Goal: Task Accomplishment & Management: Complete application form

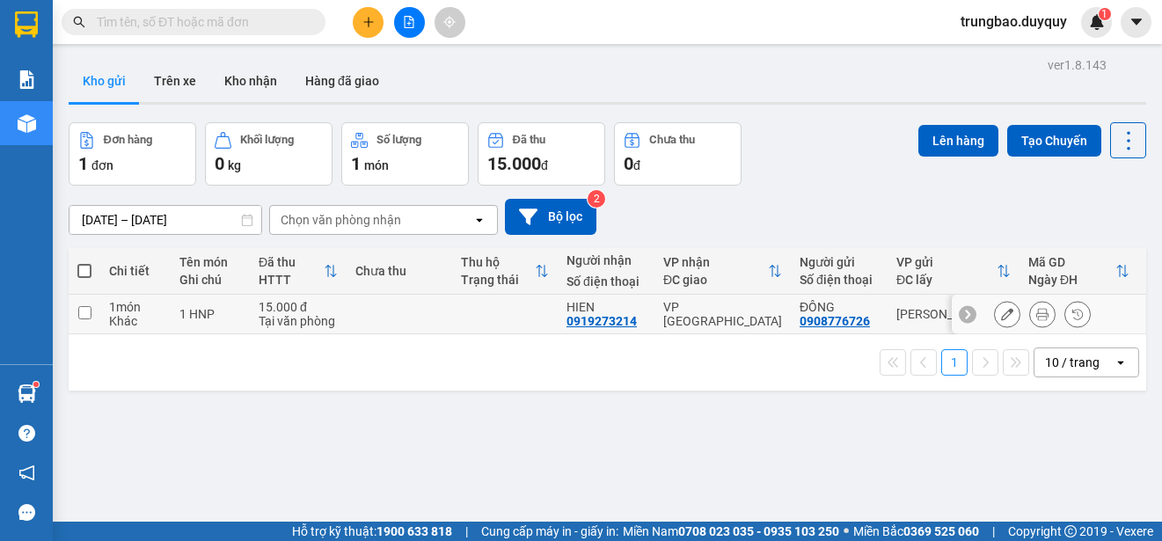
click at [83, 309] on input "checkbox" at bounding box center [84, 312] width 13 height 13
checkbox input "true"
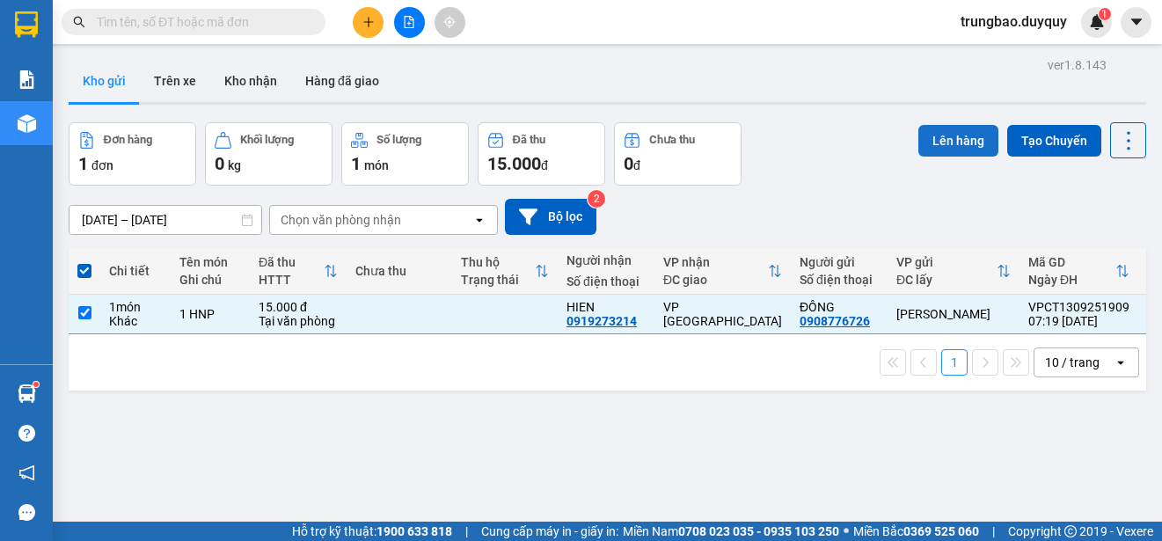
click at [940, 142] on button "Lên hàng" at bounding box center [958, 141] width 80 height 32
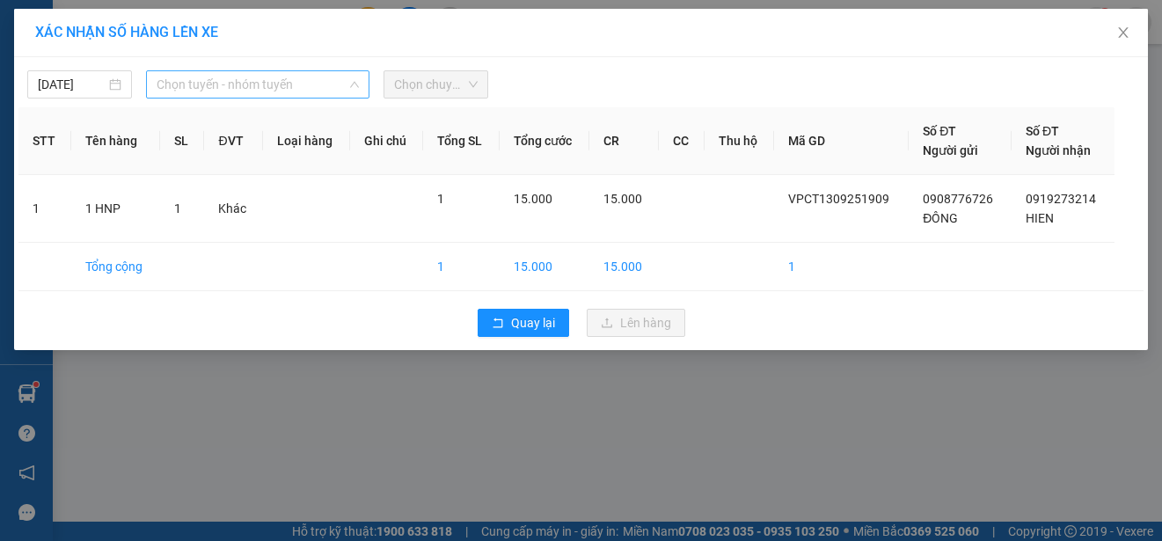
click at [306, 82] on span "Chọn tuyến - nhóm tuyến" at bounding box center [258, 84] width 202 height 26
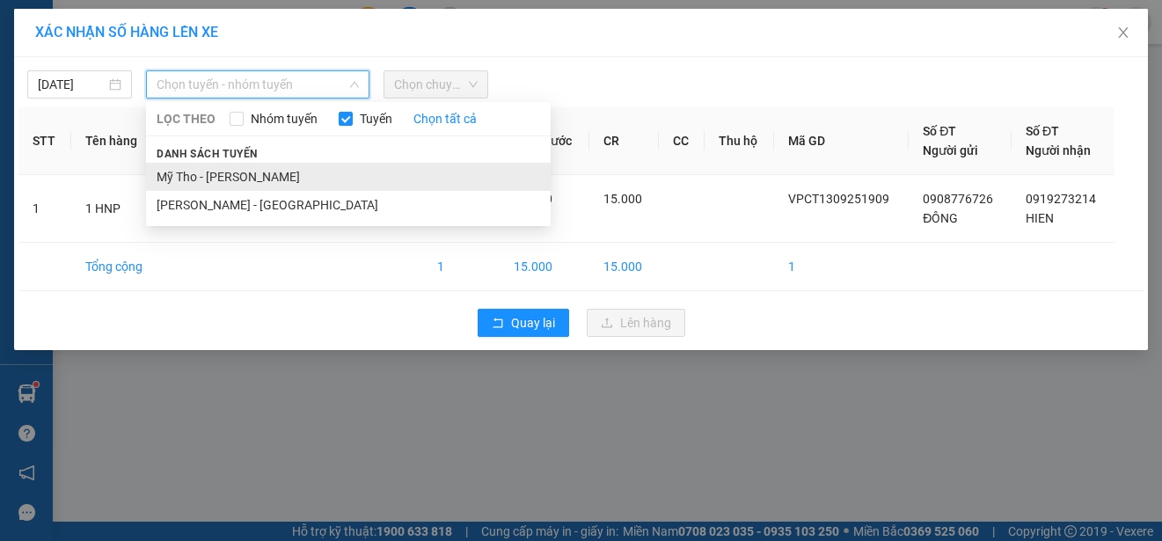
click at [321, 172] on li "Mỹ Tho - [PERSON_NAME]" at bounding box center [348, 177] width 405 height 28
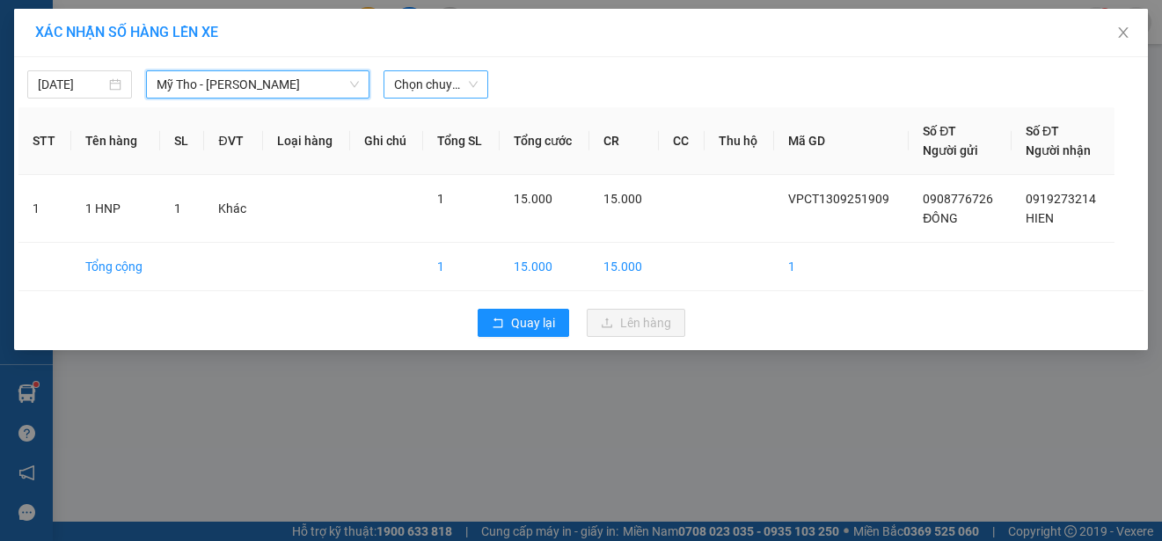
click at [463, 85] on span "Chọn chuyến" at bounding box center [436, 84] width 84 height 26
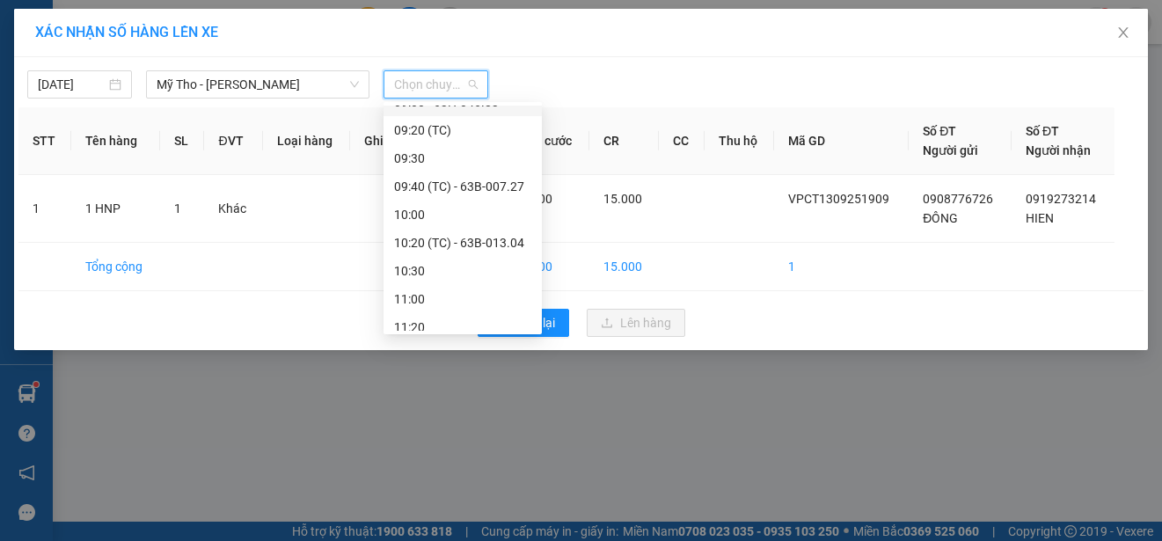
scroll to position [352, 0]
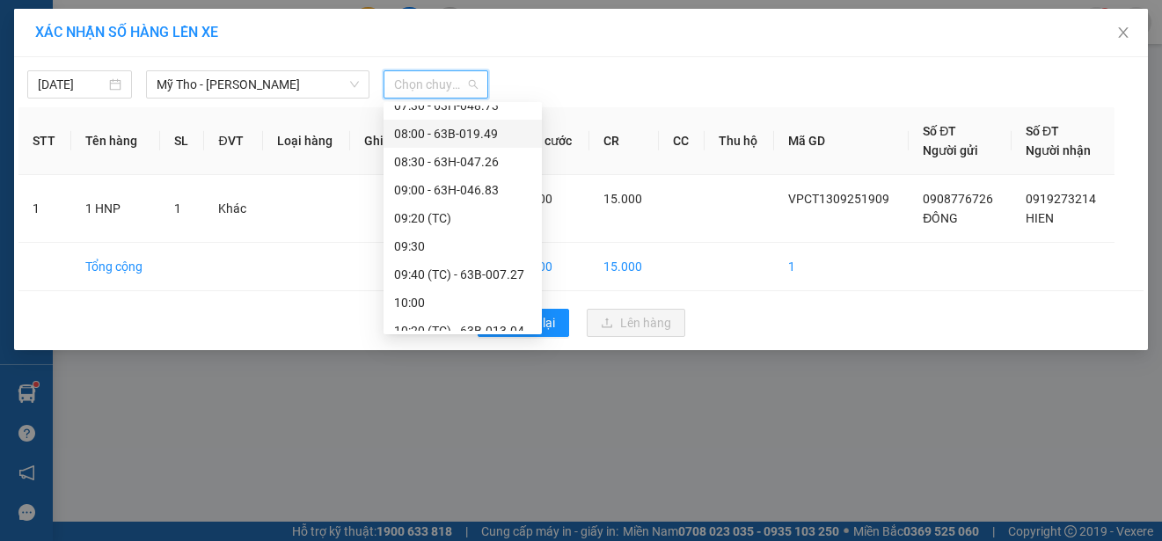
click at [511, 135] on div "08:00 - 63B-019.49" at bounding box center [462, 133] width 137 height 19
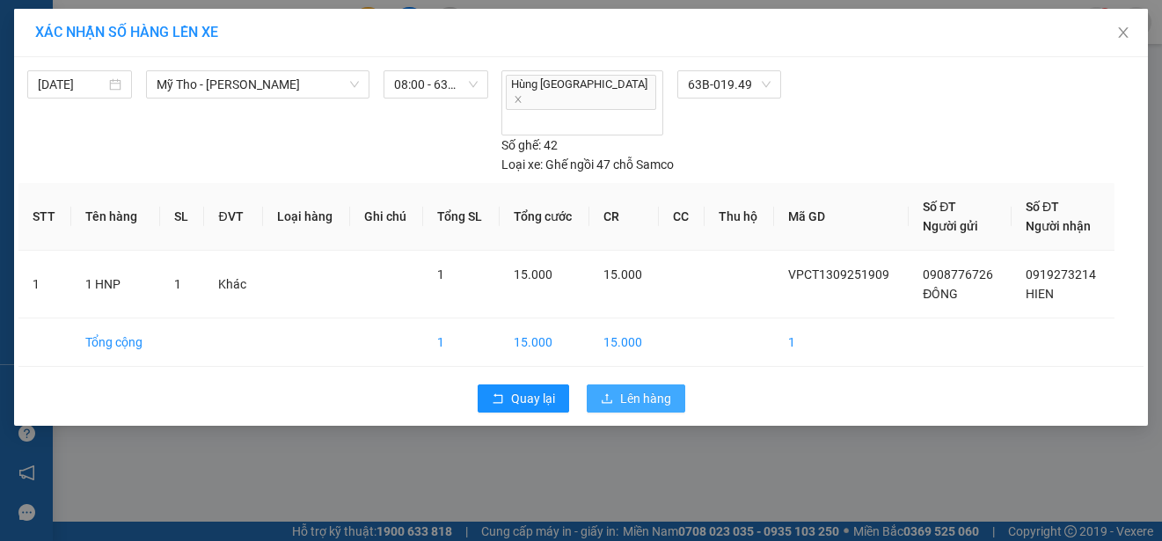
click at [649, 389] on span "Lên hàng" at bounding box center [645, 398] width 51 height 19
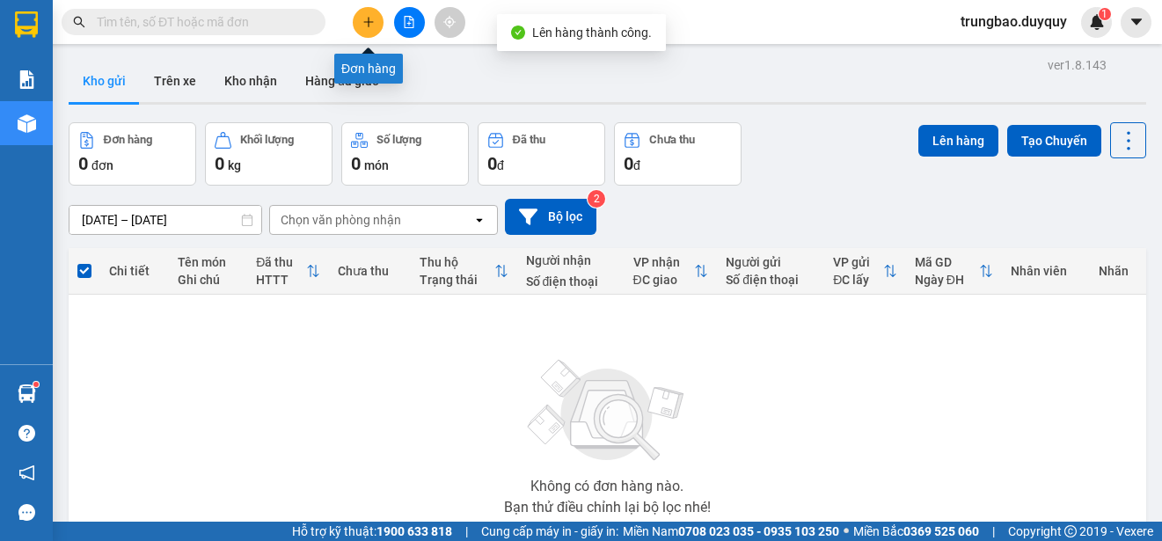
click at [371, 32] on button at bounding box center [368, 22] width 31 height 31
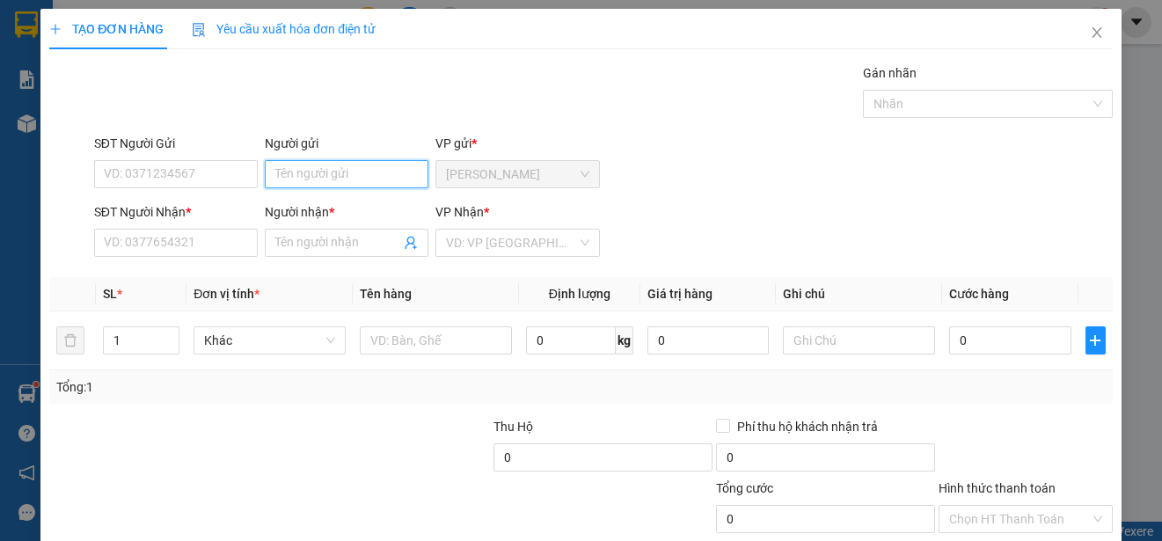
click at [384, 179] on input "Người gửi" at bounding box center [347, 174] width 164 height 28
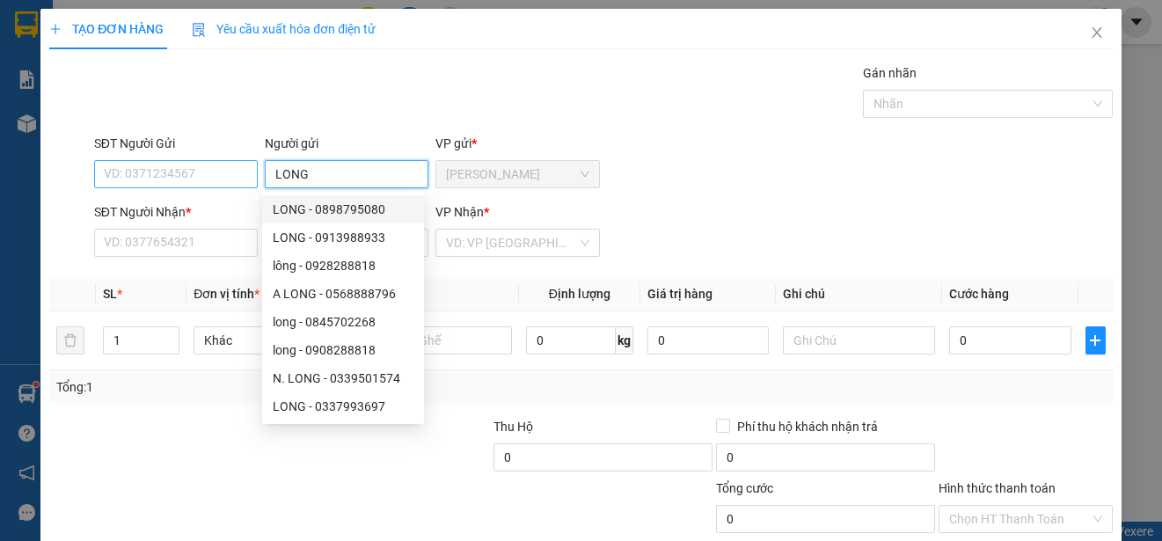
type input "LONG"
click at [216, 171] on input "SĐT Người Gửi" at bounding box center [176, 174] width 164 height 28
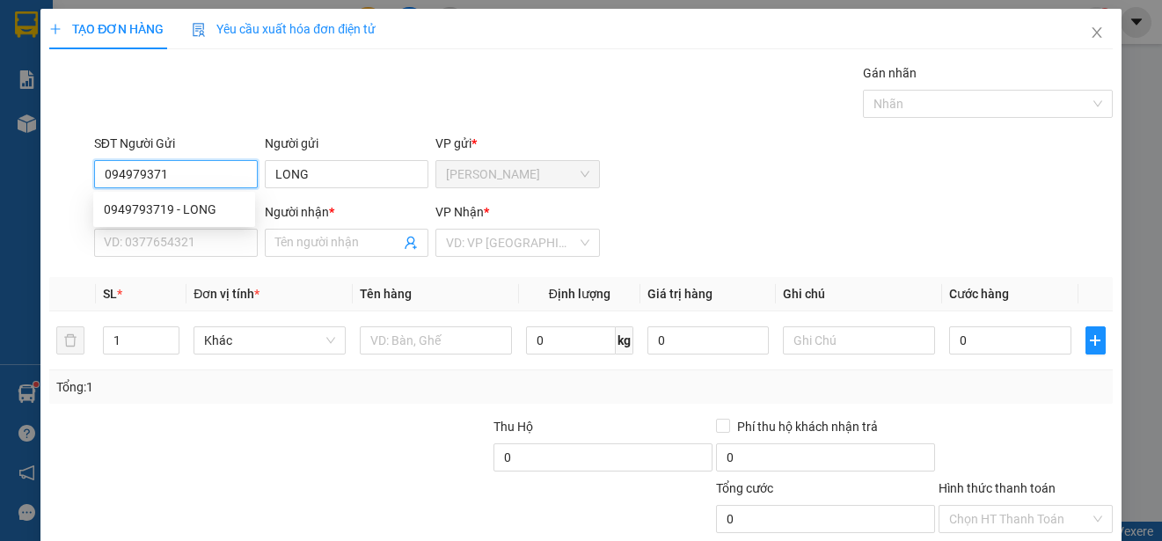
type input "0949793719"
click at [211, 210] on div "0949793719 - LONG" at bounding box center [174, 209] width 141 height 19
type input "0938368550"
type input "VU"
type input "30.000"
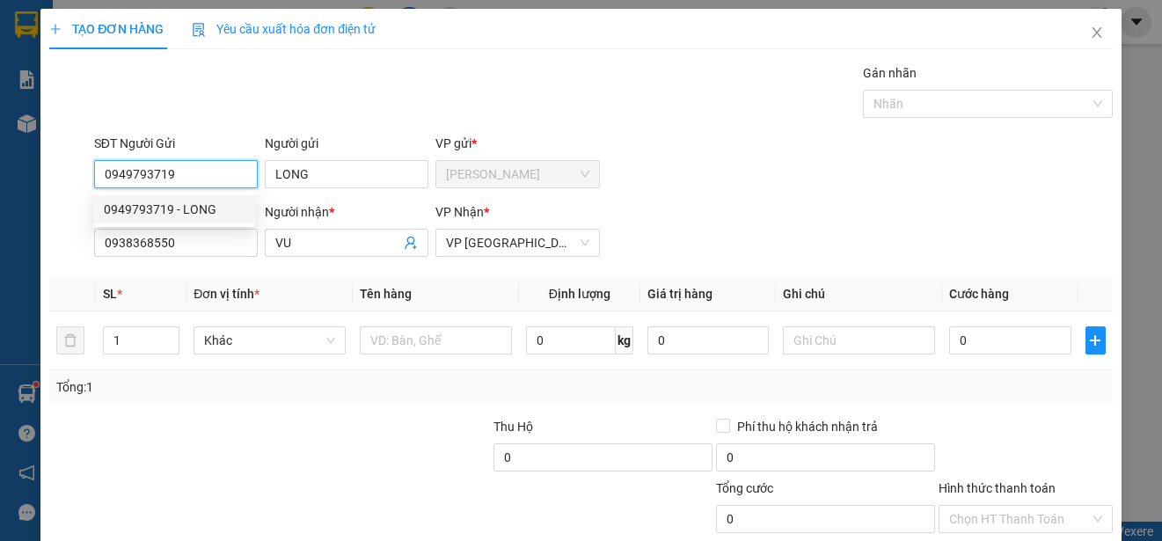
type input "30.000"
type input "0949793719"
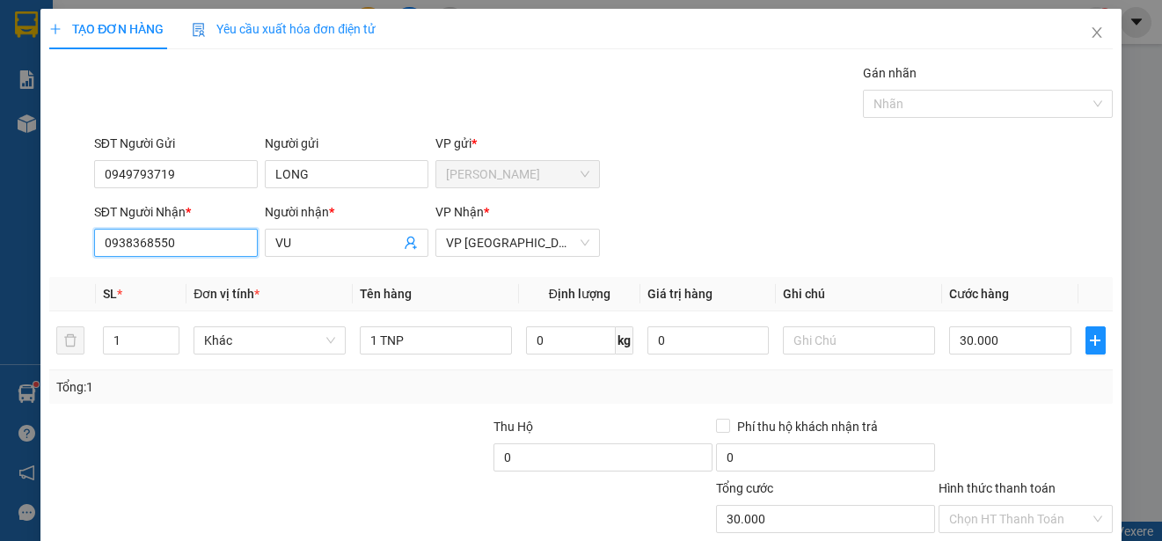
click at [223, 240] on input "0938368550" at bounding box center [176, 243] width 164 height 28
type input "0941998837"
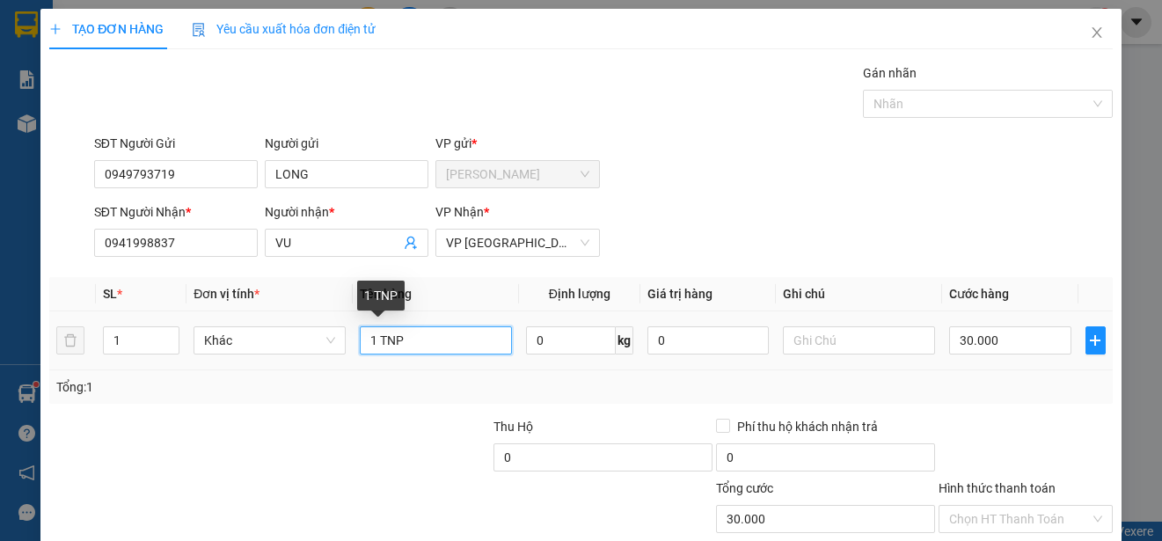
click at [406, 344] on input "1 TNP" at bounding box center [436, 340] width 152 height 28
type input "1 XE"
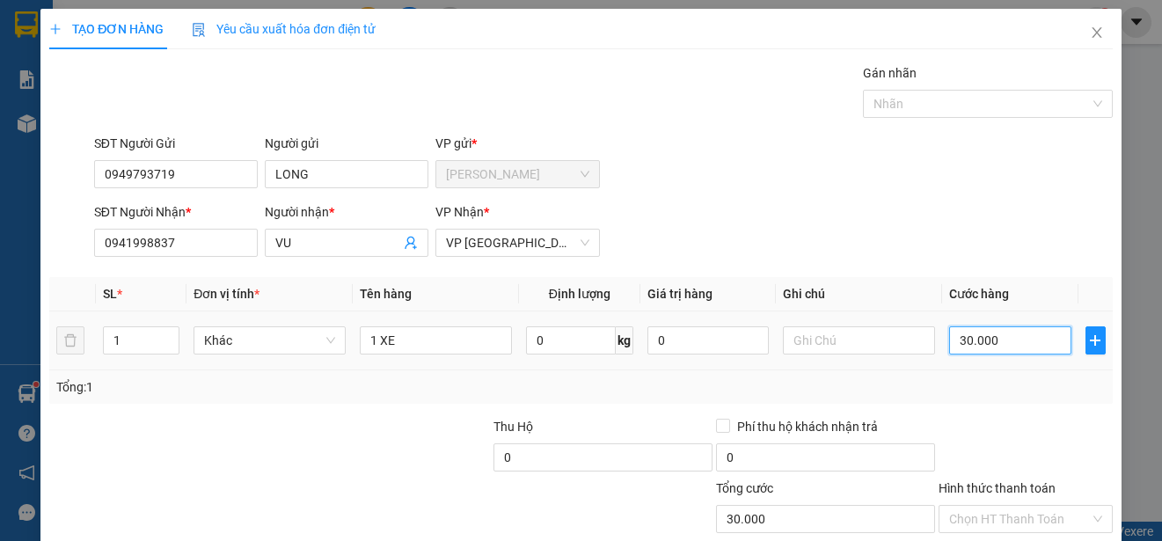
click at [949, 342] on input "30.000" at bounding box center [1010, 340] width 122 height 28
type input "0"
click at [949, 342] on input "0" at bounding box center [1010, 340] width 122 height 28
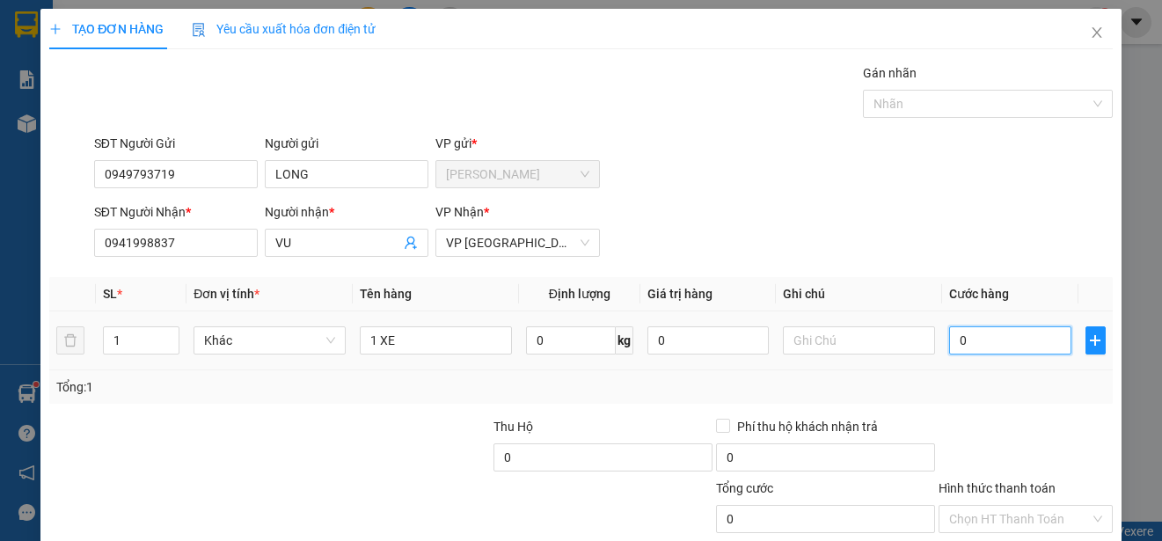
type input "10"
type input "100"
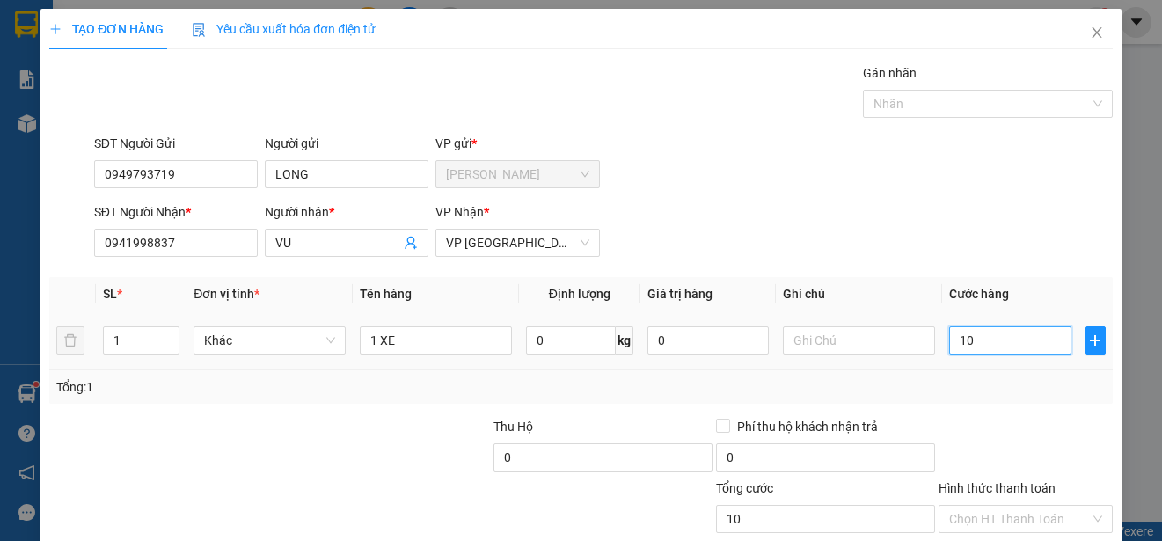
type input "100"
type input "1.000"
type input "10.000"
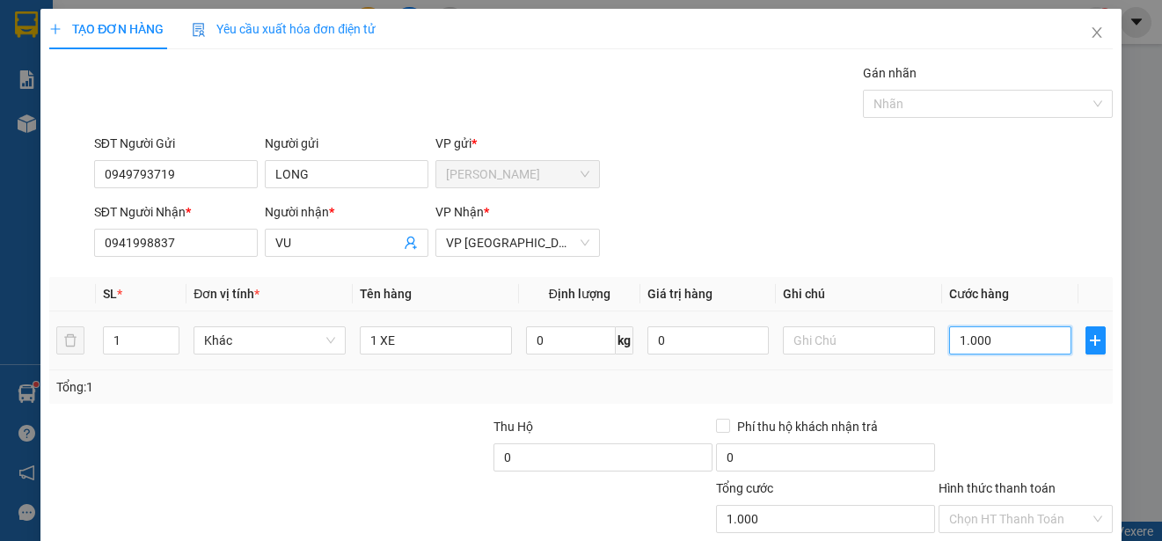
type input "10.000"
type input "100.000"
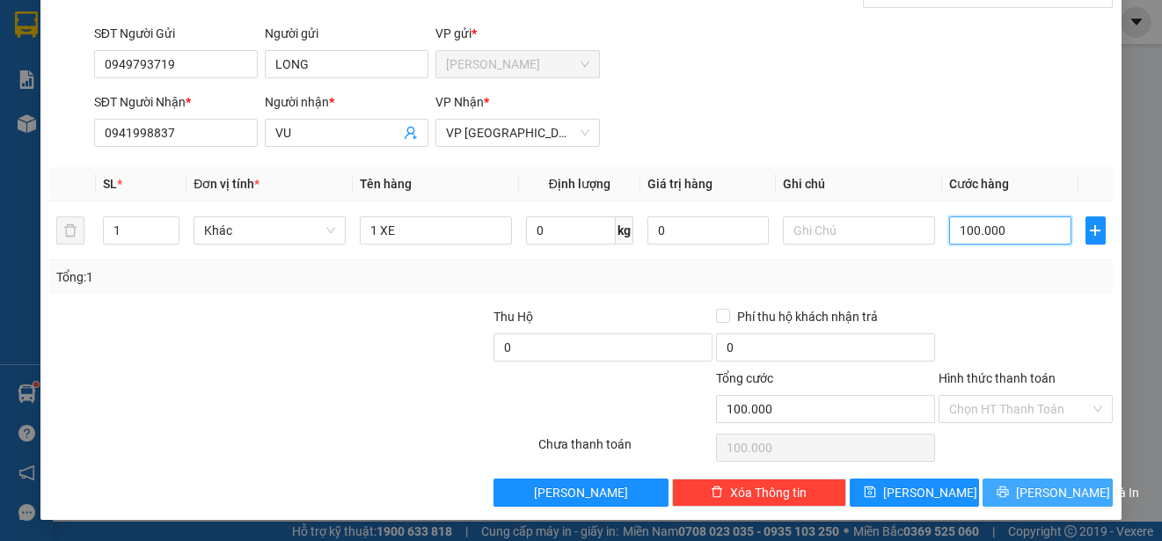
type input "100.000"
click at [1054, 494] on span "[PERSON_NAME] và In" at bounding box center [1077, 492] width 123 height 19
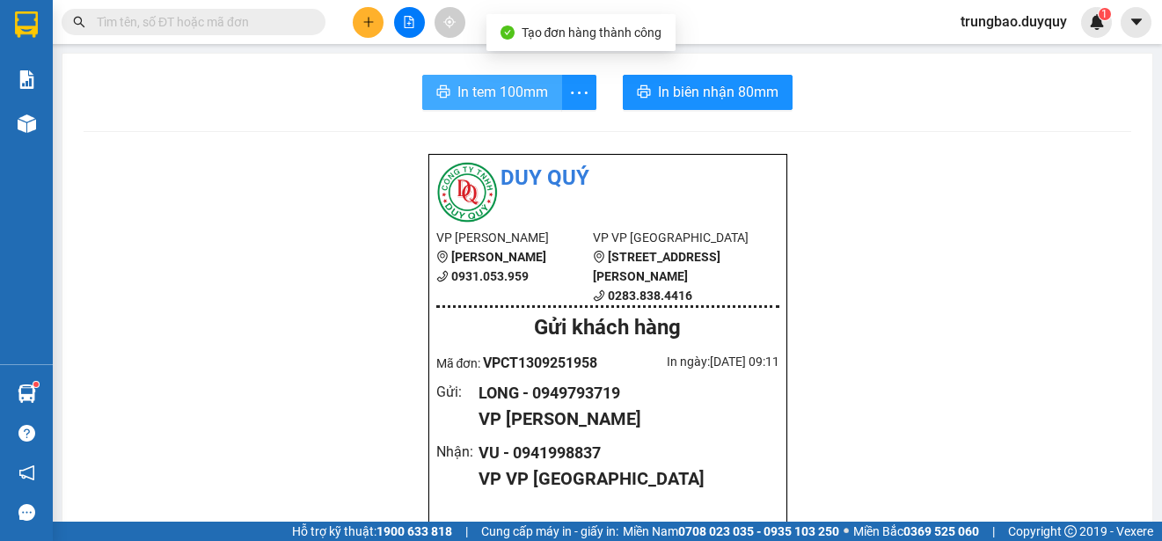
click at [529, 96] on span "In tem 100mm" at bounding box center [502, 92] width 91 height 22
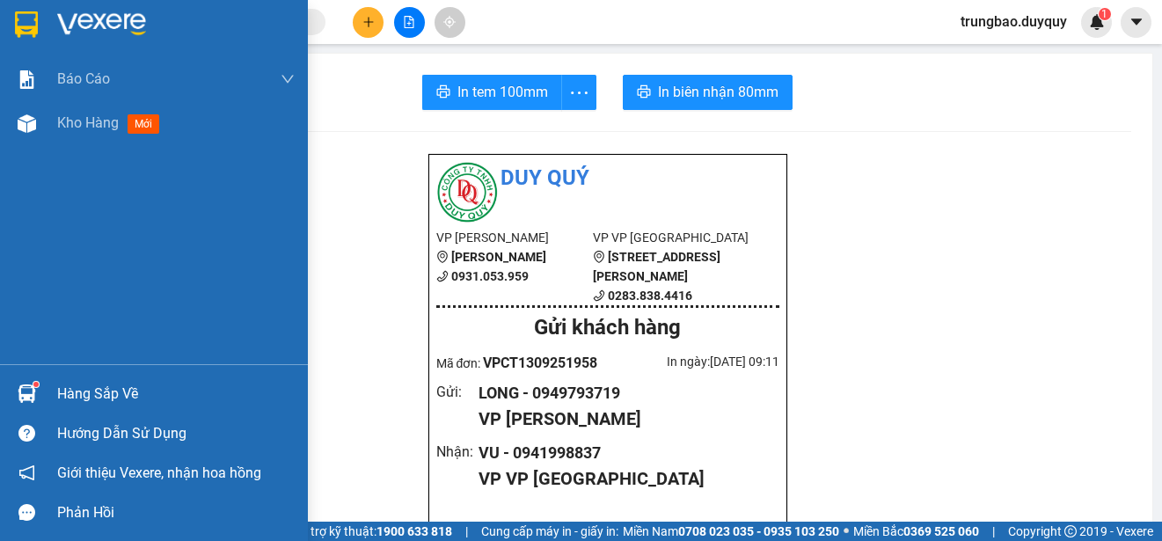
click at [29, 24] on img at bounding box center [26, 24] width 23 height 26
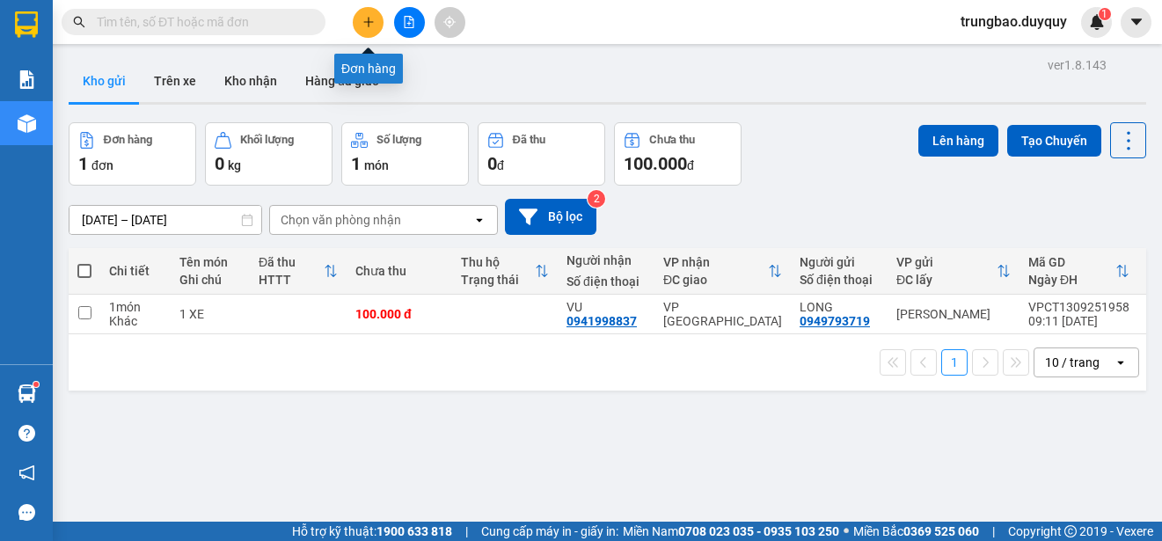
click at [373, 28] on button at bounding box center [368, 22] width 31 height 31
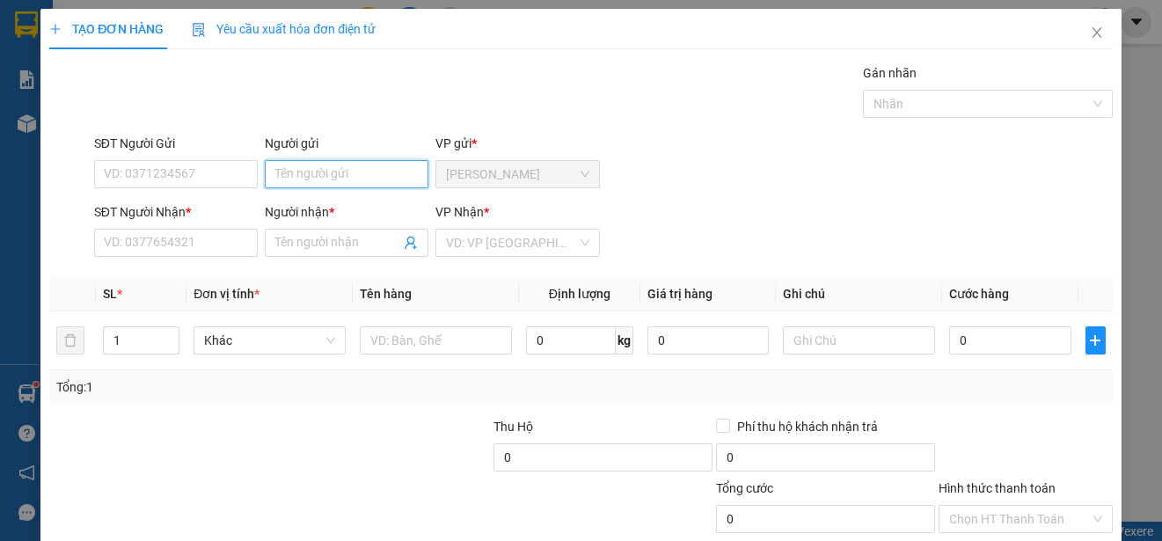
click at [326, 178] on input "Người gửi" at bounding box center [347, 174] width 164 height 28
type input "B.6"
click at [216, 172] on input "SĐT Người Gửi" at bounding box center [176, 174] width 164 height 28
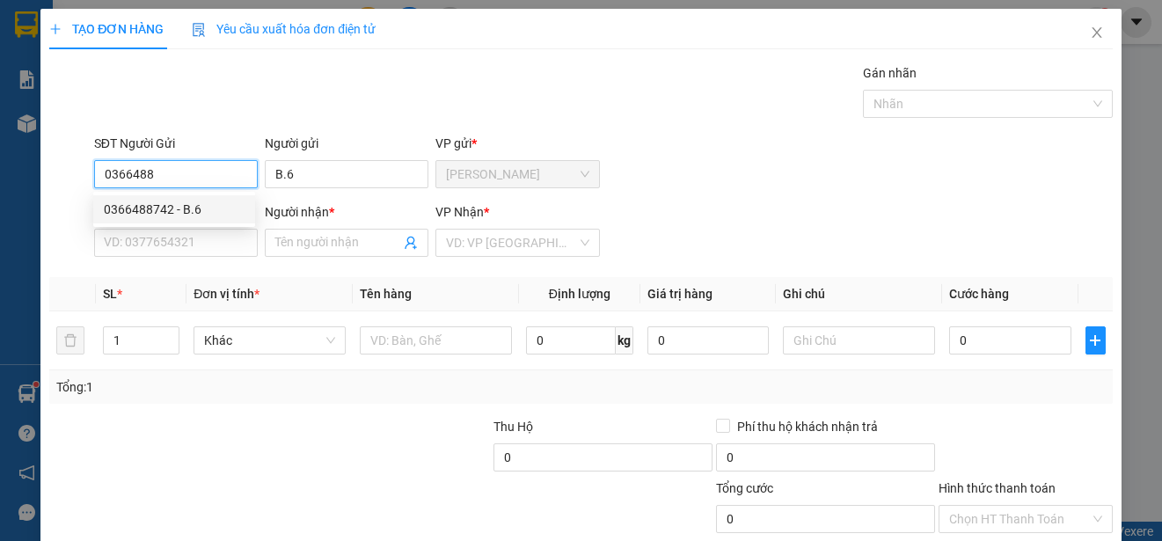
click at [214, 208] on div "0366488742 - B.6" at bounding box center [174, 209] width 141 height 19
type input "0366488742"
type input "0964309349"
type input "NHI"
type input "25.000"
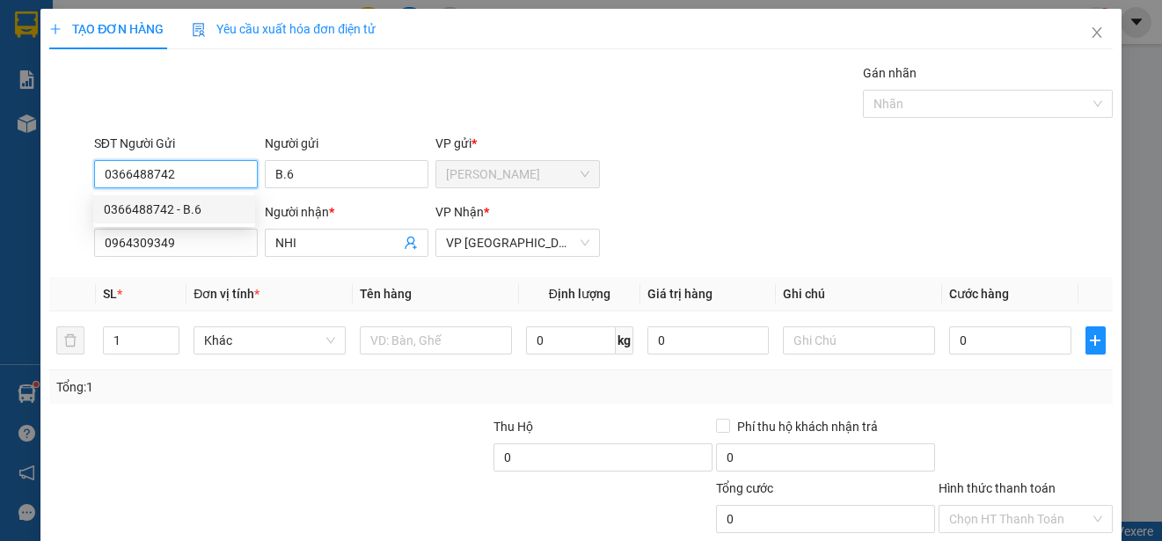
type input "25.000"
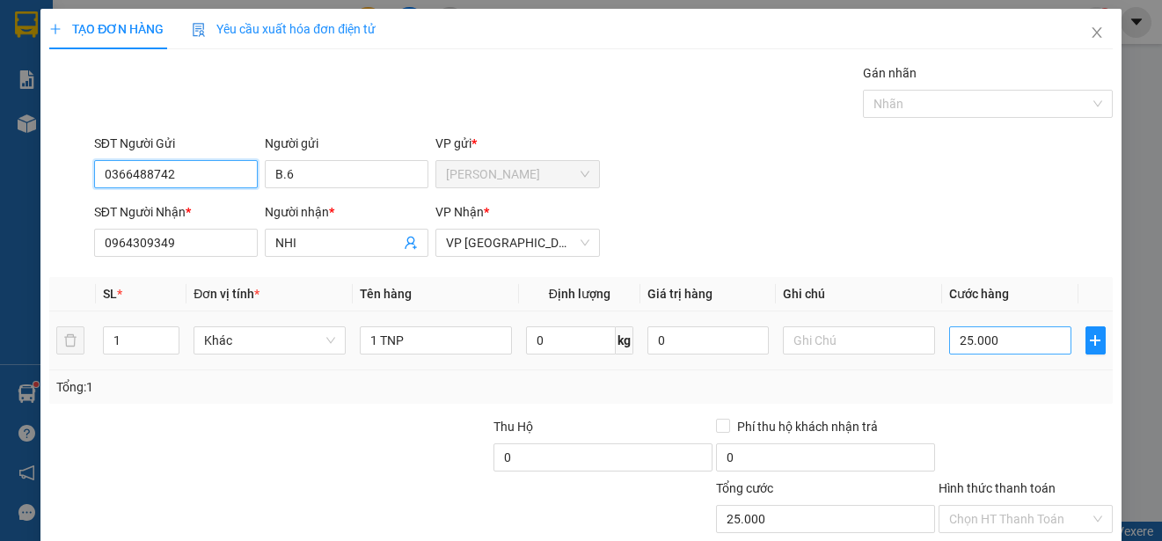
type input "0366488742"
click at [949, 340] on input "25.000" at bounding box center [1010, 340] width 122 height 28
type input "0"
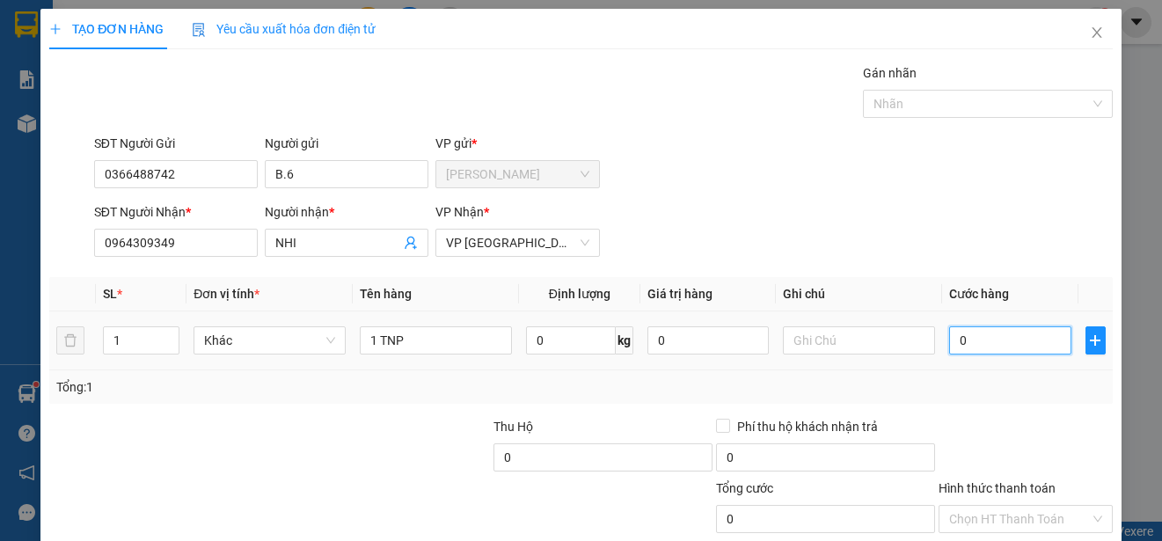
click at [949, 340] on input "0" at bounding box center [1010, 340] width 122 height 28
type input "30"
type input "300"
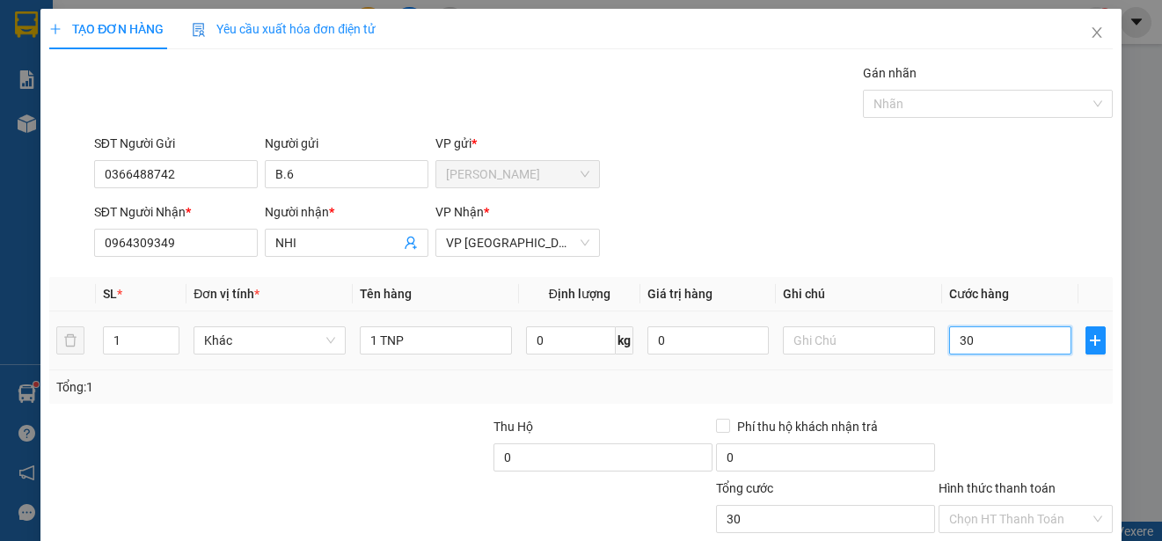
type input "300"
type input "3.000"
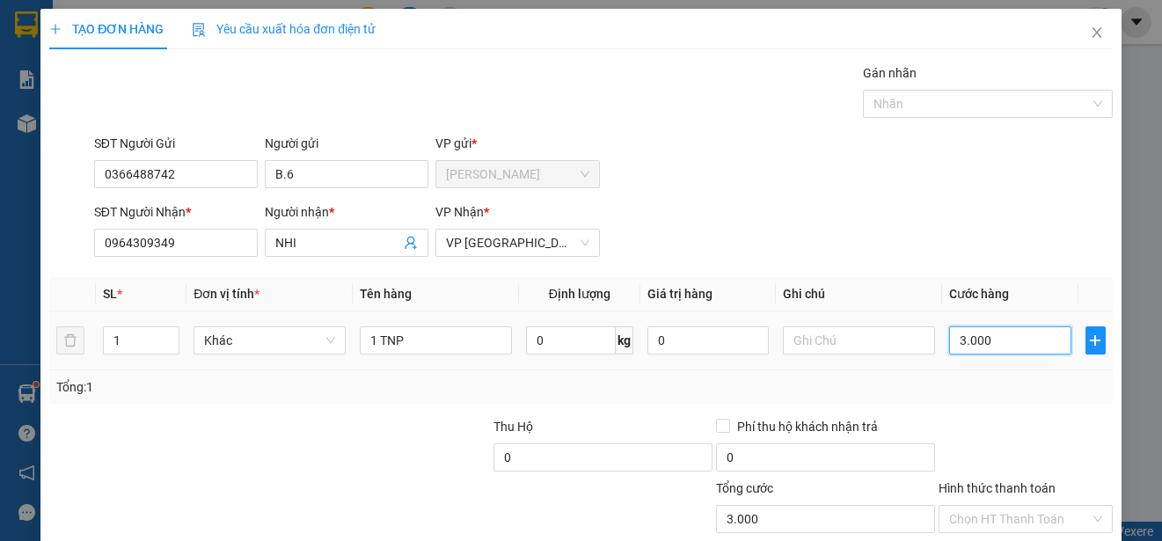
type input "30.000"
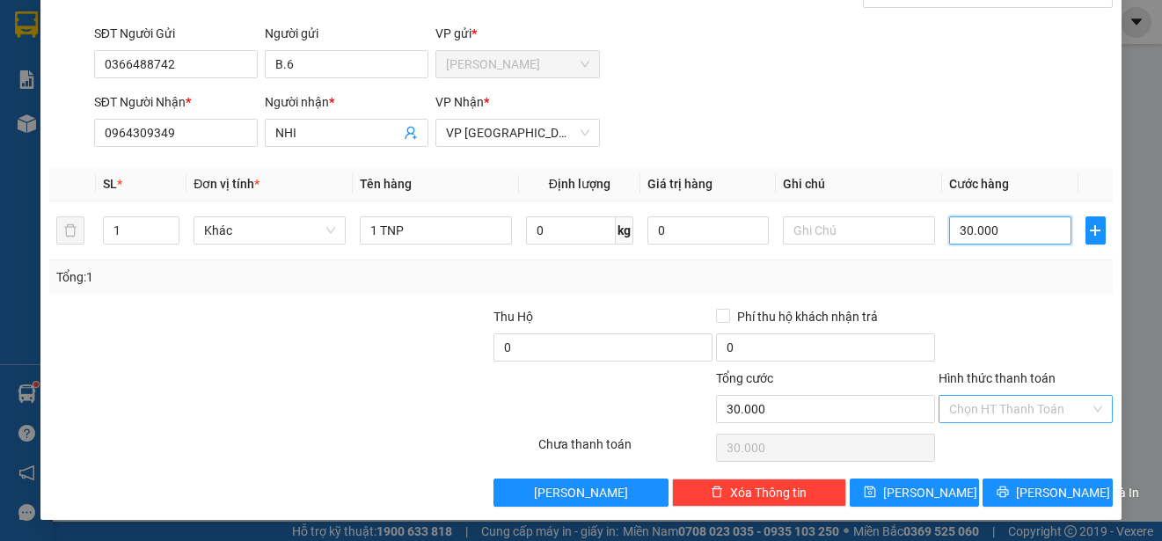
type input "30.000"
click at [1058, 405] on input "Hình thức thanh toán" at bounding box center [1019, 409] width 141 height 26
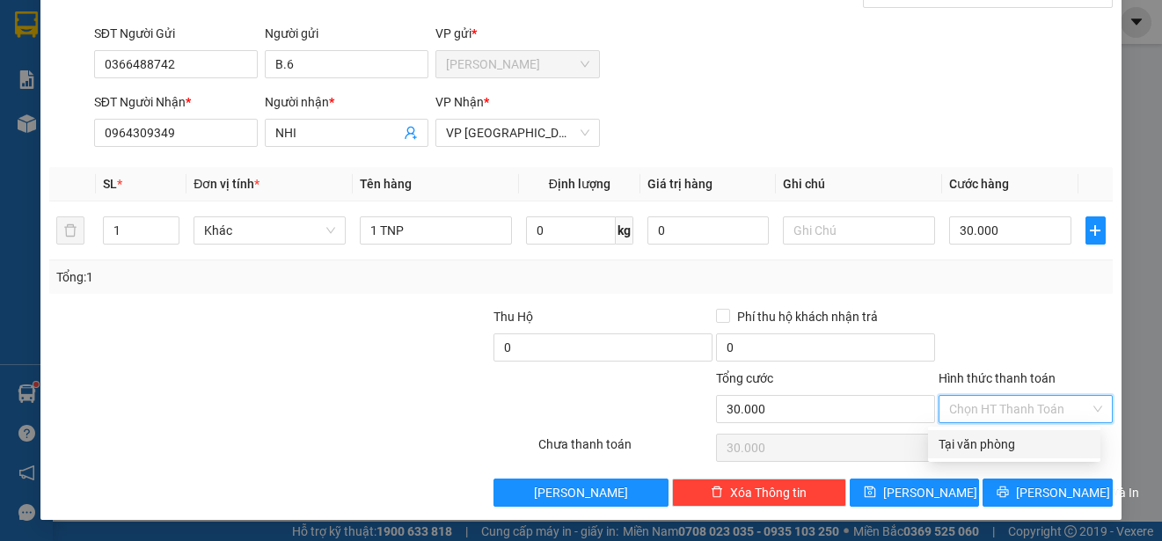
click at [1055, 450] on div "Tại văn phòng" at bounding box center [1014, 444] width 151 height 19
type input "0"
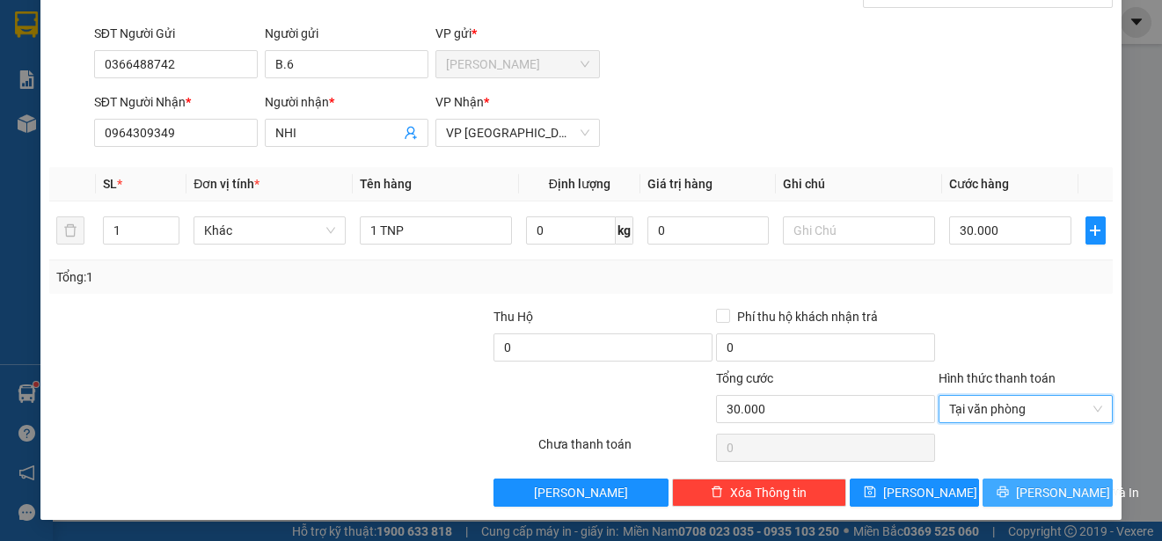
click at [1047, 492] on span "[PERSON_NAME] và In" at bounding box center [1077, 492] width 123 height 19
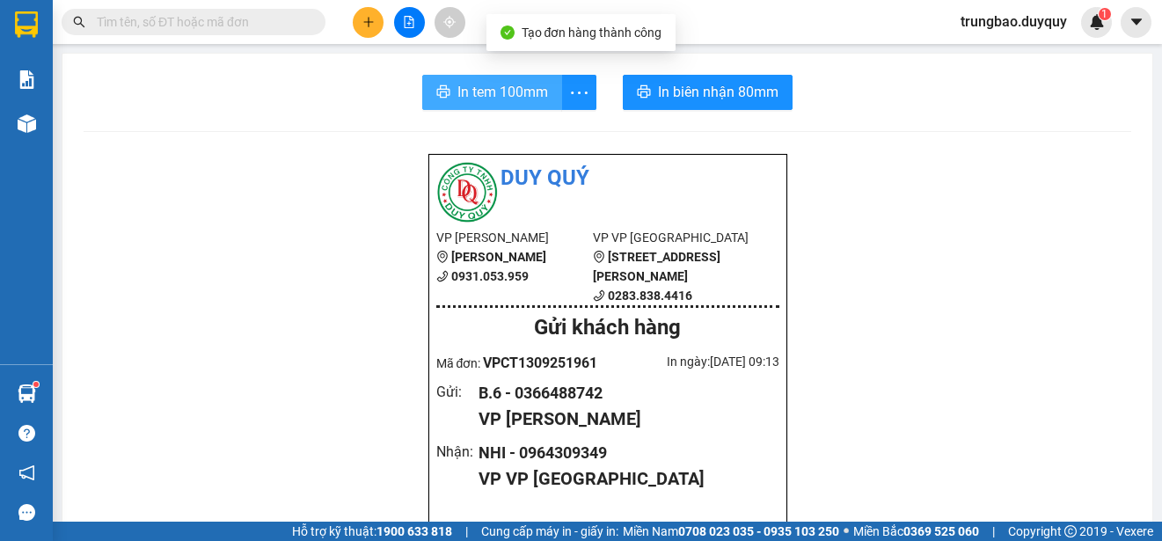
click at [492, 95] on span "In tem 100mm" at bounding box center [502, 92] width 91 height 22
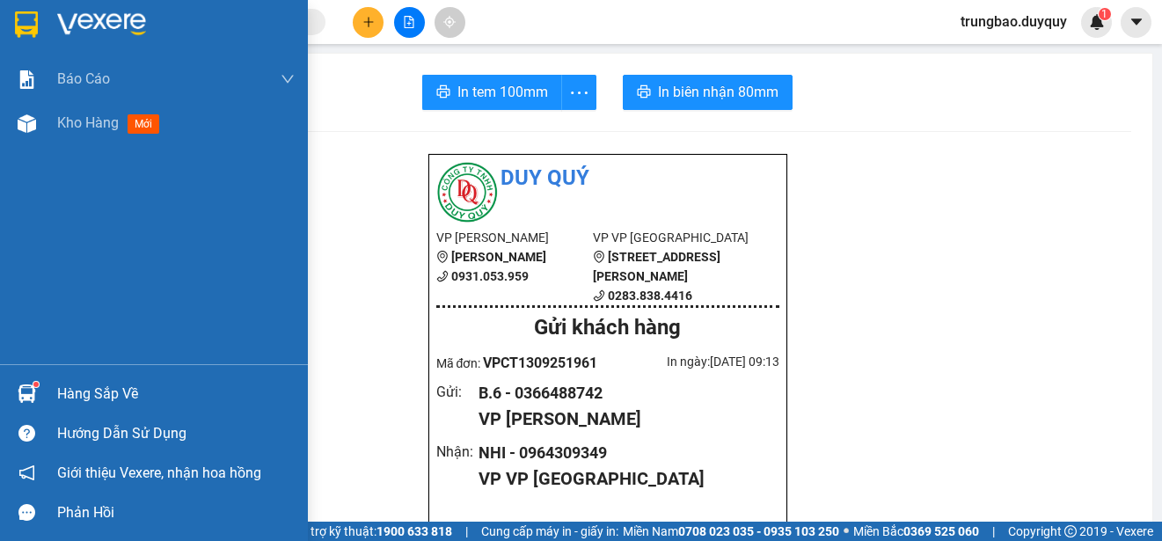
click at [28, 18] on img at bounding box center [26, 24] width 23 height 26
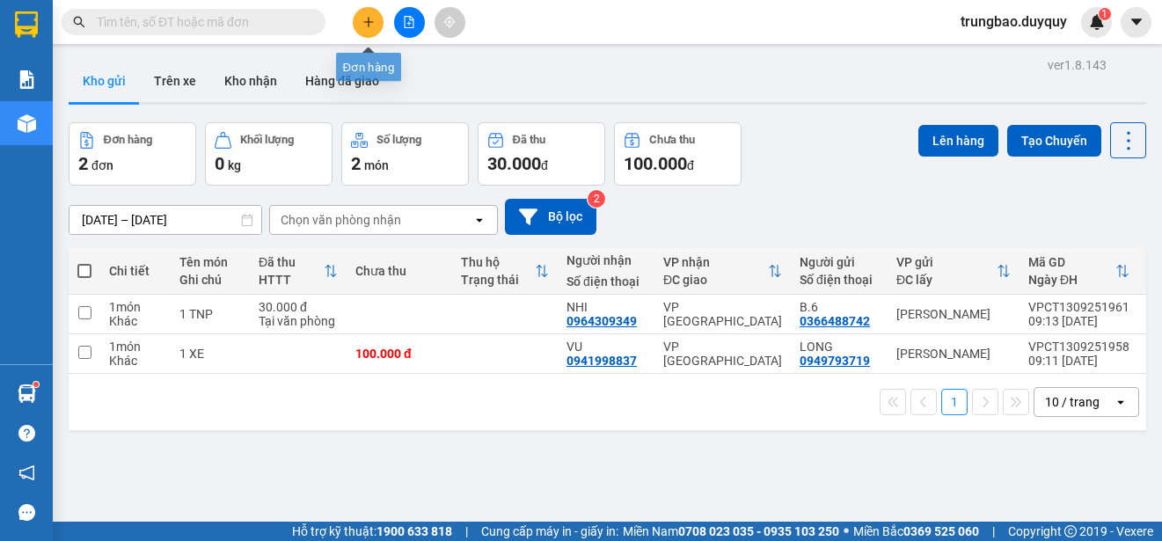
click at [366, 21] on icon "plus" at bounding box center [368, 22] width 12 height 12
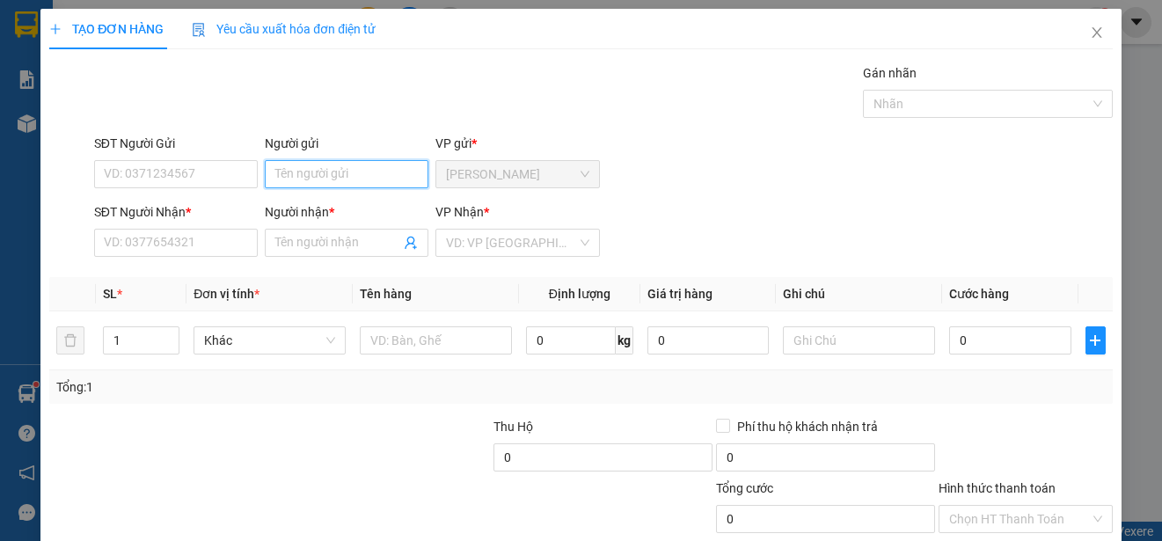
click at [356, 172] on input "Người gửi" at bounding box center [347, 174] width 164 height 28
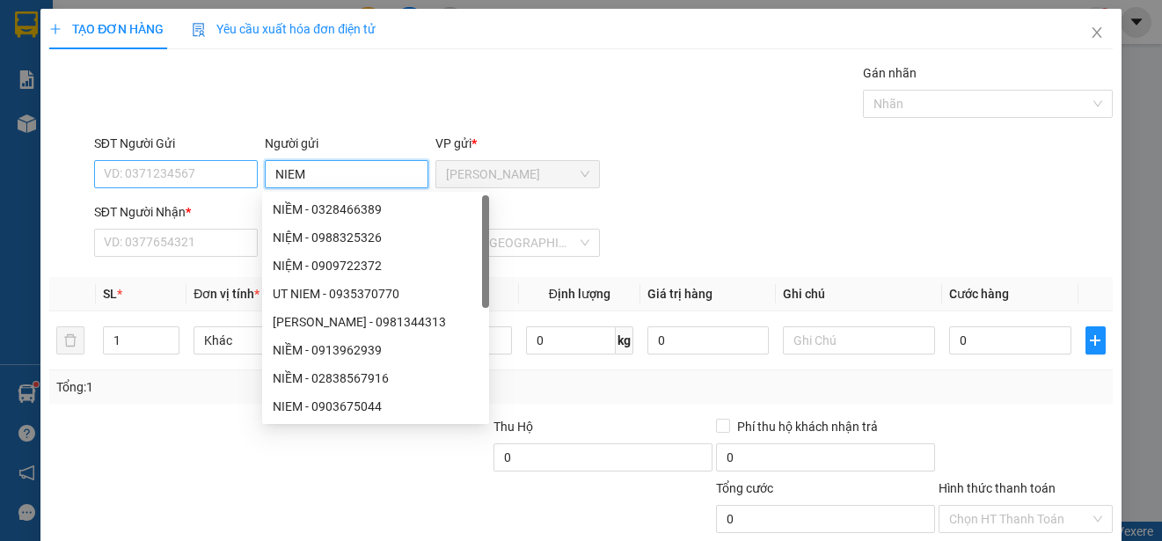
type input "NIEM"
click at [202, 177] on input "SĐT Người Gửi" at bounding box center [176, 174] width 164 height 28
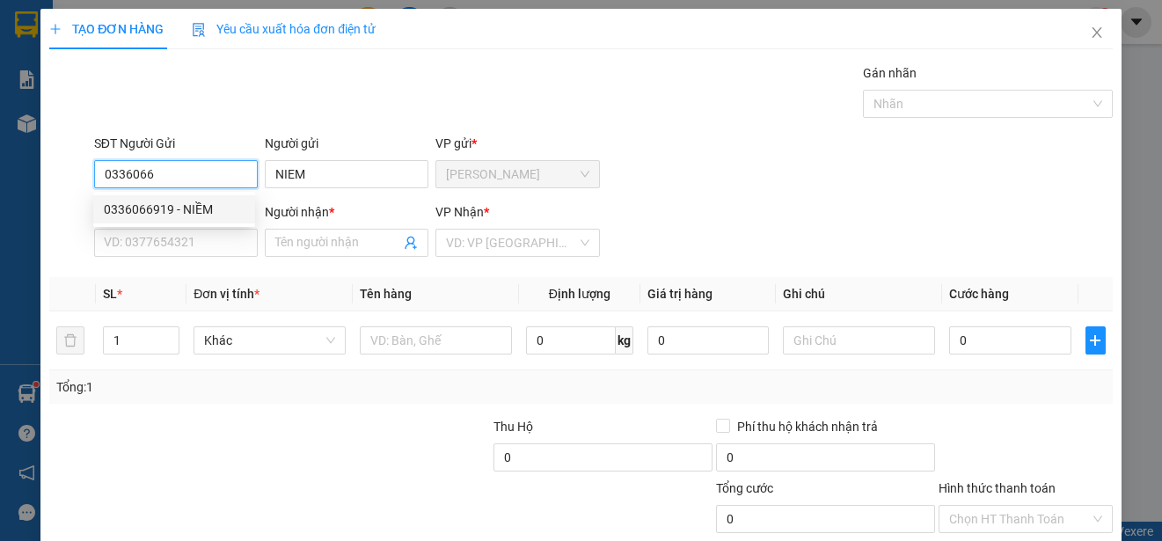
click at [223, 208] on div "0336066919 - NIỀM" at bounding box center [174, 209] width 141 height 19
type input "0336066919"
type input "NIỀM"
type input "0933138311"
type input "PHUONG"
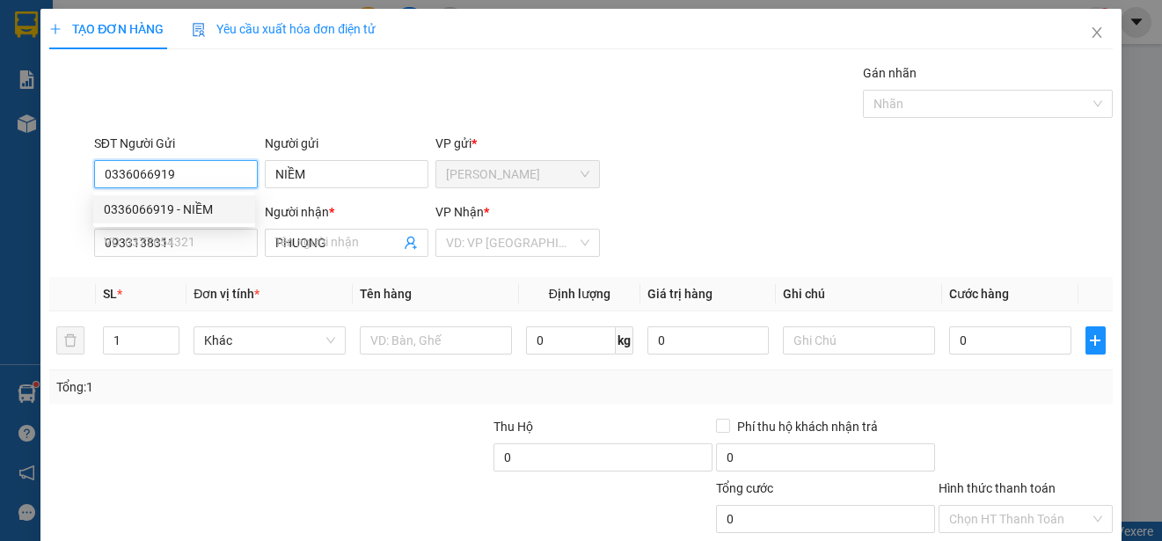
type input "20.000"
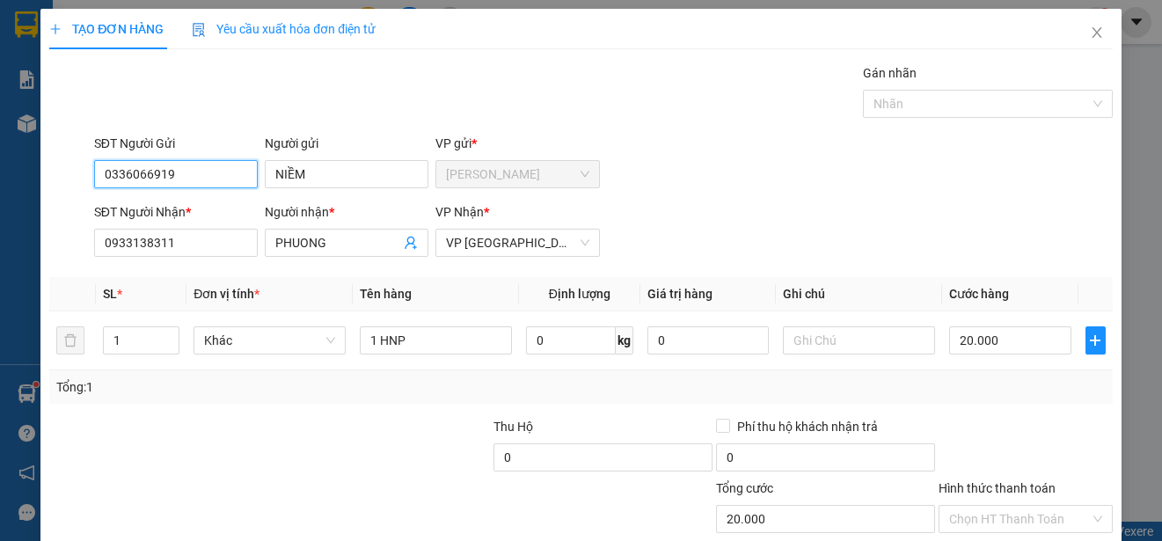
scroll to position [110, 0]
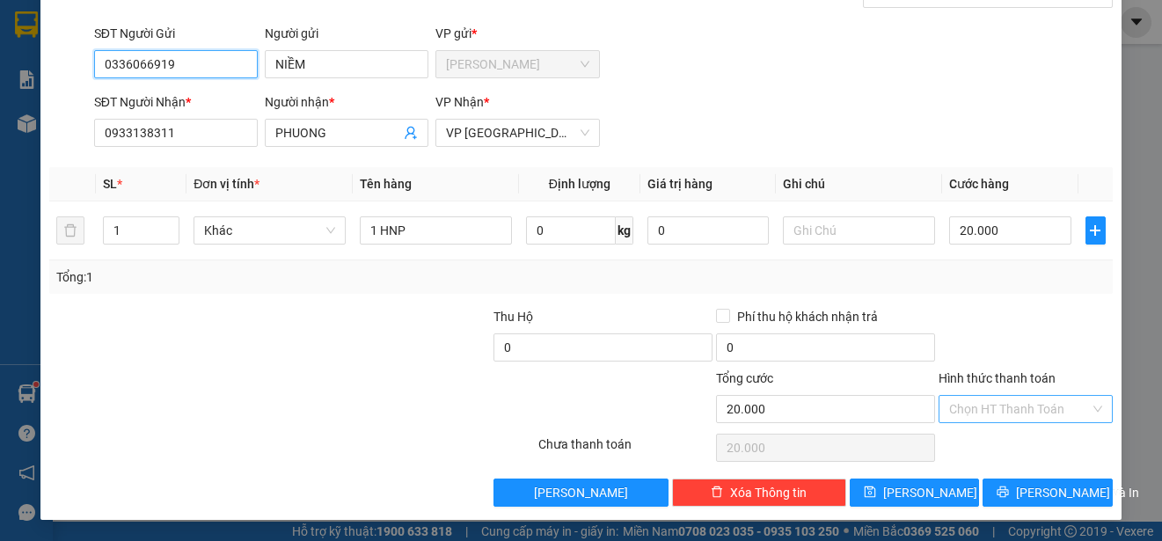
type input "0336066919"
click at [1050, 406] on input "Hình thức thanh toán" at bounding box center [1019, 409] width 141 height 26
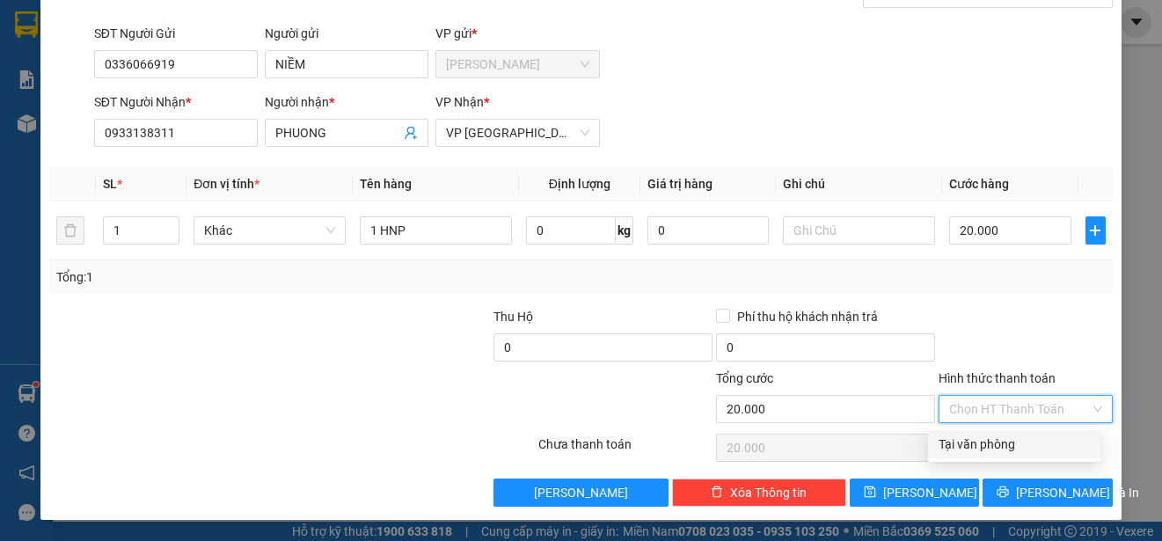
click at [1052, 442] on div "Tại văn phòng" at bounding box center [1014, 444] width 151 height 19
type input "0"
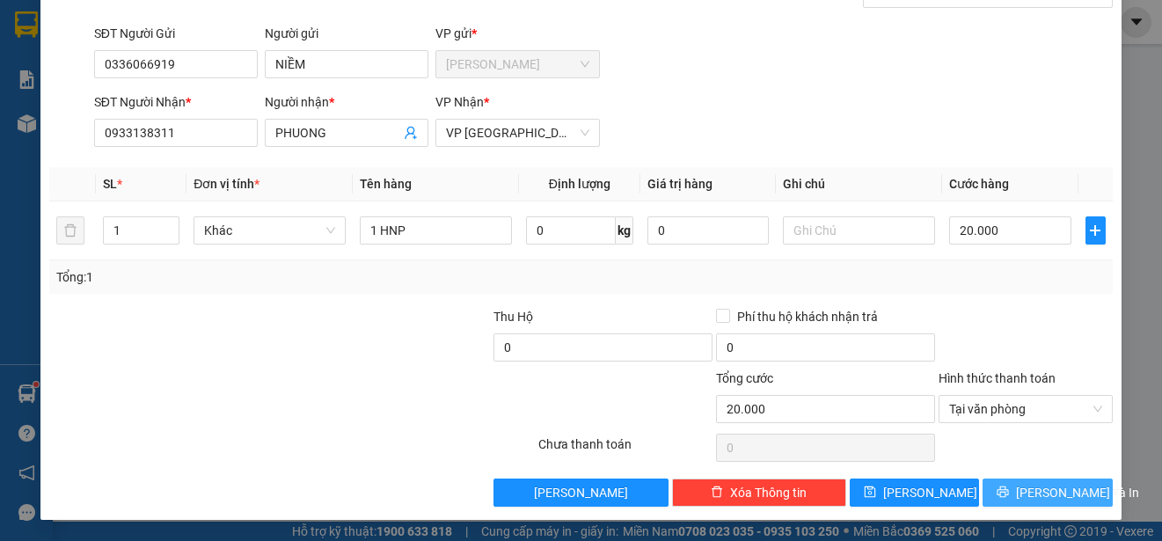
click at [1064, 488] on span "[PERSON_NAME] và In" at bounding box center [1077, 492] width 123 height 19
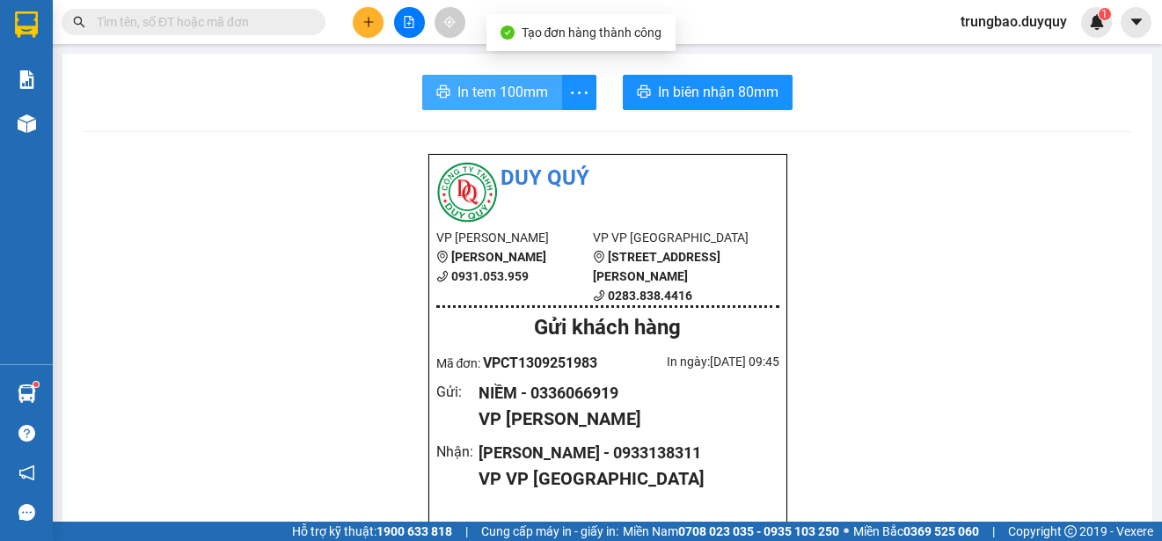
click at [486, 95] on span "In tem 100mm" at bounding box center [502, 92] width 91 height 22
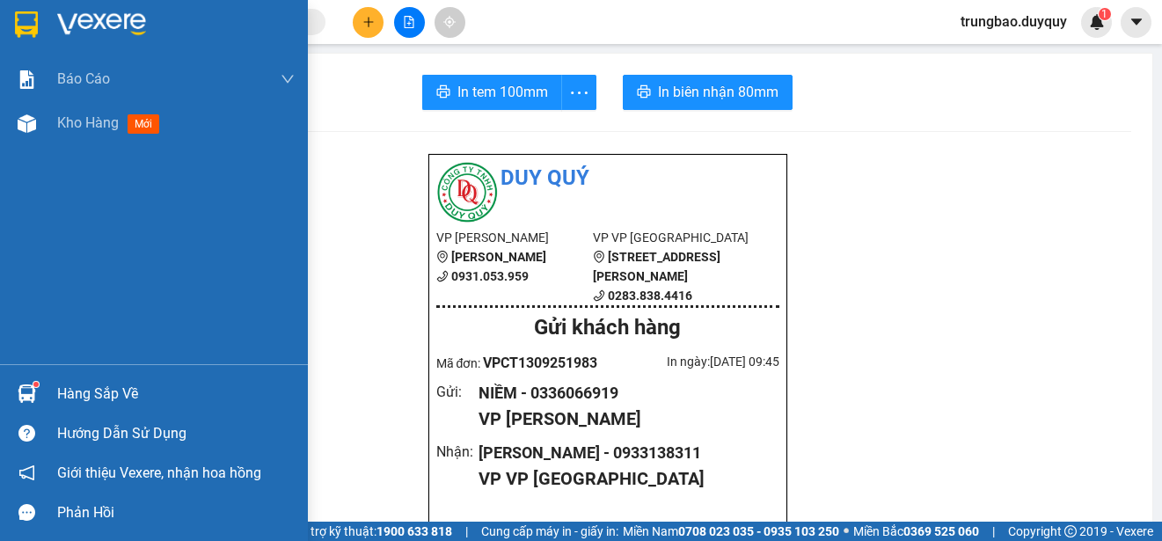
click at [24, 24] on img at bounding box center [26, 24] width 23 height 26
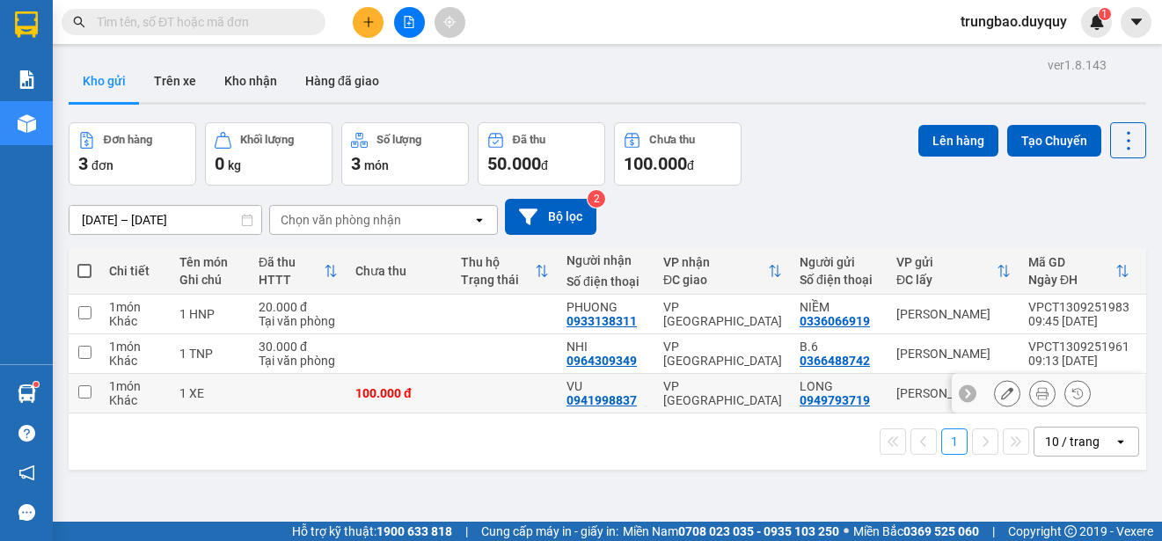
click at [85, 394] on input "checkbox" at bounding box center [84, 391] width 13 height 13
checkbox input "true"
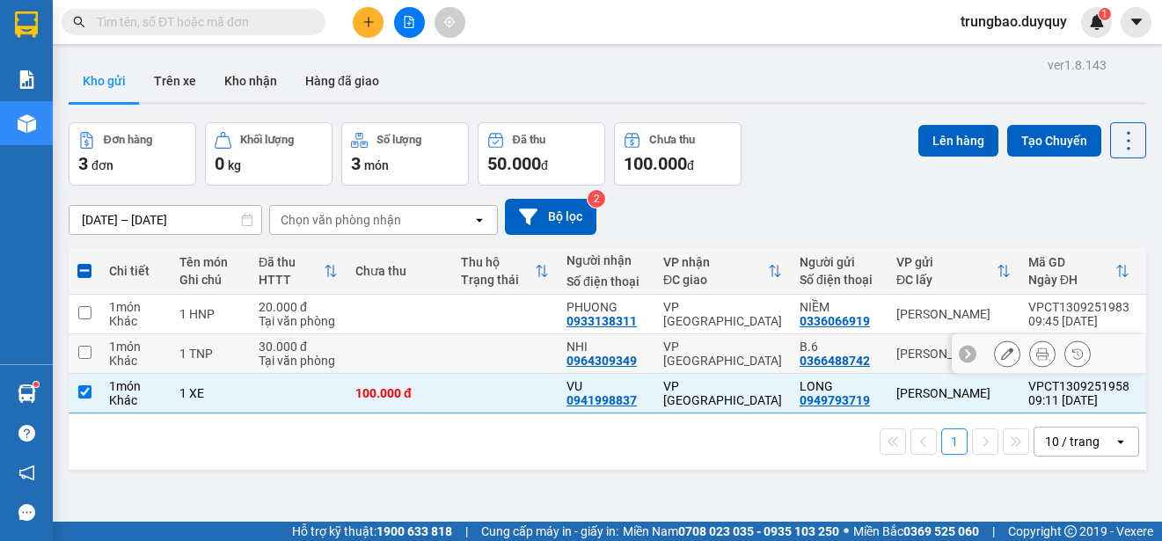
click at [84, 351] on input "checkbox" at bounding box center [84, 352] width 13 height 13
checkbox input "true"
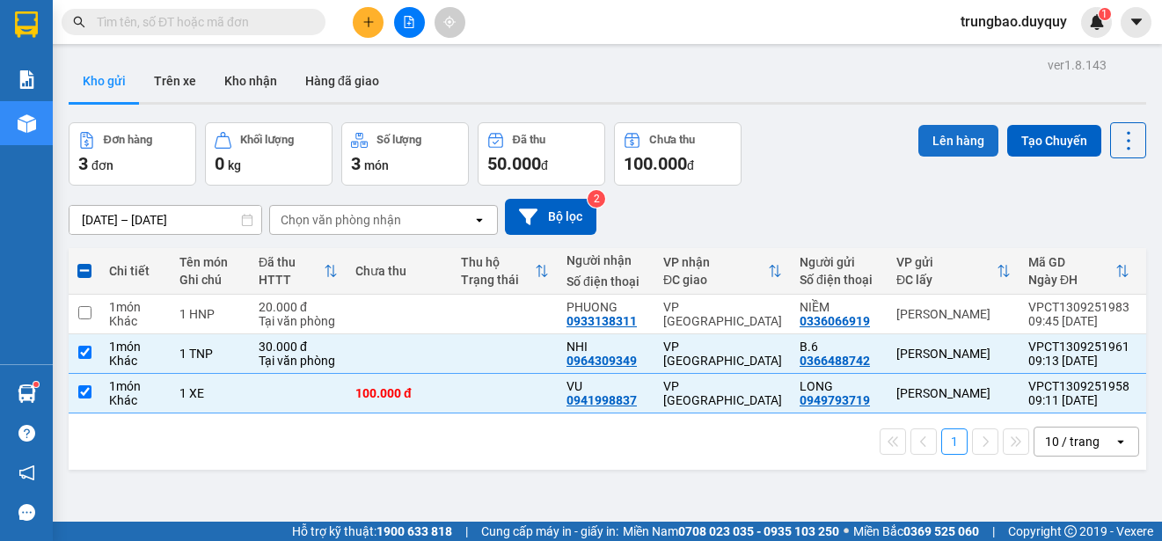
click at [937, 140] on button "Lên hàng" at bounding box center [958, 141] width 80 height 32
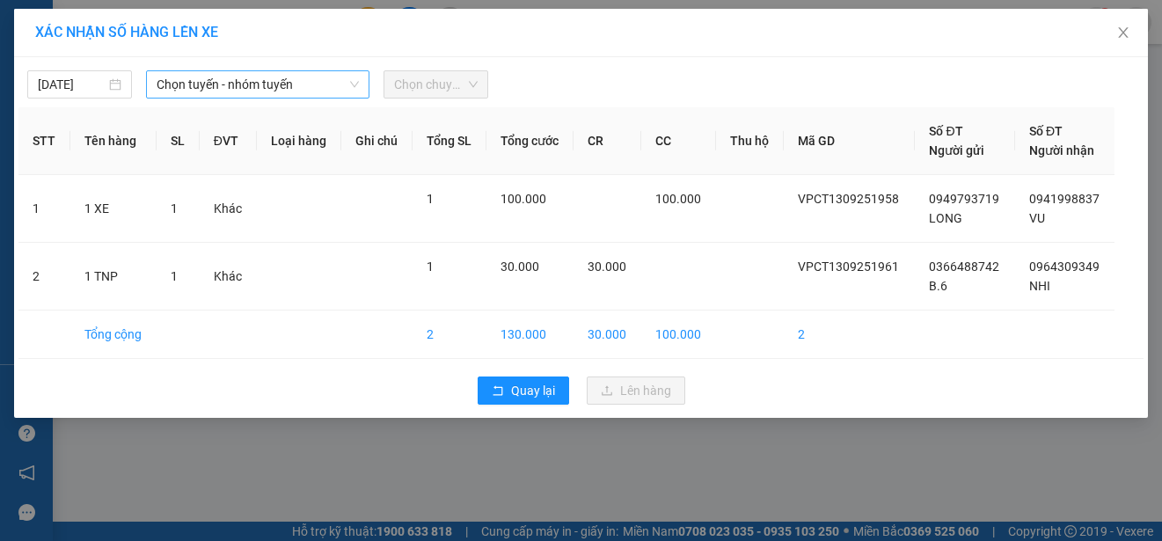
click at [252, 84] on span "Chọn tuyến - nhóm tuyến" at bounding box center [258, 84] width 202 height 26
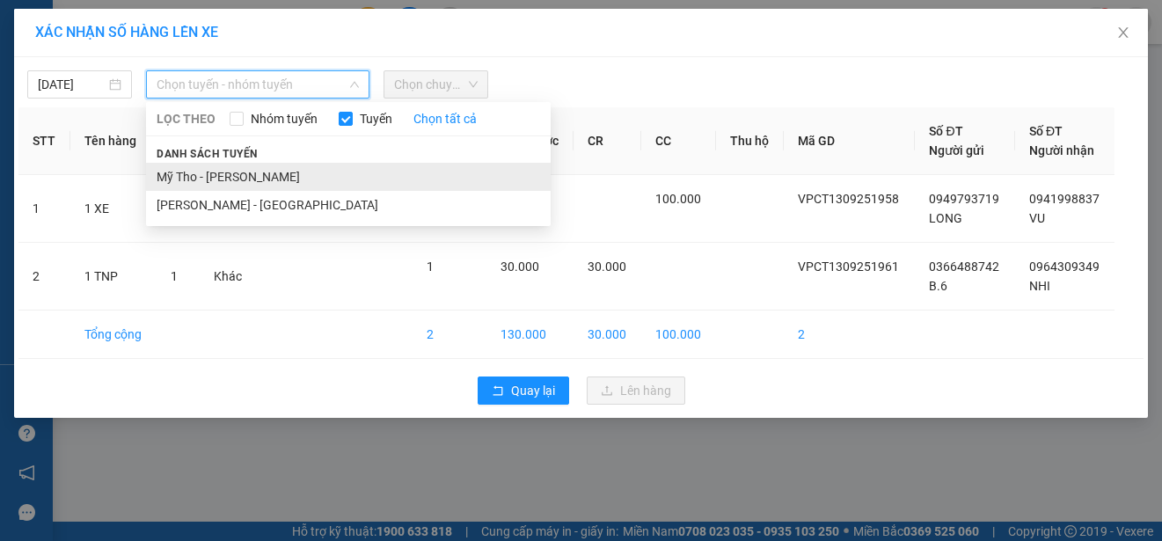
click at [261, 175] on li "Mỹ Tho - [PERSON_NAME]" at bounding box center [348, 177] width 405 height 28
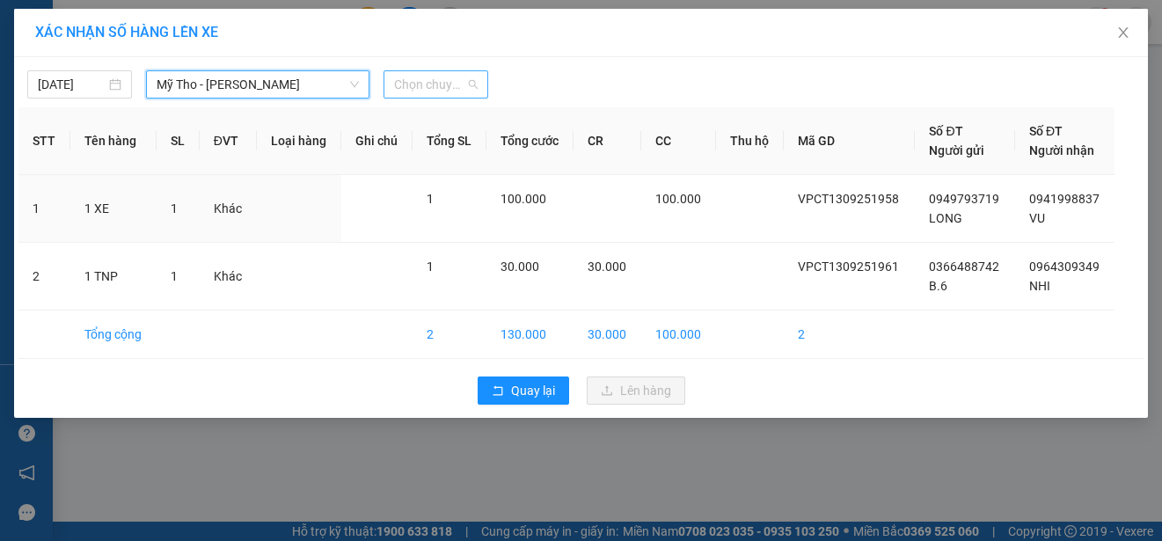
click at [426, 81] on span "Chọn chuyến" at bounding box center [436, 84] width 84 height 26
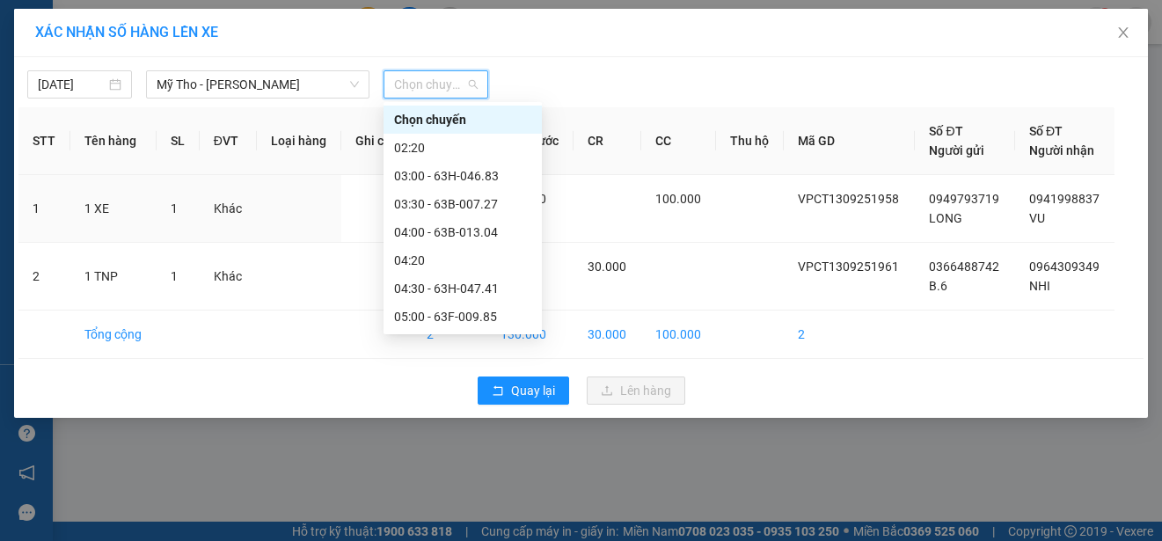
click at [505, 532] on div "09:00 - 63H-046.83" at bounding box center [462, 541] width 137 height 19
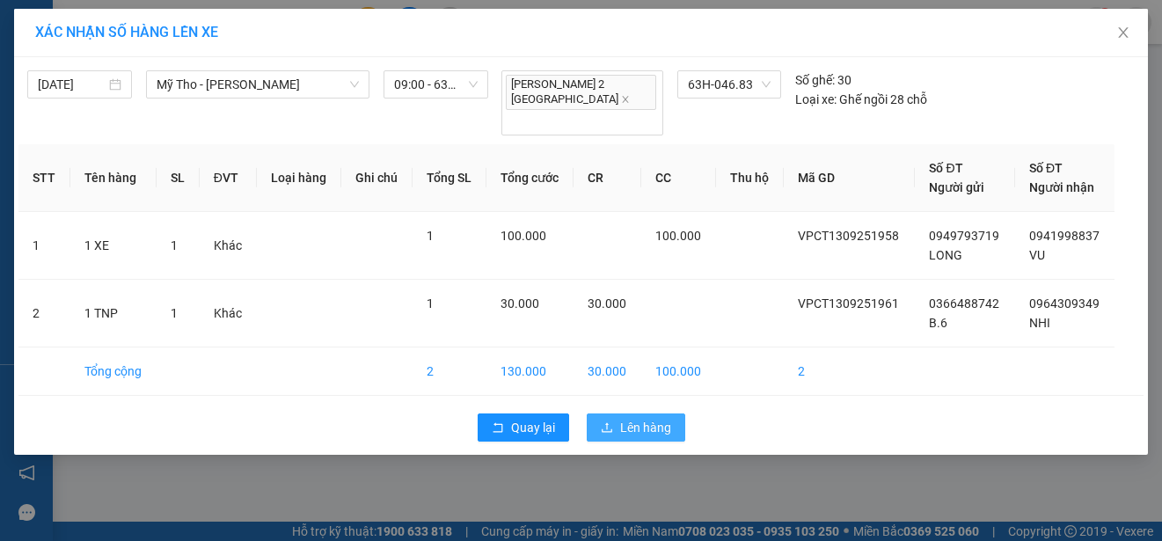
click at [635, 418] on span "Lên hàng" at bounding box center [645, 427] width 51 height 19
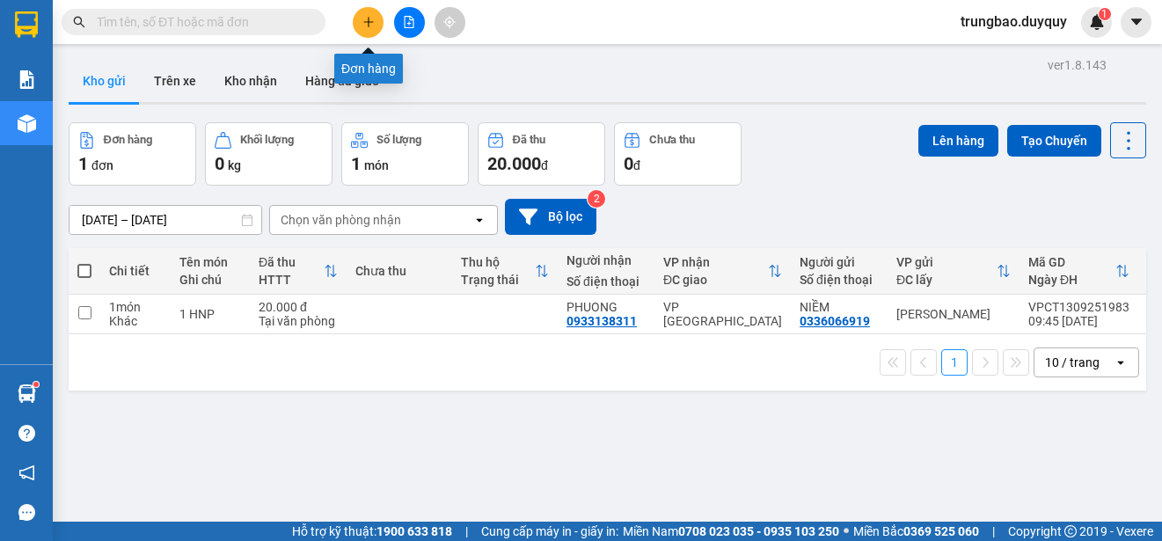
click at [372, 25] on icon "plus" at bounding box center [368, 22] width 12 height 12
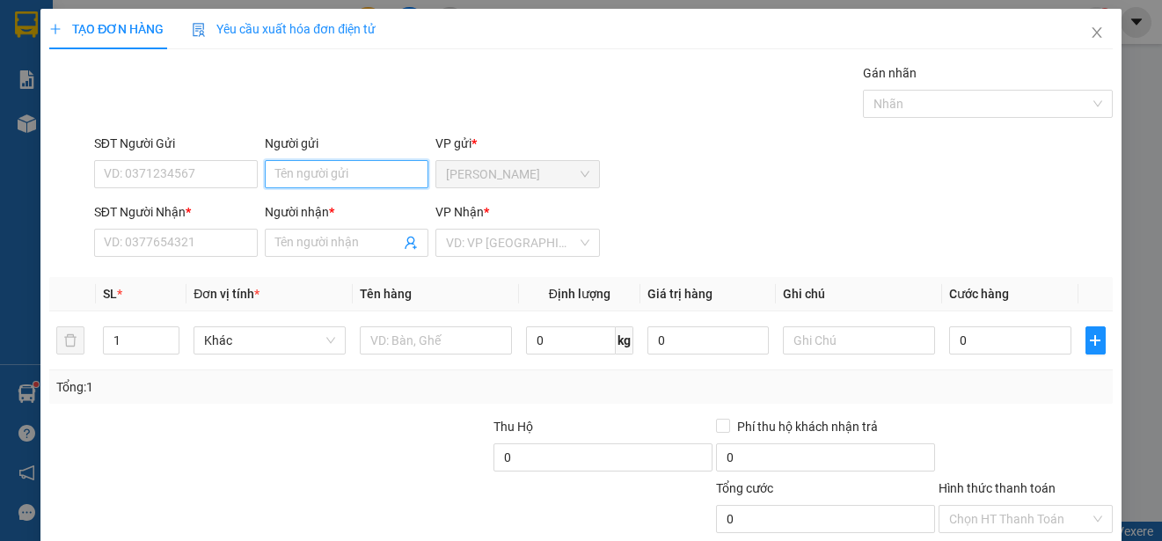
click at [355, 173] on input "Người gửi" at bounding box center [347, 174] width 164 height 28
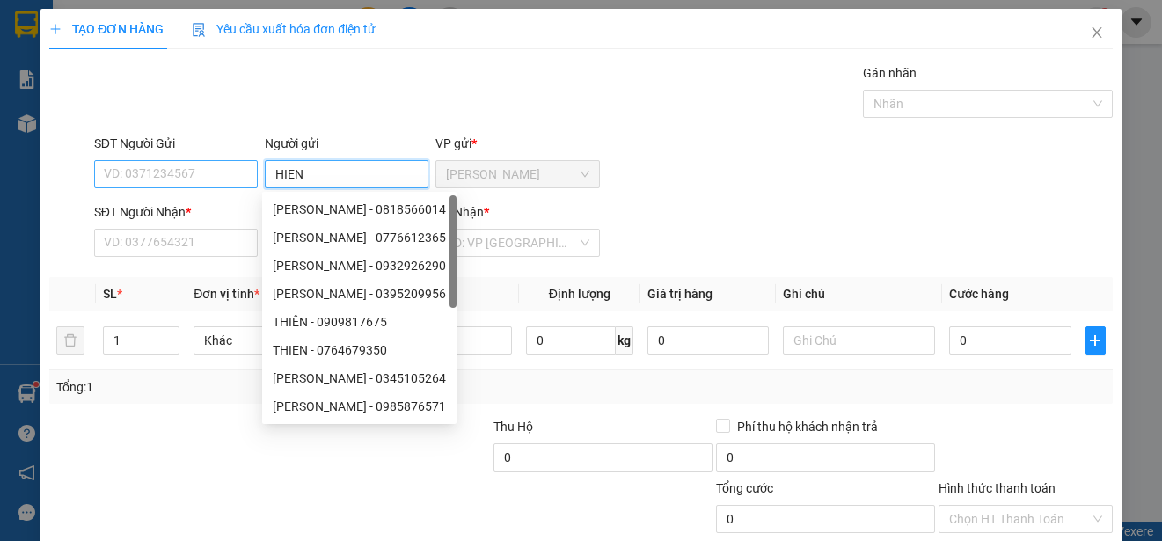
type input "HIEN"
click at [229, 174] on input "SĐT Người Gửi" at bounding box center [176, 174] width 164 height 28
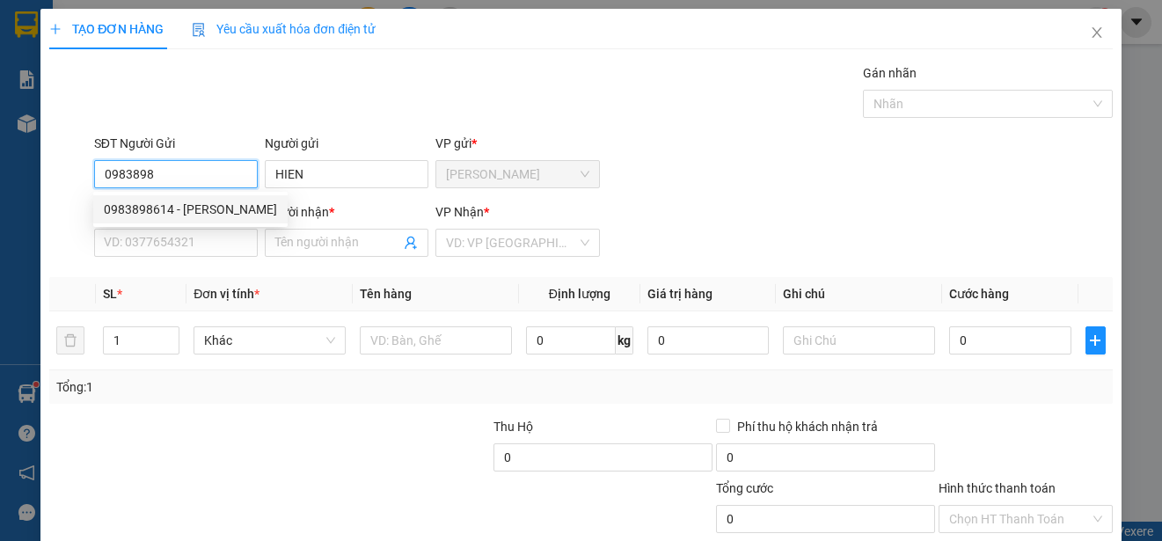
click at [223, 202] on div "0983898614 - [PERSON_NAME]" at bounding box center [190, 209] width 173 height 19
type input "0983898614"
type input "0903334119"
type input "DINH"
type input "35.000"
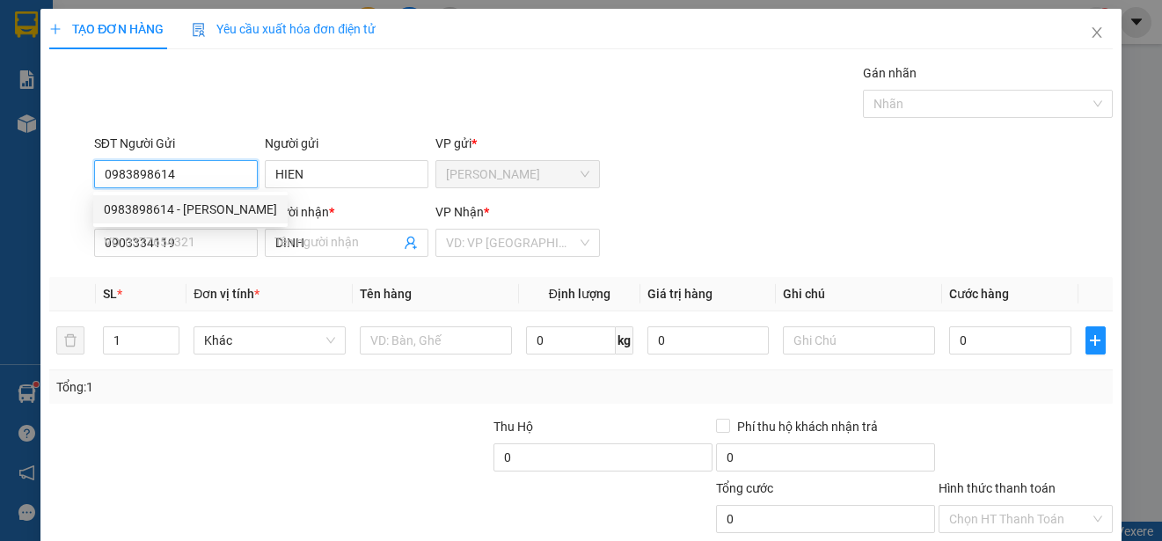
type input "35.000"
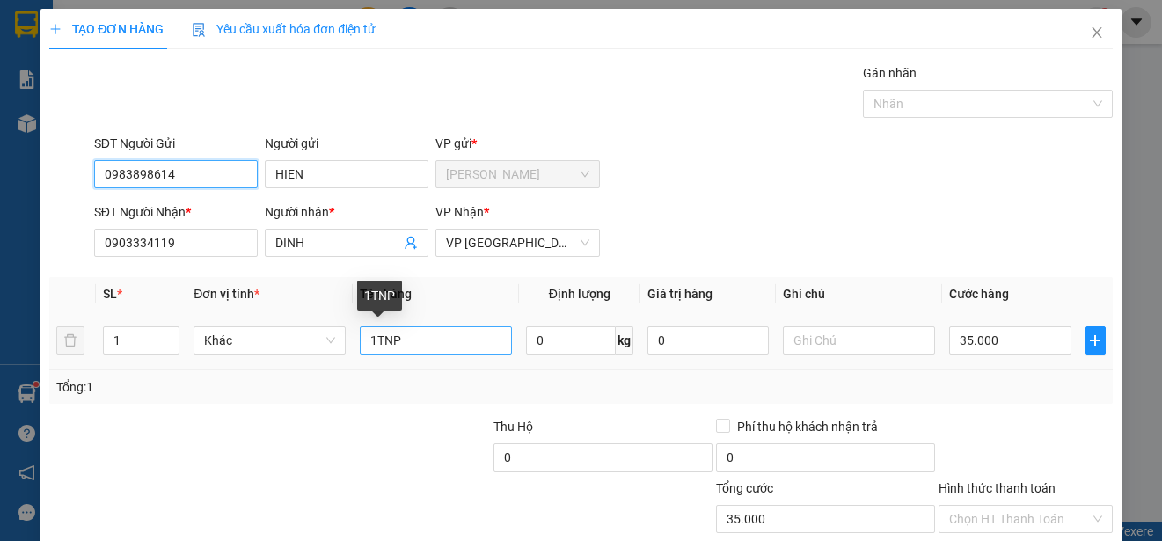
type input "0983898614"
click at [402, 343] on input "1TNP" at bounding box center [436, 340] width 152 height 28
type input "1"
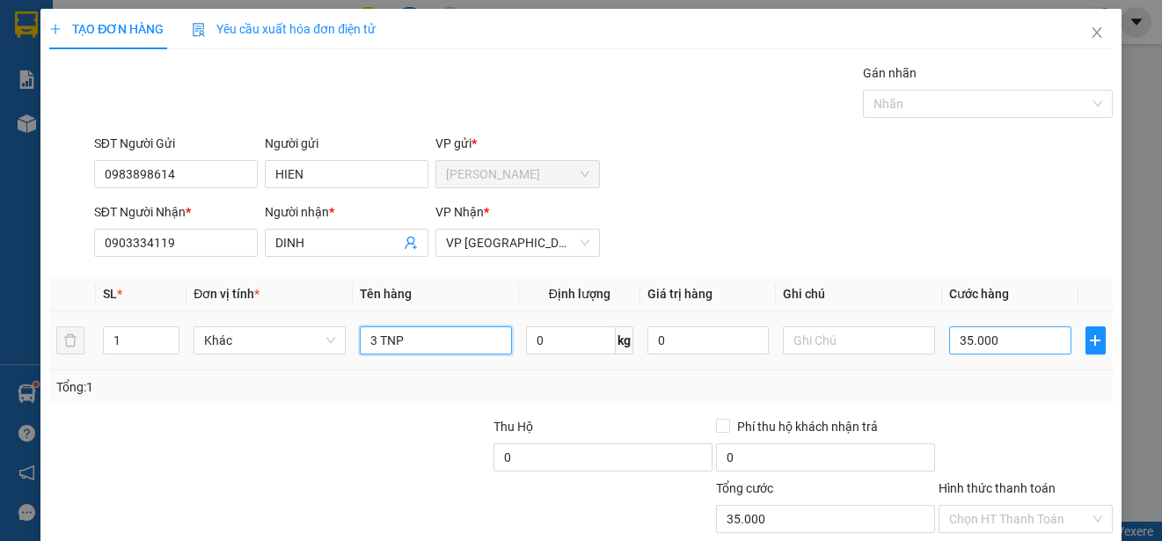
type input "3 TNP"
click at [949, 341] on input "35.000" at bounding box center [1010, 340] width 122 height 28
type input "0"
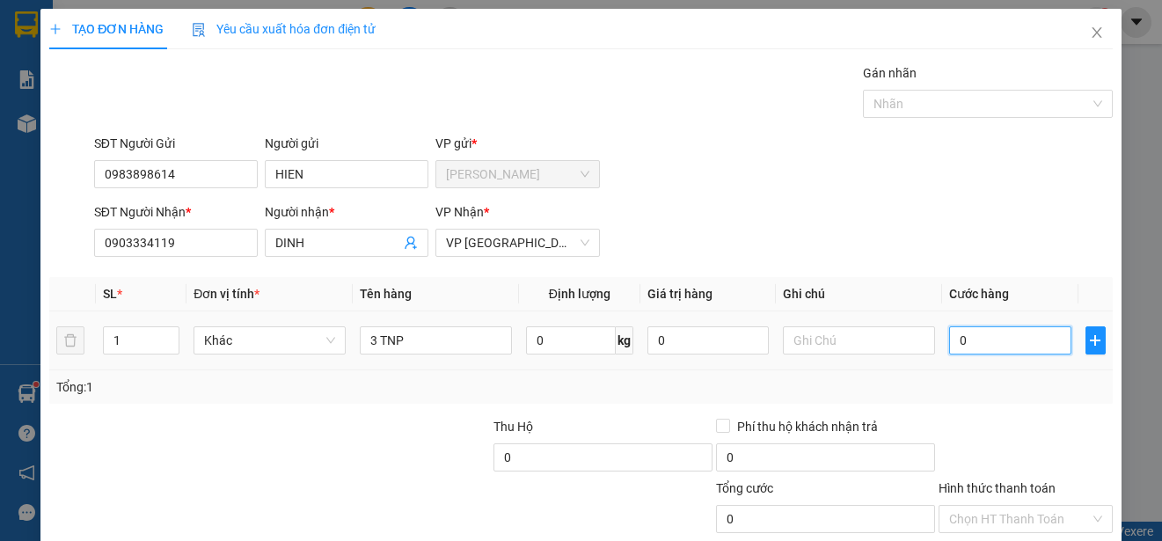
click at [949, 341] on input "0" at bounding box center [1010, 340] width 122 height 28
type input "80"
type input "800"
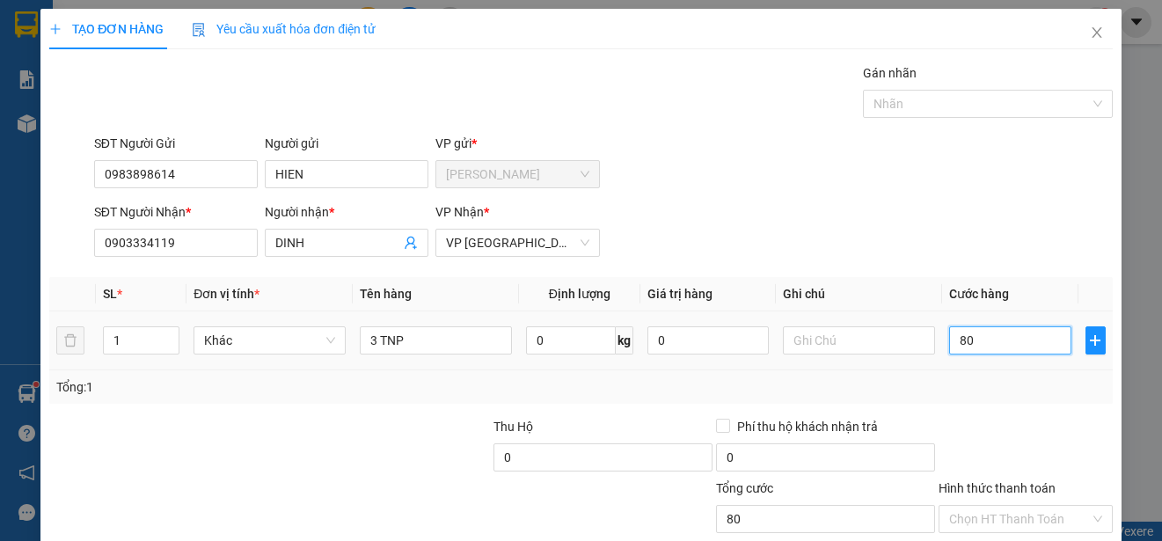
type input "800"
type input "8.000"
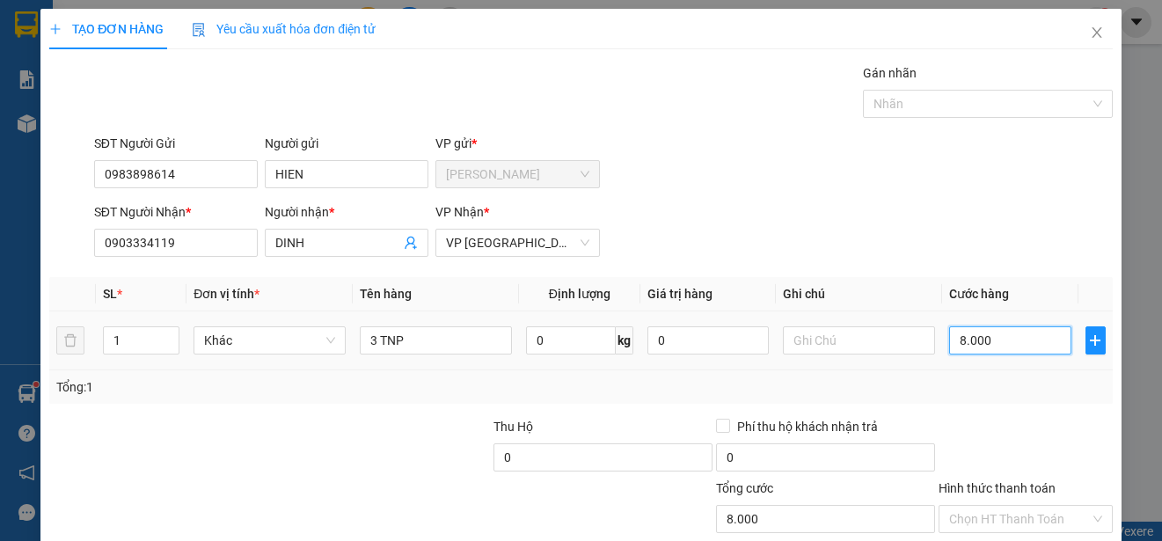
type input "80.000"
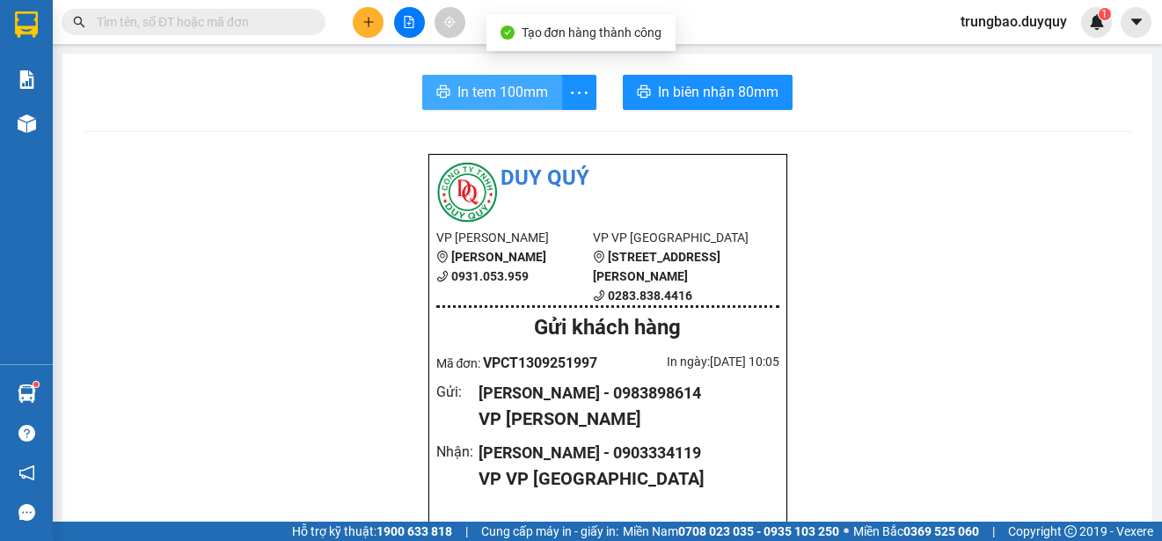
click at [505, 88] on span "In tem 100mm" at bounding box center [502, 92] width 91 height 22
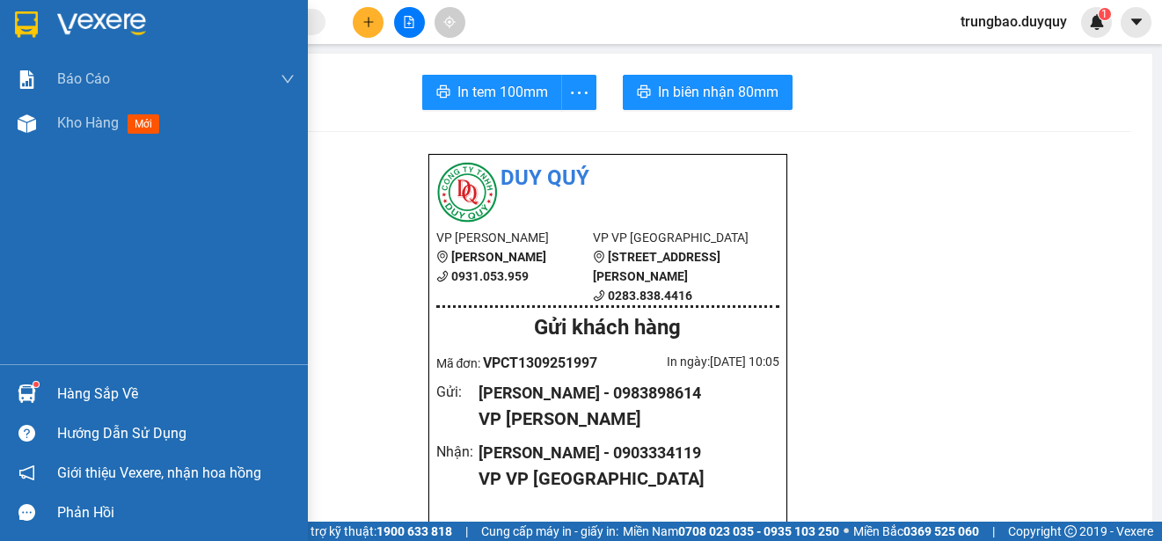
click at [26, 27] on img at bounding box center [26, 24] width 23 height 26
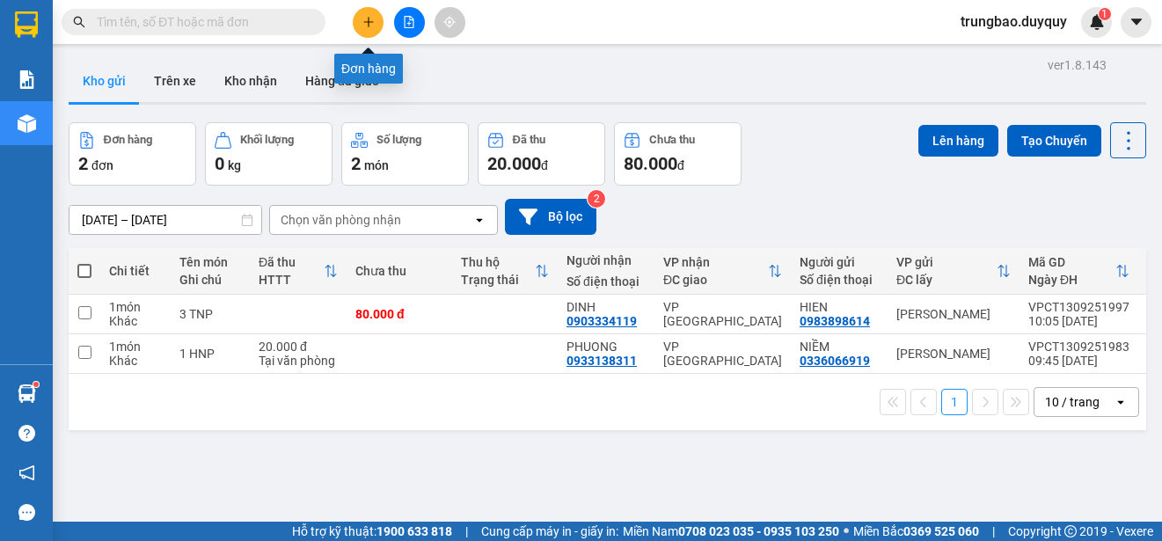
click at [369, 21] on icon "plus" at bounding box center [368, 22] width 1 height 10
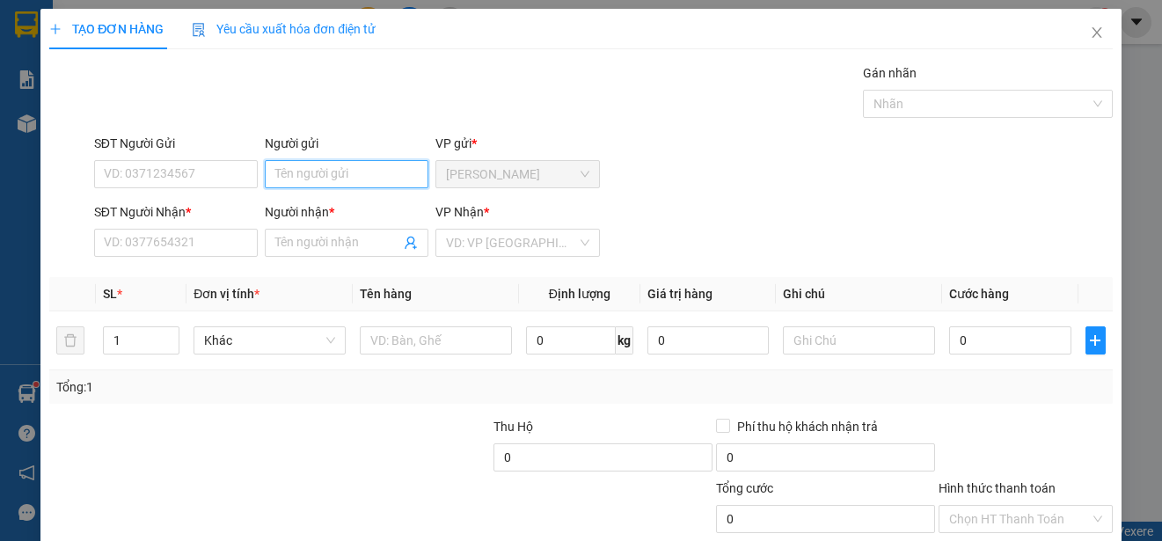
click at [355, 173] on input "Người gửi" at bounding box center [347, 174] width 164 height 28
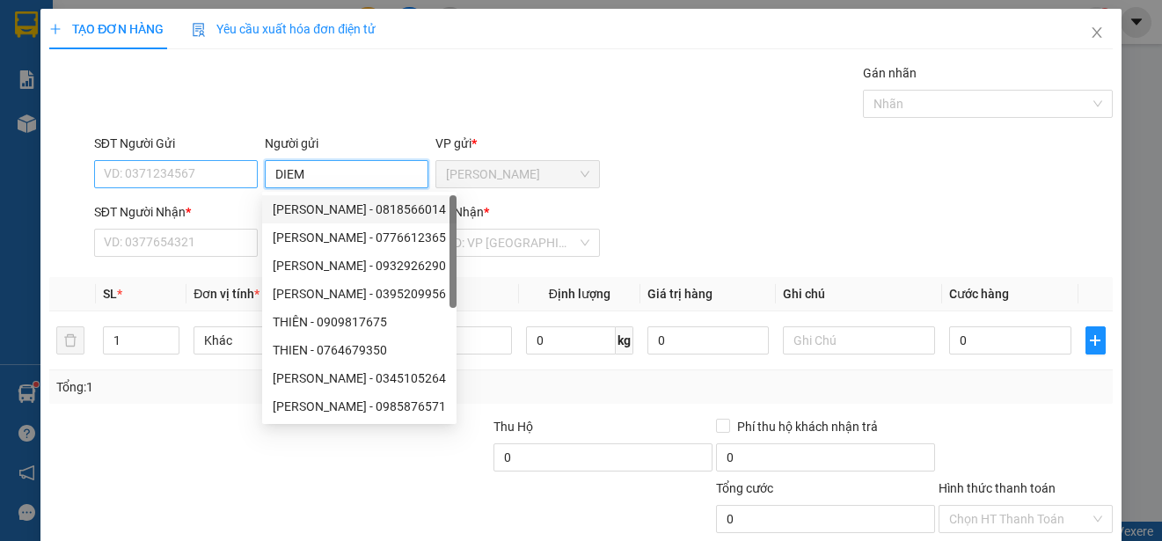
type input "DIEM"
click at [227, 173] on input "SĐT Người Gửi" at bounding box center [176, 174] width 164 height 28
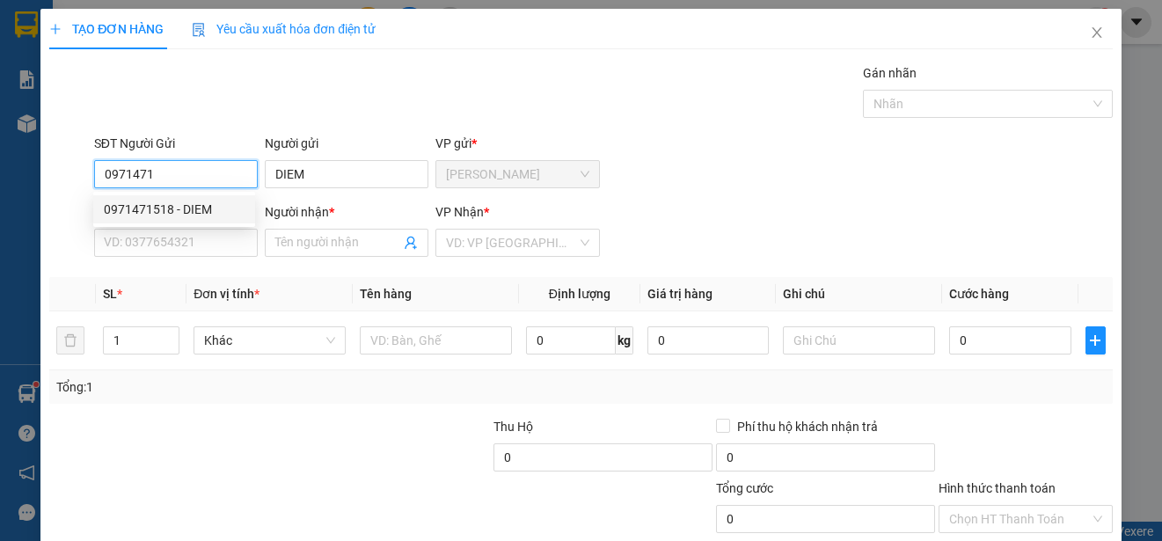
click at [214, 206] on div "0971471518 - DIEM" at bounding box center [174, 209] width 141 height 19
type input "0971471518"
type input "0903366065"
type input "DUNG"
type input "30.000"
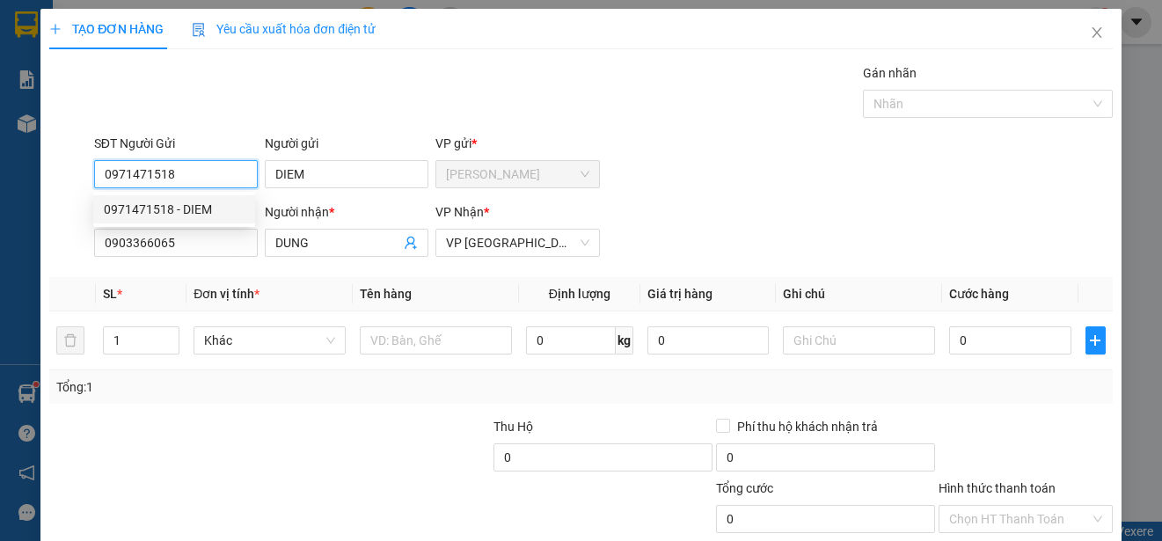
type input "30.000"
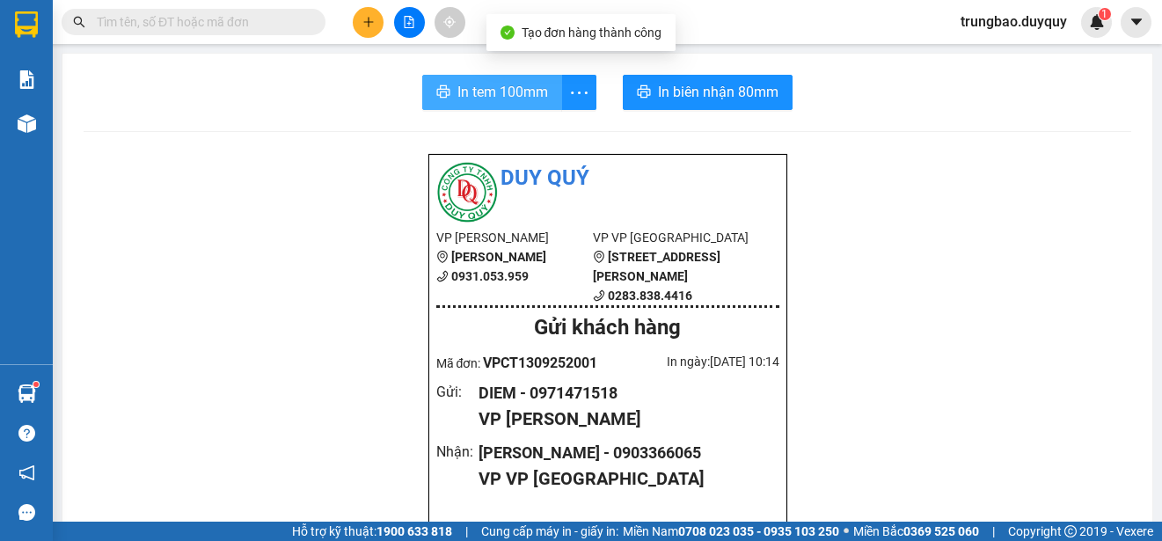
click at [500, 84] on span "In tem 100mm" at bounding box center [502, 92] width 91 height 22
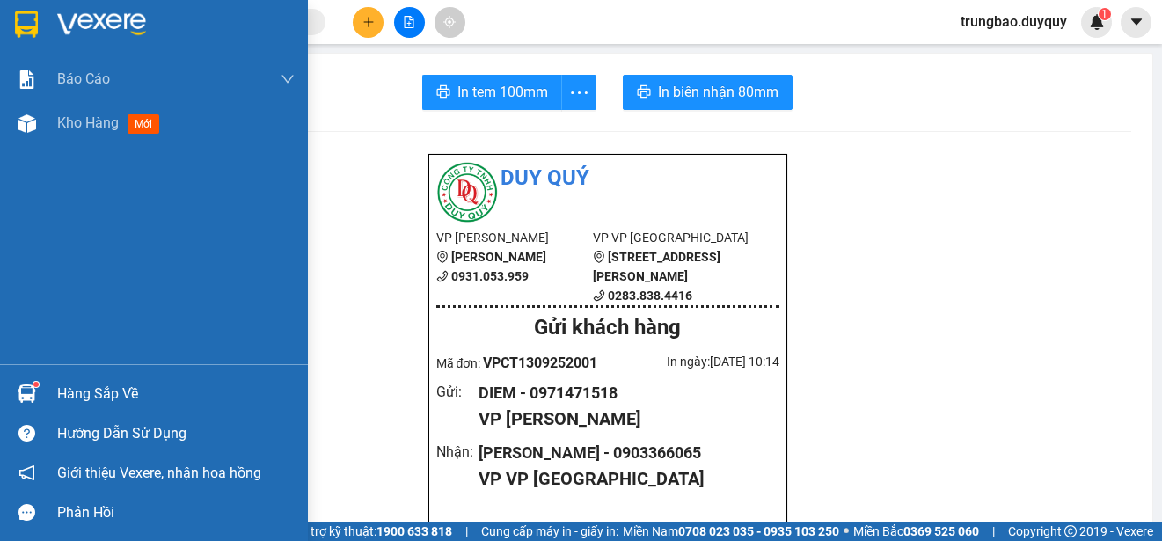
click at [27, 25] on img at bounding box center [26, 24] width 23 height 26
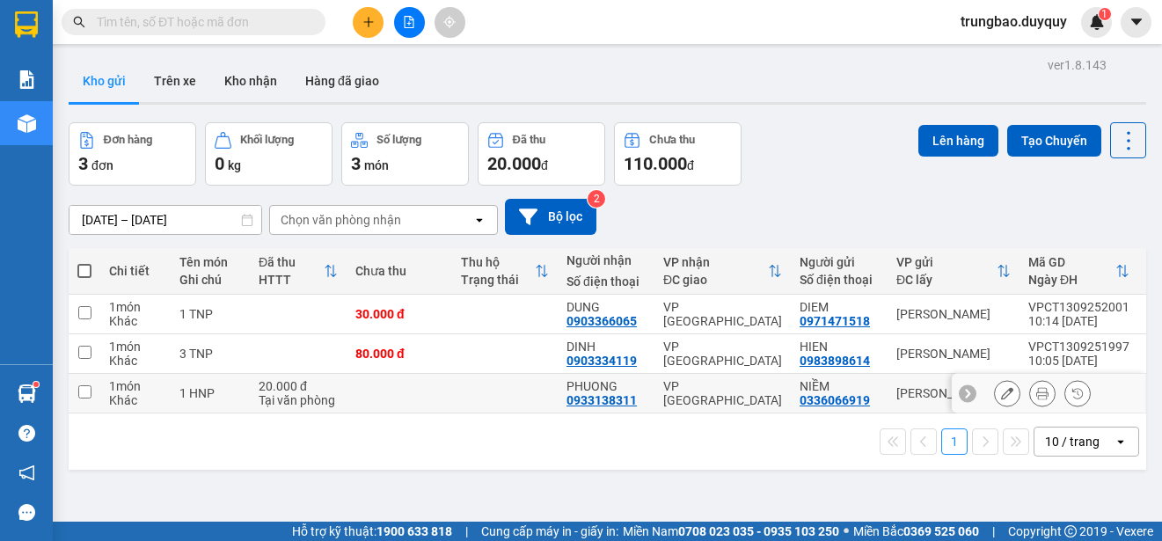
click at [87, 391] on input "checkbox" at bounding box center [84, 391] width 13 height 13
checkbox input "true"
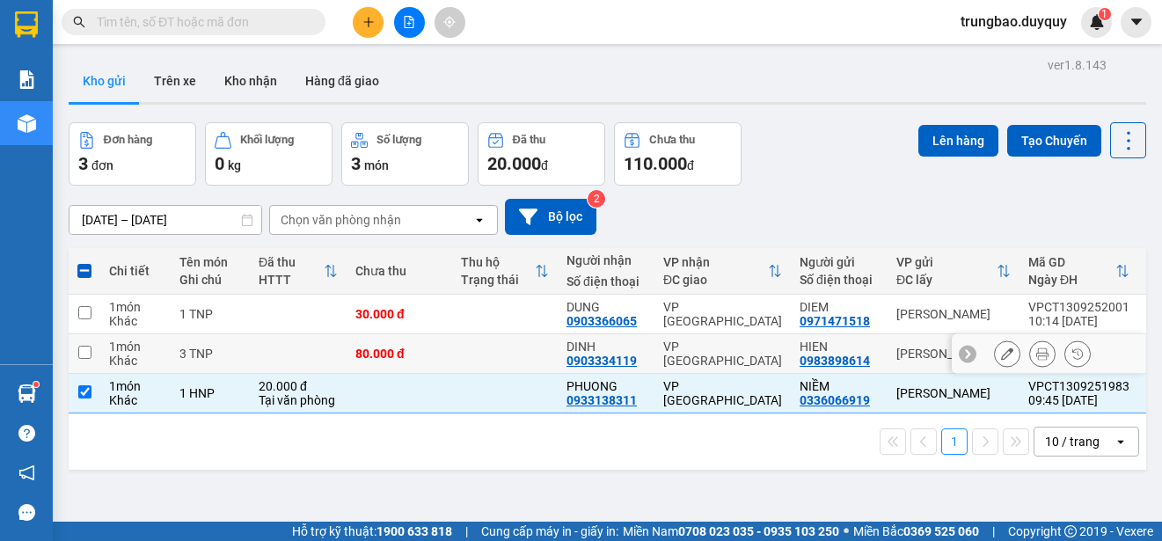
click at [83, 352] on input "checkbox" at bounding box center [84, 352] width 13 height 13
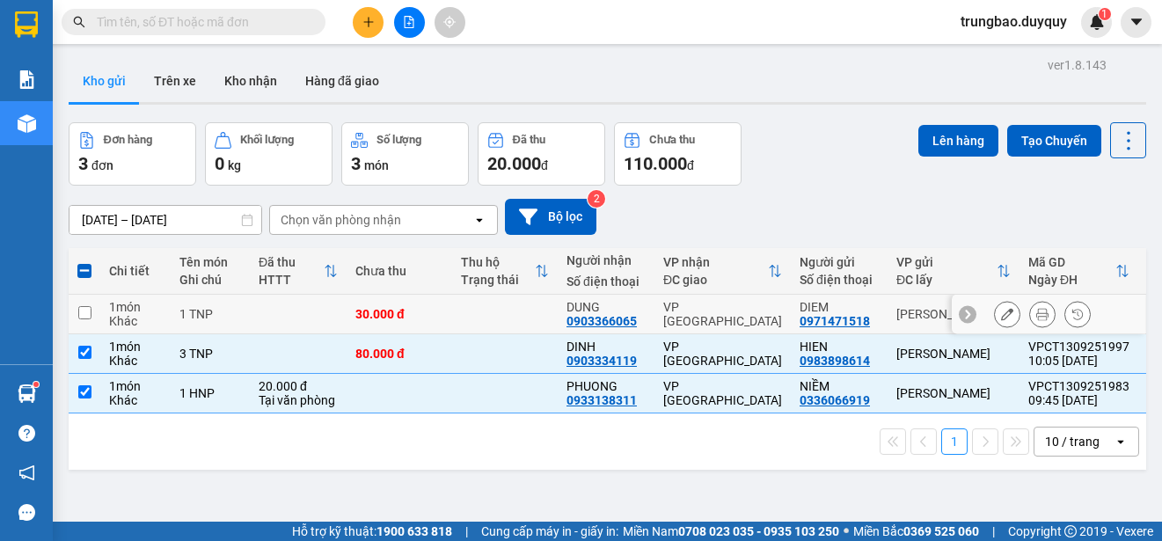
click at [84, 313] on input "checkbox" at bounding box center [84, 312] width 13 height 13
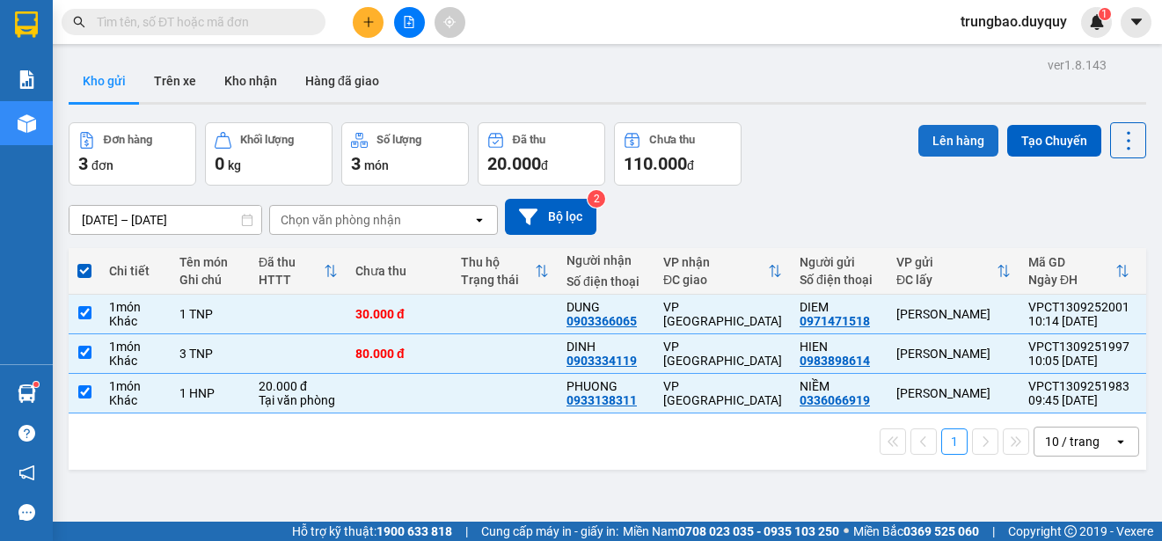
click at [930, 129] on button "Lên hàng" at bounding box center [958, 141] width 80 height 32
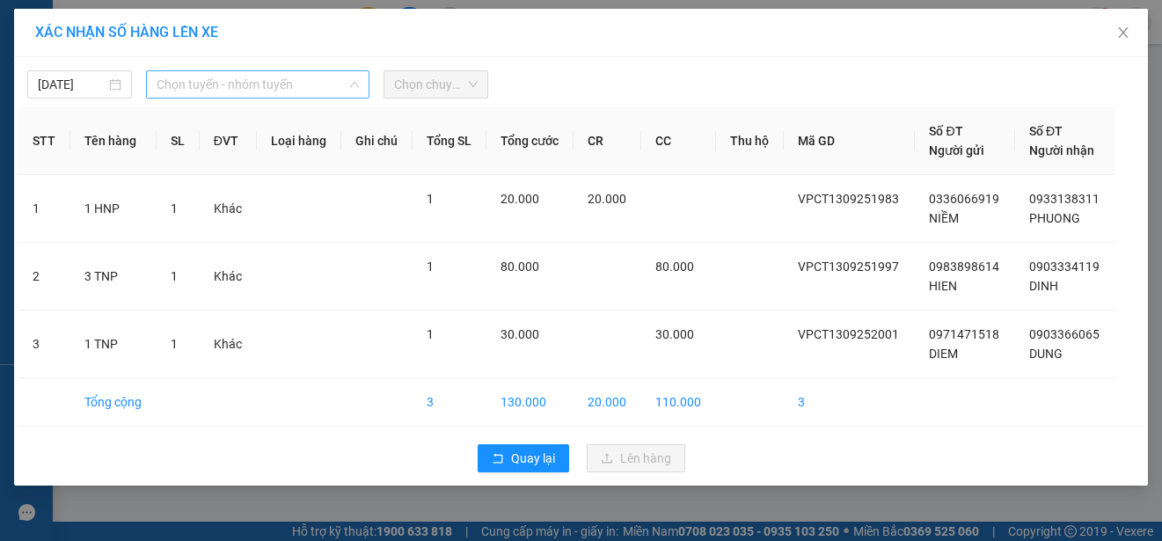
click at [305, 84] on span "Chọn tuyến - nhóm tuyến" at bounding box center [258, 84] width 202 height 26
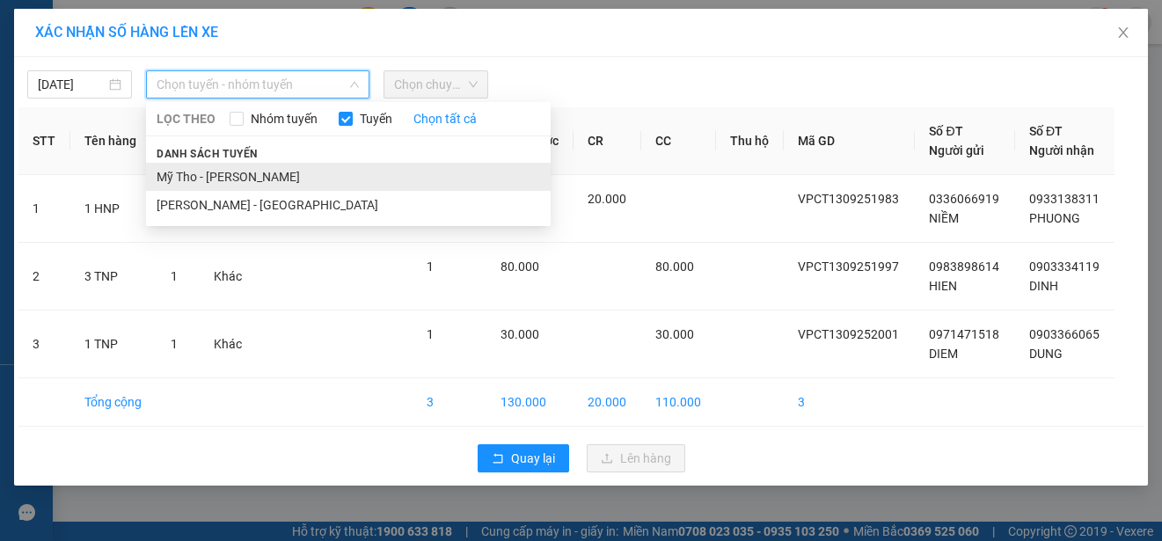
click at [301, 175] on li "Mỹ Tho - [PERSON_NAME]" at bounding box center [348, 177] width 405 height 28
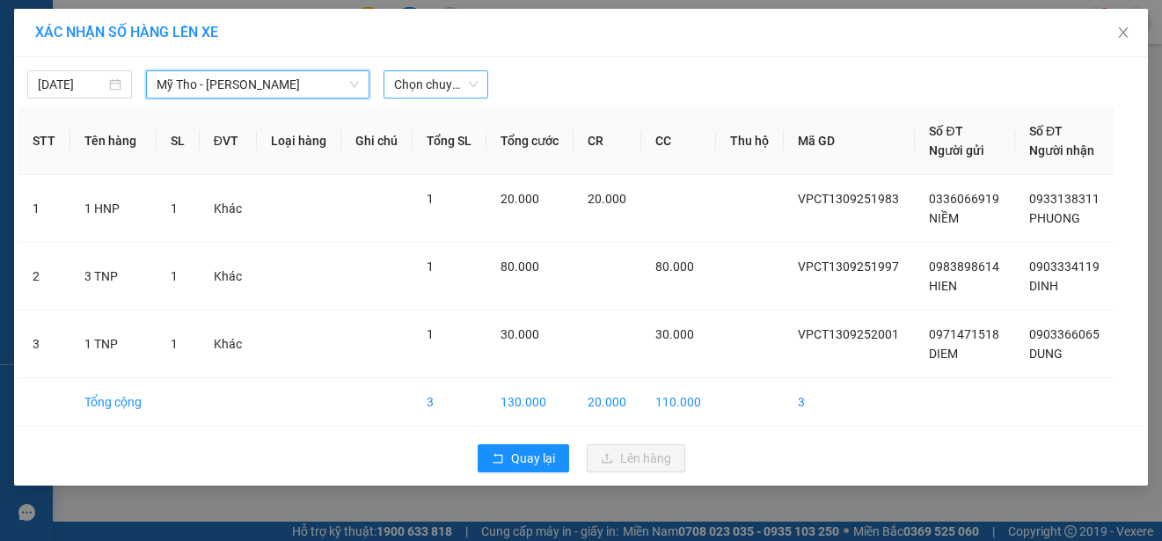
click at [448, 80] on span "Chọn chuyến" at bounding box center [436, 84] width 84 height 26
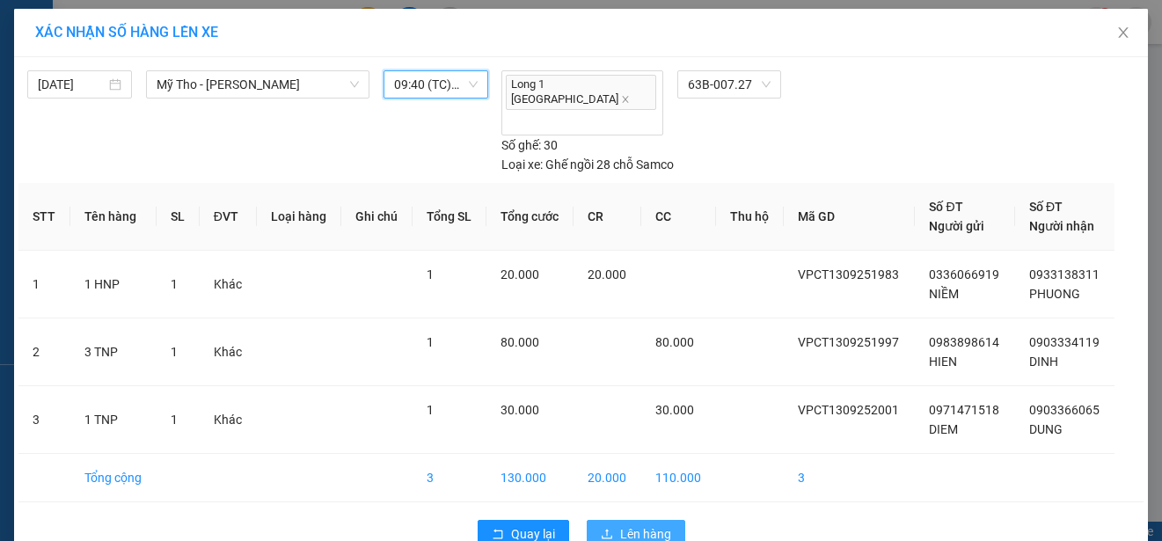
click at [649, 524] on span "Lên hàng" at bounding box center [645, 533] width 51 height 19
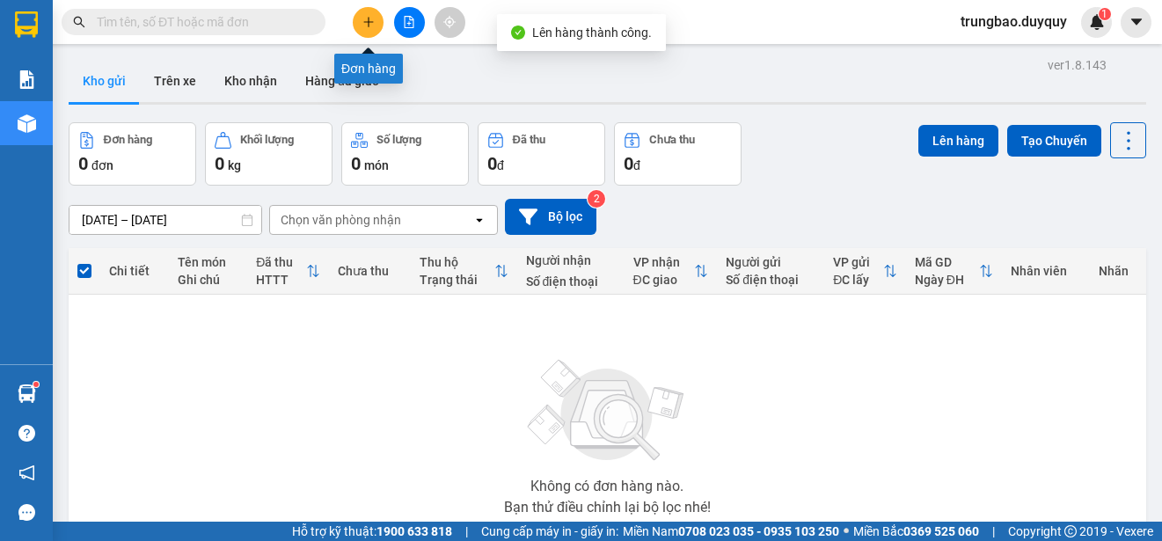
click at [369, 21] on icon "plus" at bounding box center [368, 22] width 12 height 12
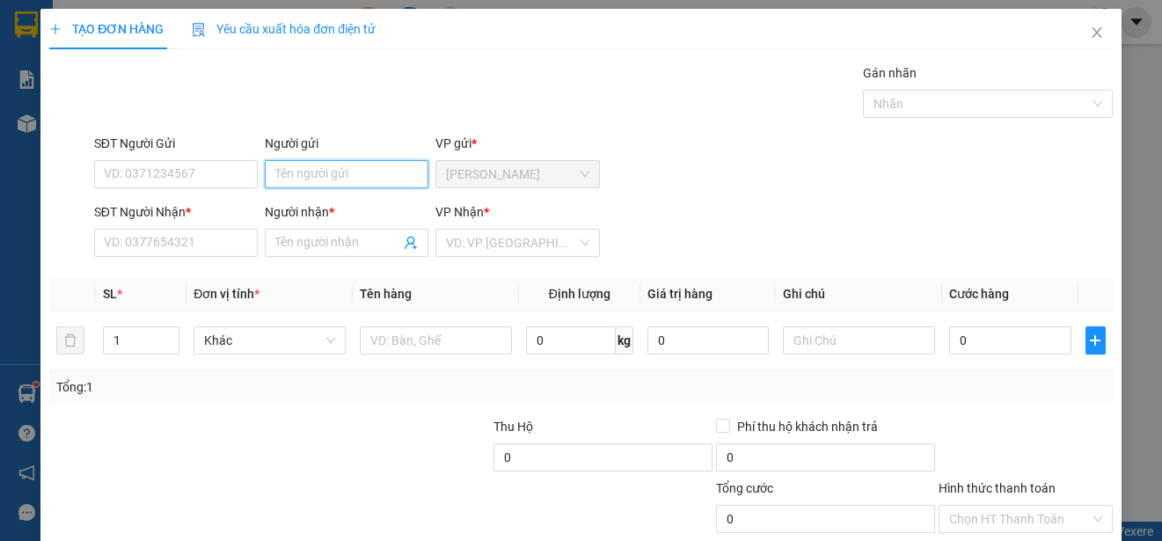
click at [340, 173] on input "Người gửi" at bounding box center [347, 174] width 164 height 28
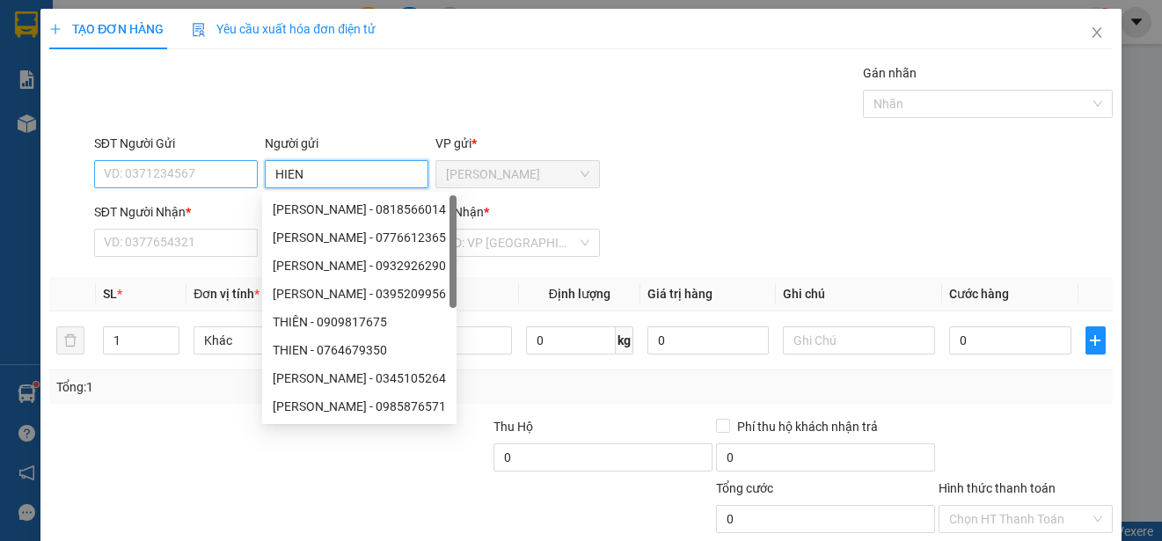
type input "HIEN"
click at [202, 175] on input "SĐT Người Gửi" at bounding box center [176, 174] width 164 height 28
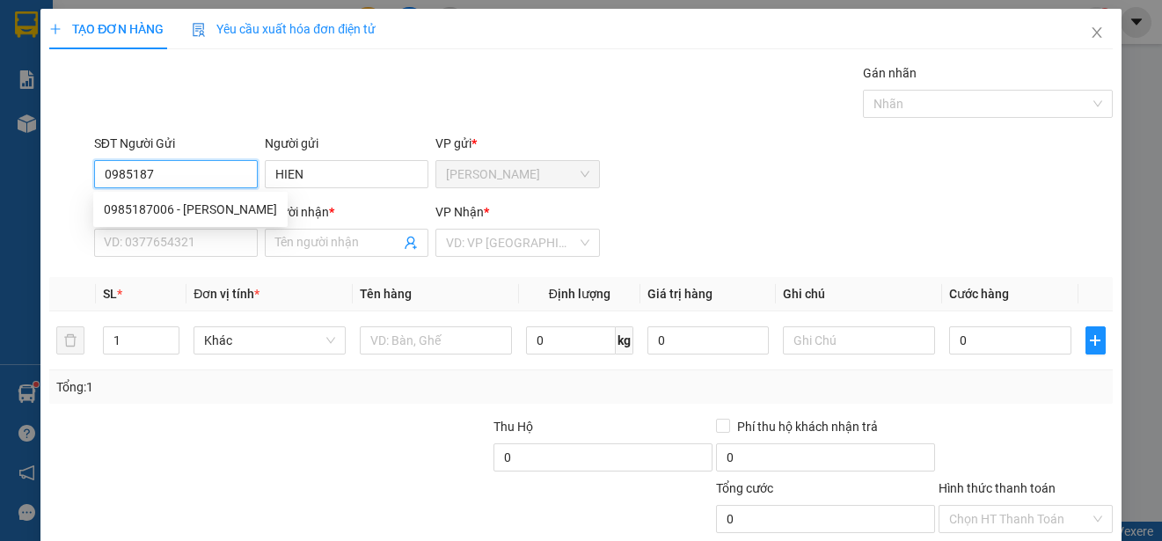
click at [208, 206] on div "0985187006 - [PERSON_NAME]" at bounding box center [190, 209] width 173 height 19
type input "0985187006"
type input "HIỀN"
type input "0903935699"
type input "DŨNG"
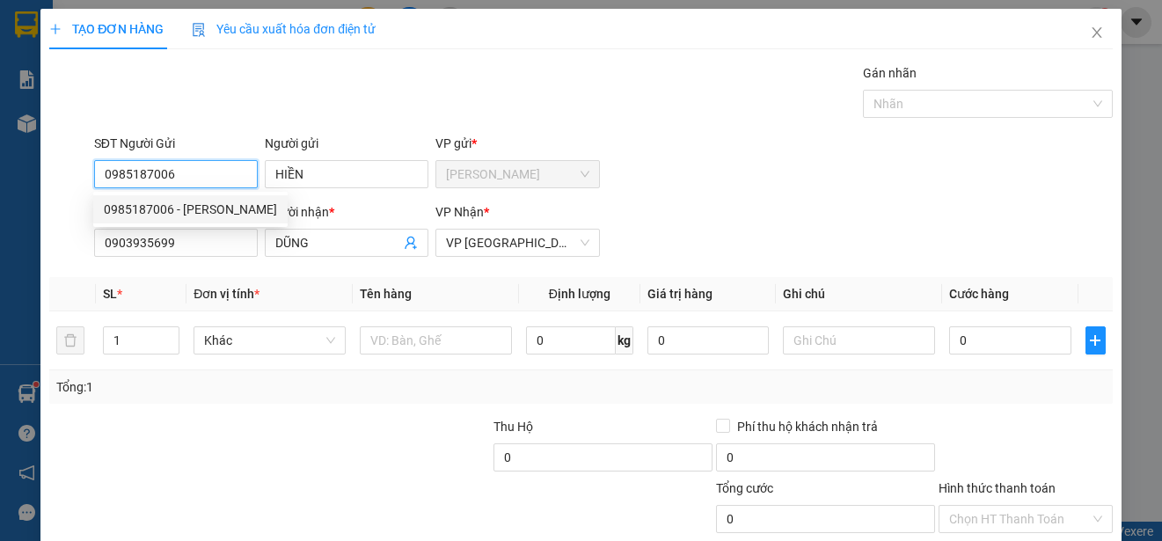
type input "15.000"
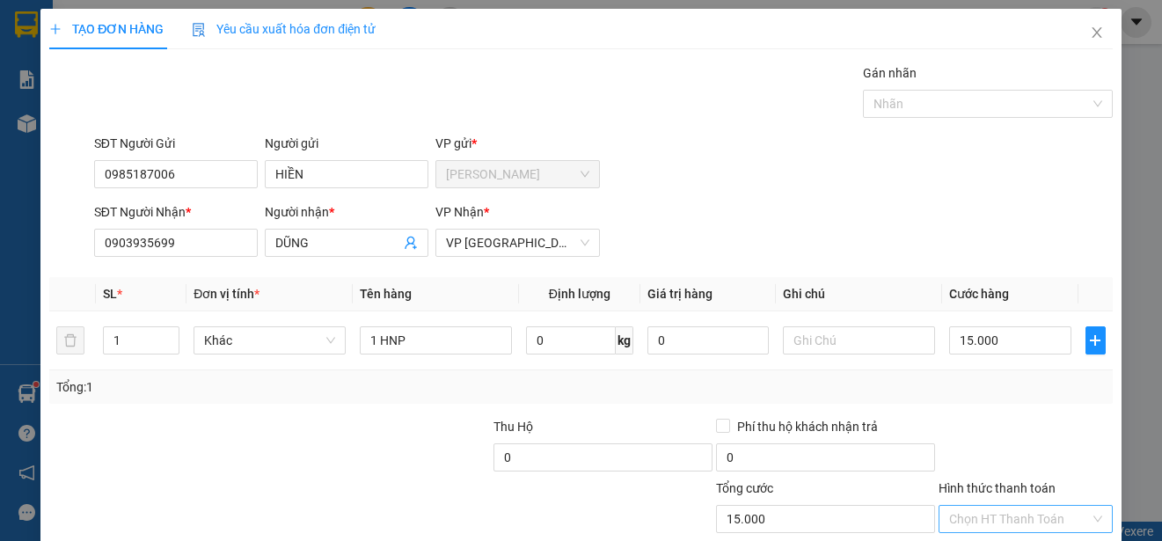
click at [1048, 506] on input "Hình thức thanh toán" at bounding box center [1019, 519] width 141 height 26
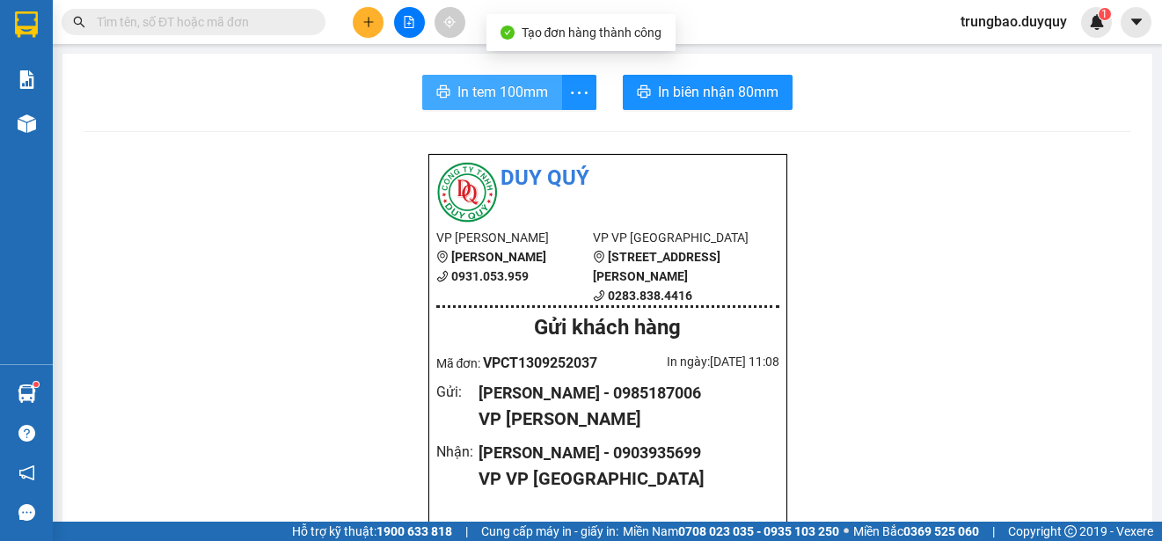
click at [498, 95] on span "In tem 100mm" at bounding box center [502, 92] width 91 height 22
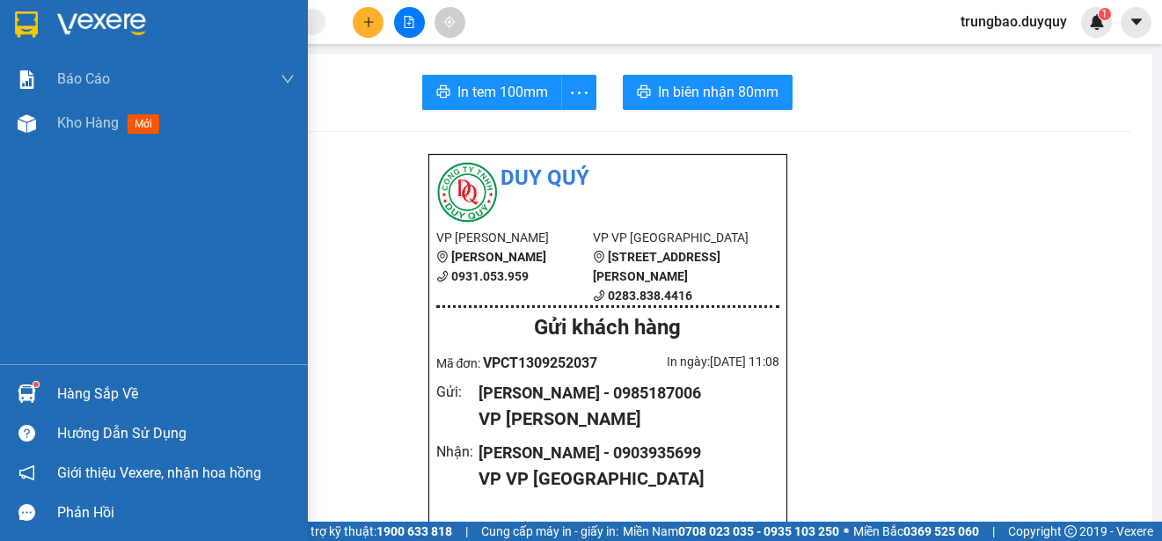
click at [22, 15] on img at bounding box center [26, 24] width 23 height 26
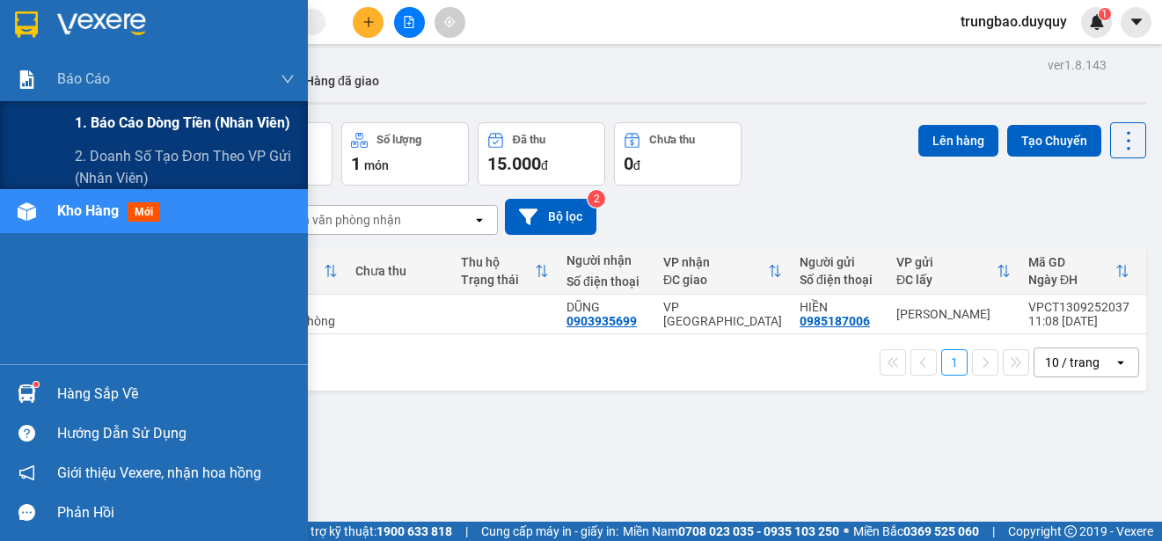
click at [110, 122] on span "1. Báo cáo dòng tiền (nhân viên)" at bounding box center [183, 123] width 216 height 22
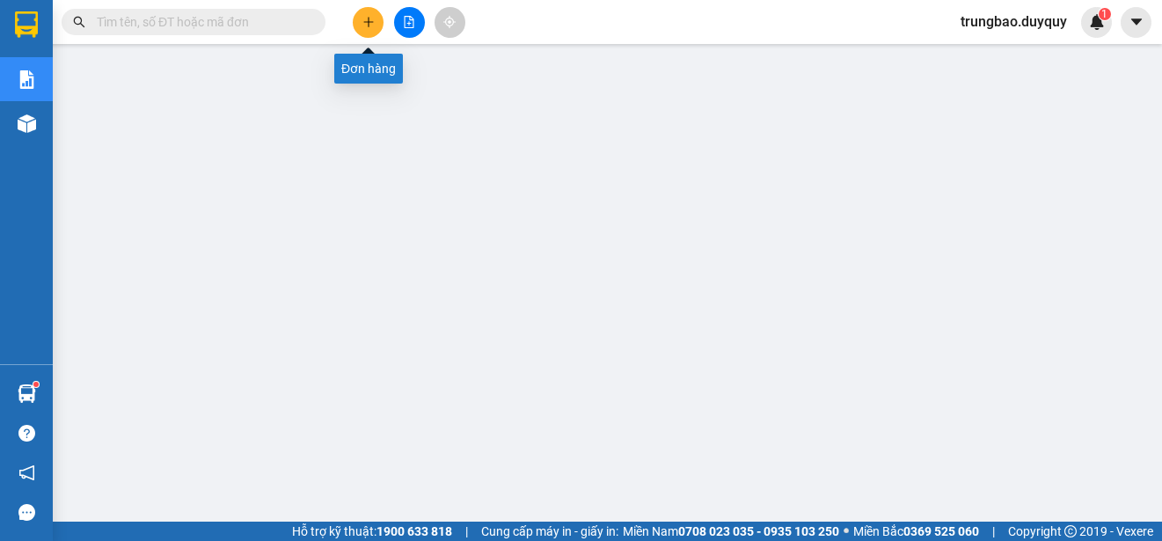
click at [368, 16] on icon "plus" at bounding box center [368, 22] width 12 height 12
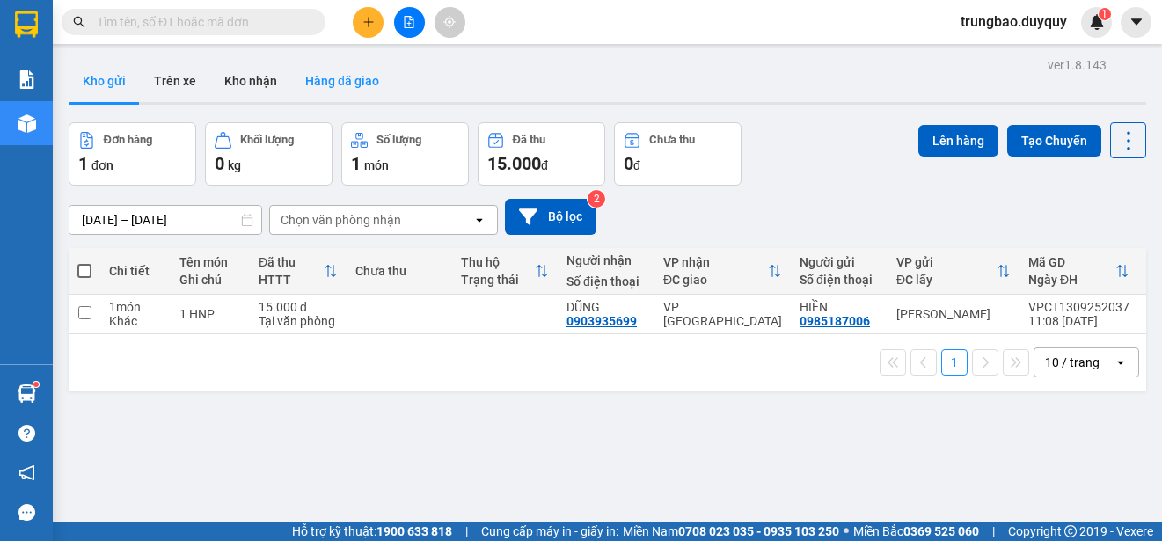
click at [358, 77] on button "Hàng đã giao" at bounding box center [342, 81] width 102 height 42
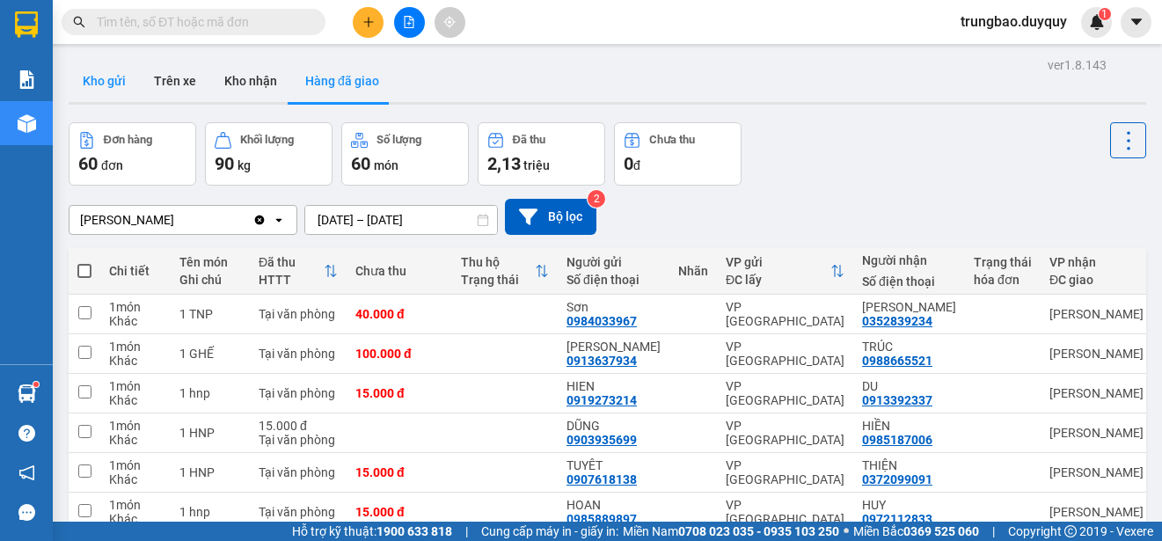
click at [106, 80] on button "Kho gửi" at bounding box center [104, 81] width 71 height 42
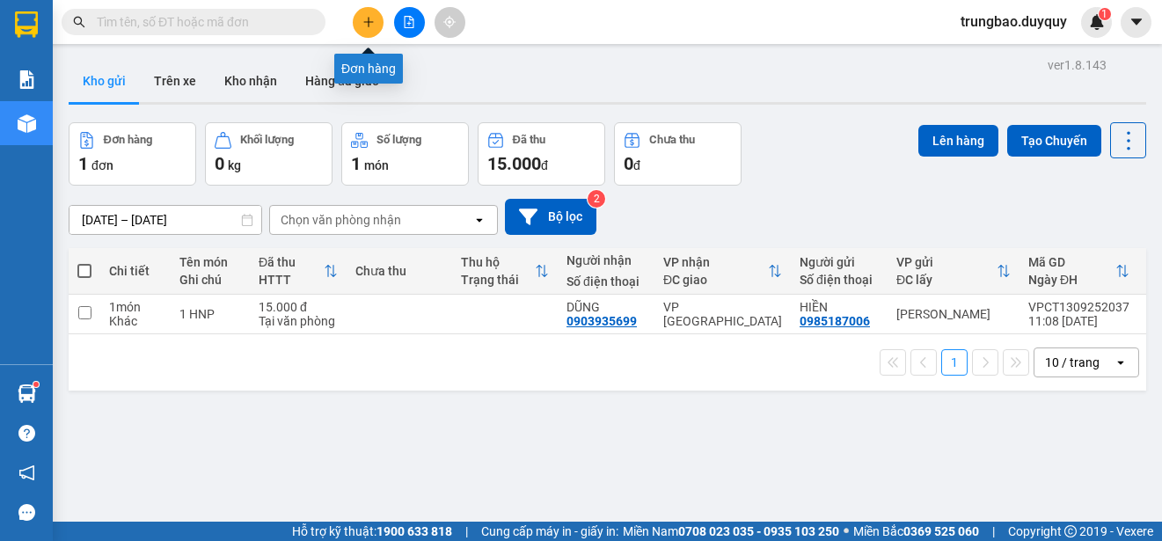
click at [359, 16] on button at bounding box center [368, 22] width 31 height 31
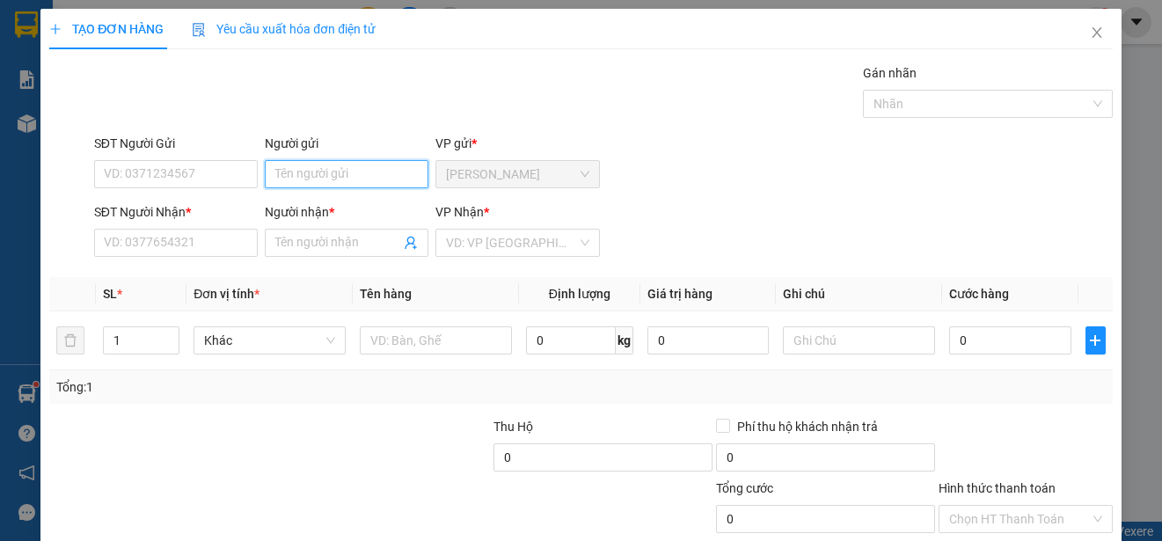
click at [402, 172] on input "Người gửi" at bounding box center [347, 174] width 164 height 28
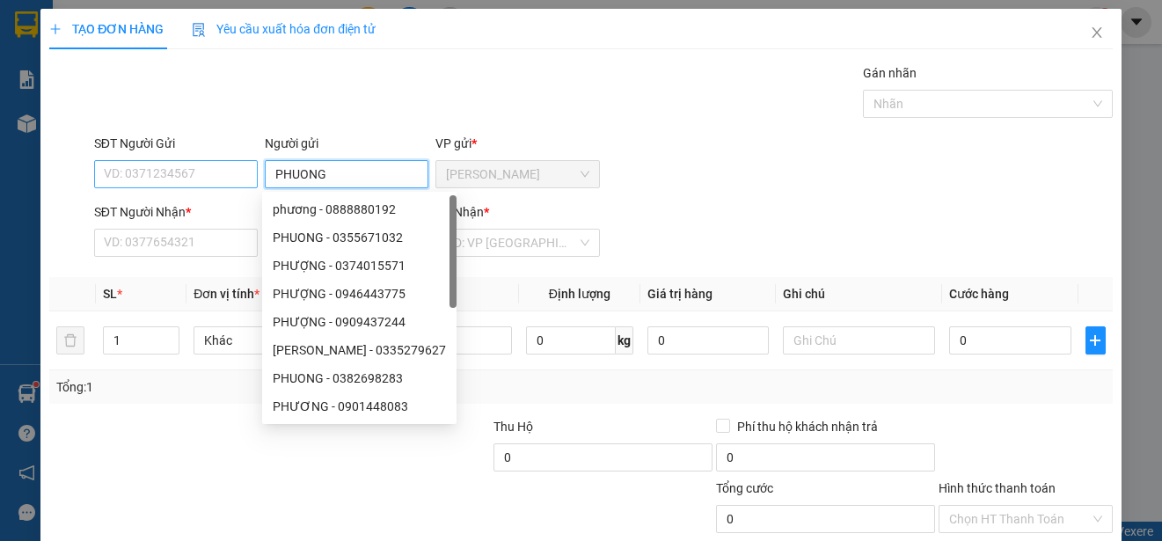
type input "PHUONG"
click at [167, 179] on input "SĐT Người Gửi" at bounding box center [176, 174] width 164 height 28
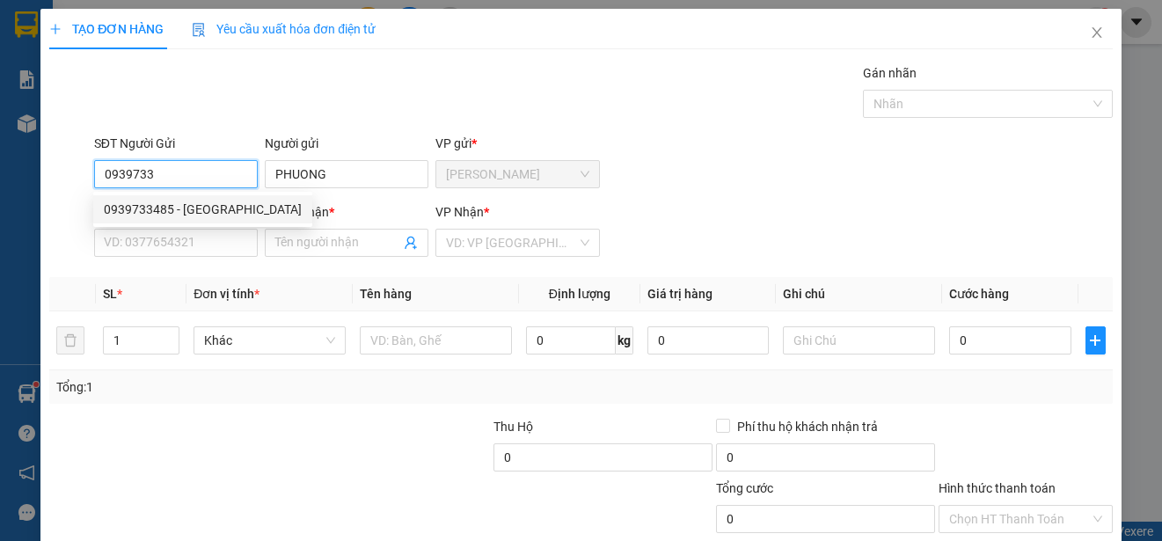
click at [213, 206] on div "0939733485 - [GEOGRAPHIC_DATA]" at bounding box center [203, 209] width 198 height 19
type input "0939733485"
type input "0939011128"
type input "NAM"
type input "50.000"
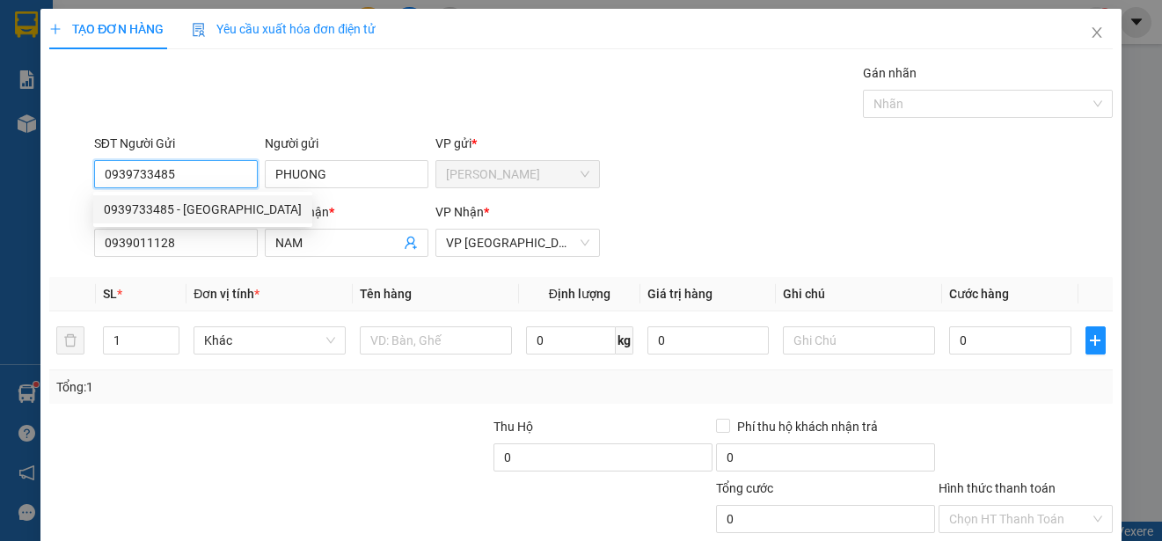
type input "50.000"
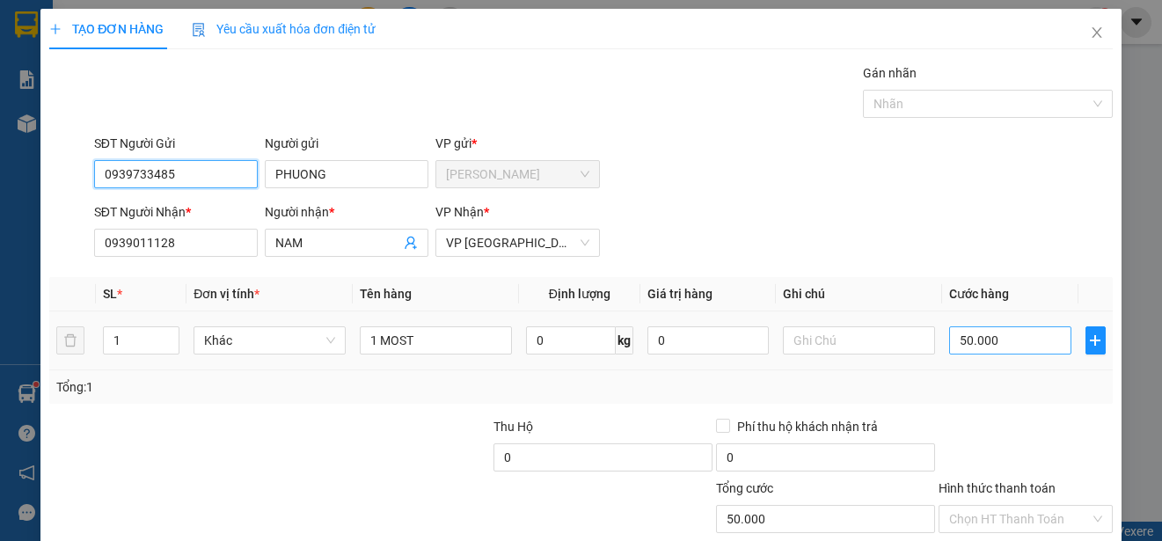
type input "0939733485"
click at [949, 339] on input "50.000" at bounding box center [1010, 340] width 122 height 28
type input "0"
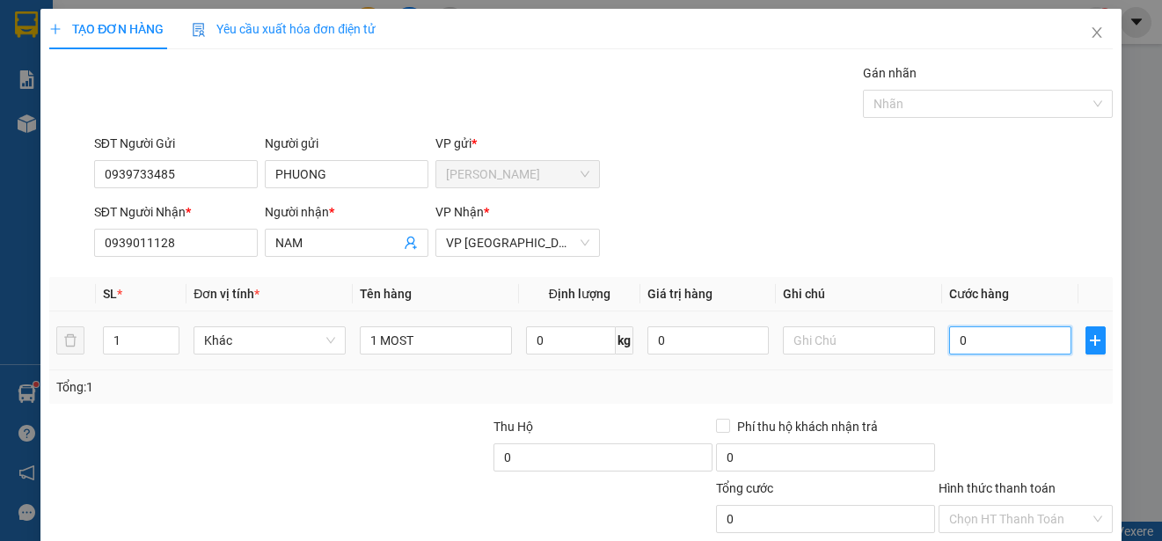
click at [952, 338] on input "0" at bounding box center [1010, 340] width 122 height 28
type input "4"
type input "40"
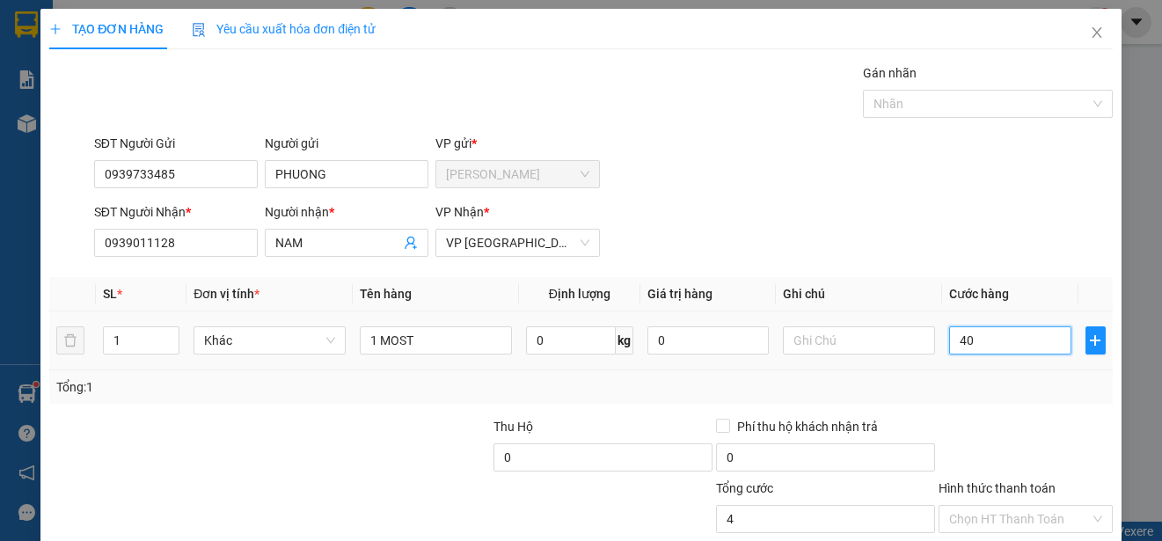
type input "40"
type input "400"
type input "4.000"
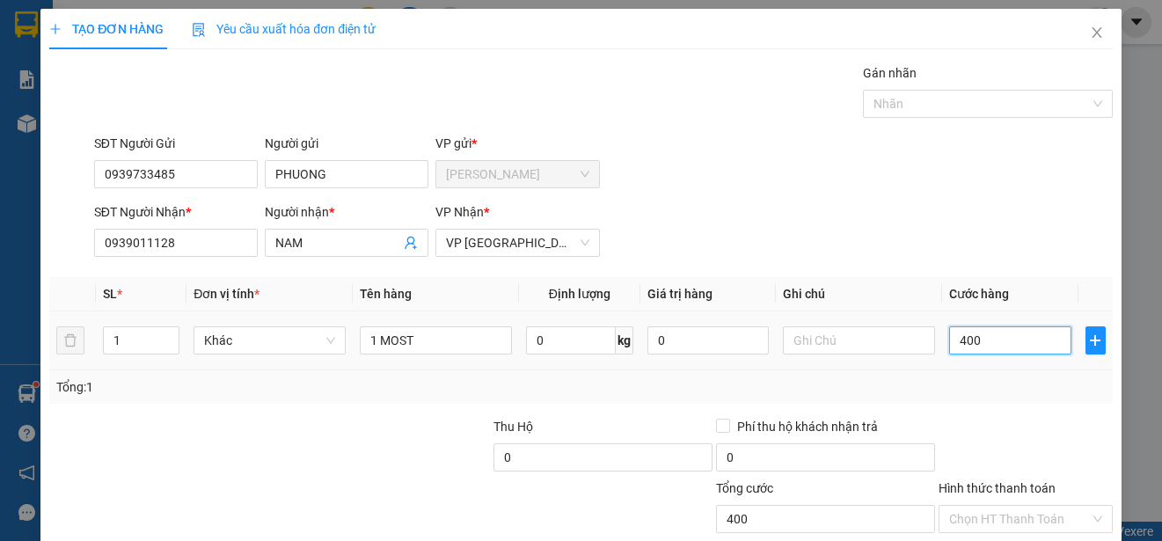
type input "4.000"
type input "40.000"
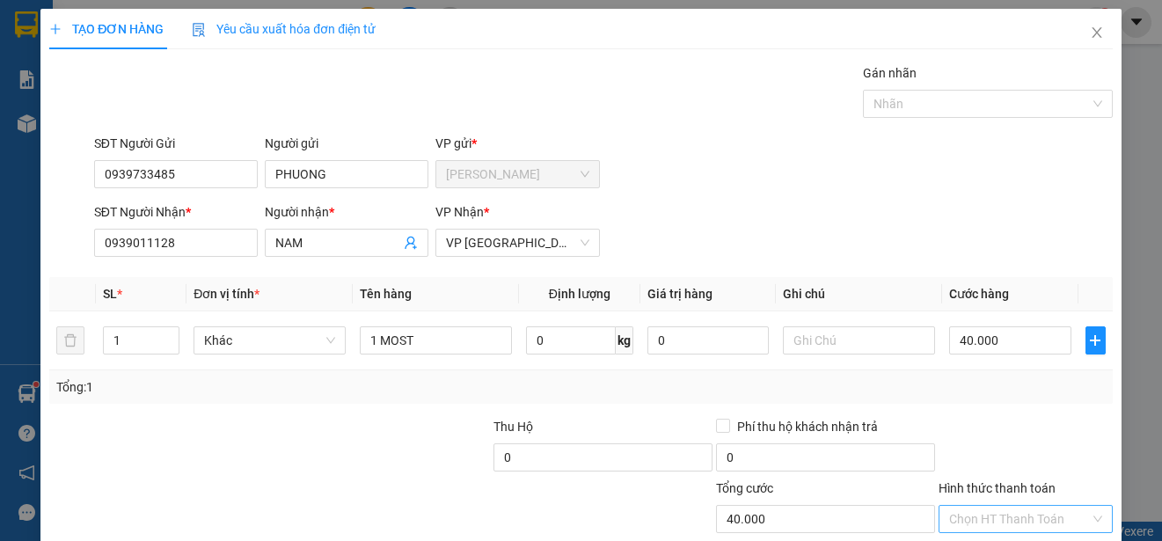
click at [1063, 506] on input "Hình thức thanh toán" at bounding box center [1019, 519] width 141 height 26
type input "0"
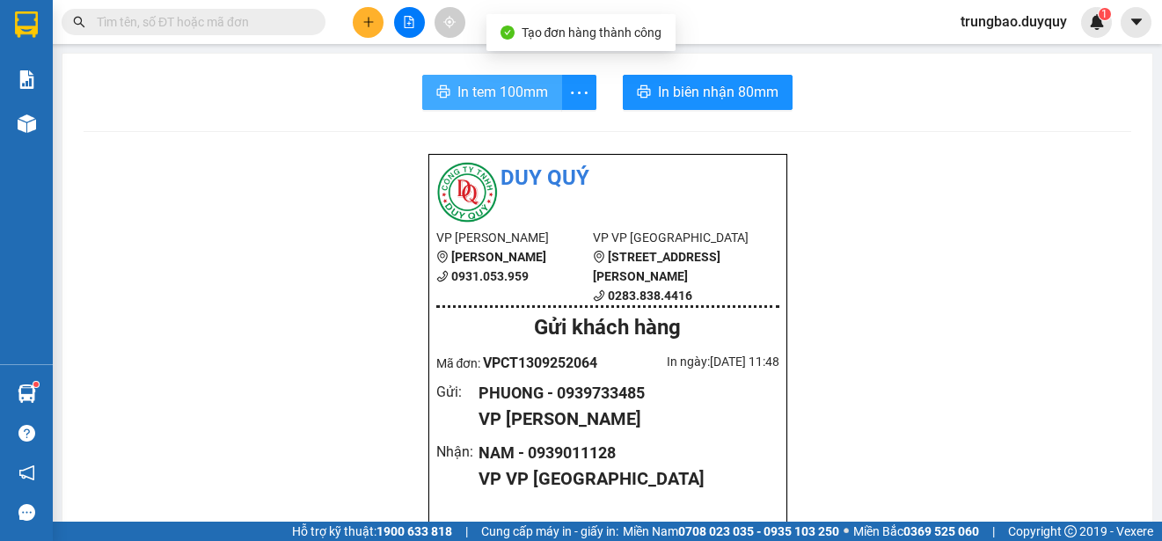
click at [516, 98] on span "In tem 100mm" at bounding box center [502, 92] width 91 height 22
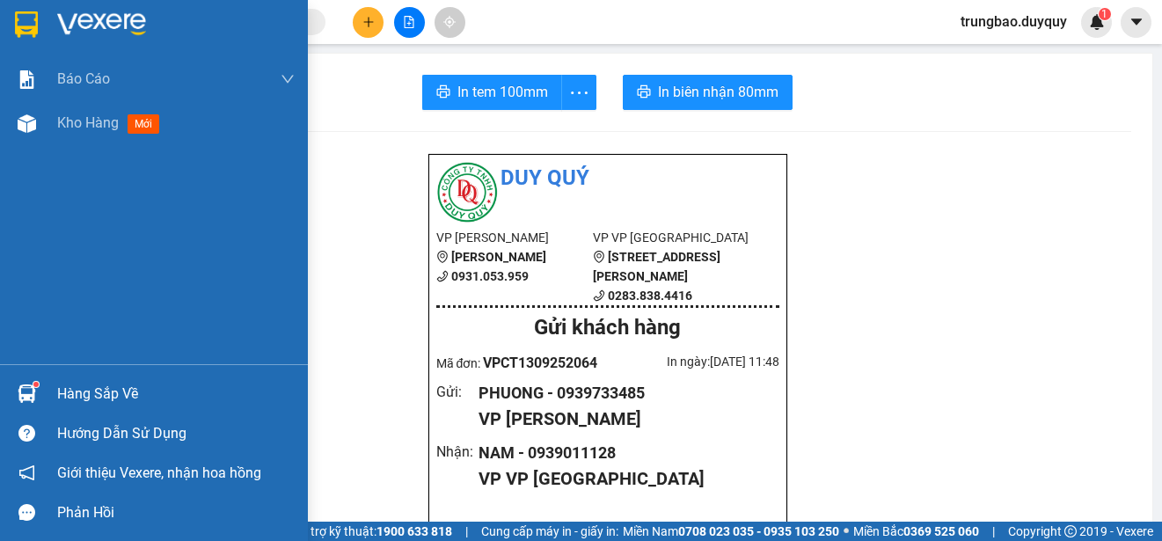
click at [25, 23] on img at bounding box center [26, 24] width 23 height 26
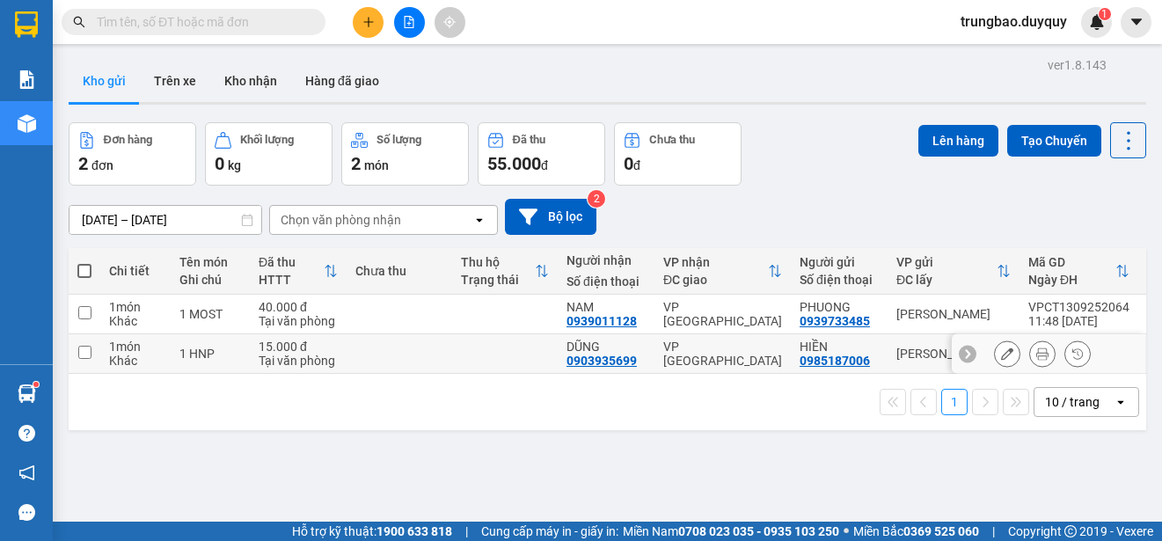
click at [81, 350] on input "checkbox" at bounding box center [84, 352] width 13 height 13
checkbox input "true"
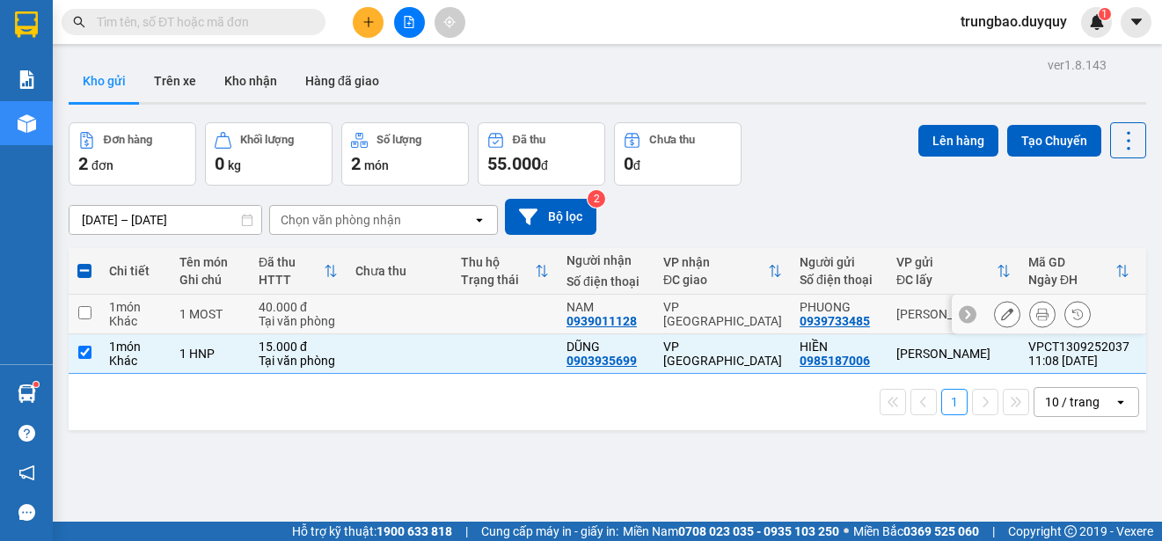
click at [84, 311] on input "checkbox" at bounding box center [84, 312] width 13 height 13
checkbox input "true"
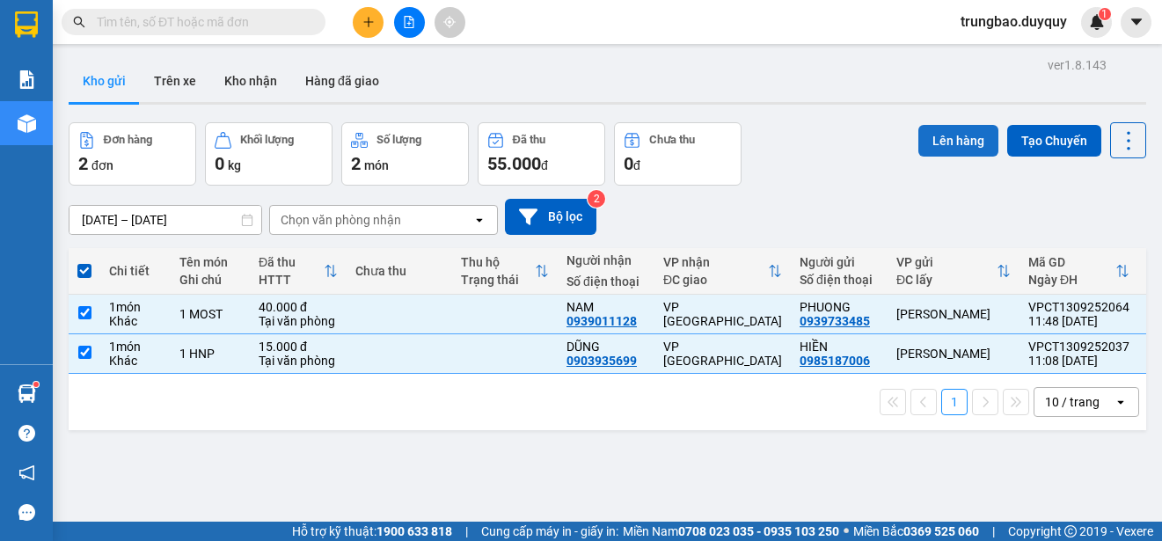
click at [962, 139] on button "Lên hàng" at bounding box center [958, 141] width 80 height 32
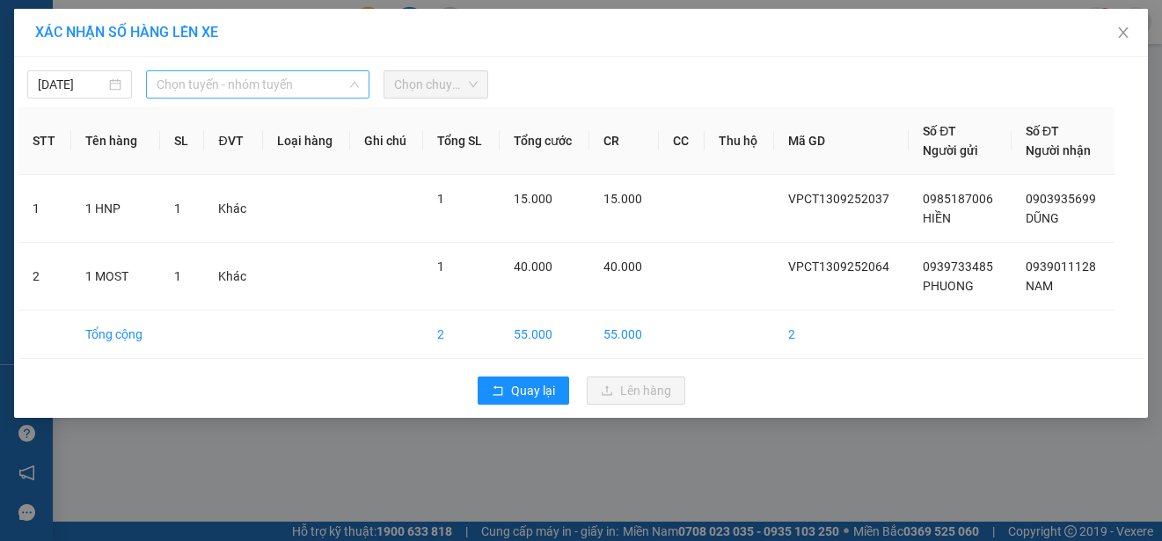
click at [310, 85] on span "Chọn tuyến - nhóm tuyến" at bounding box center [258, 84] width 202 height 26
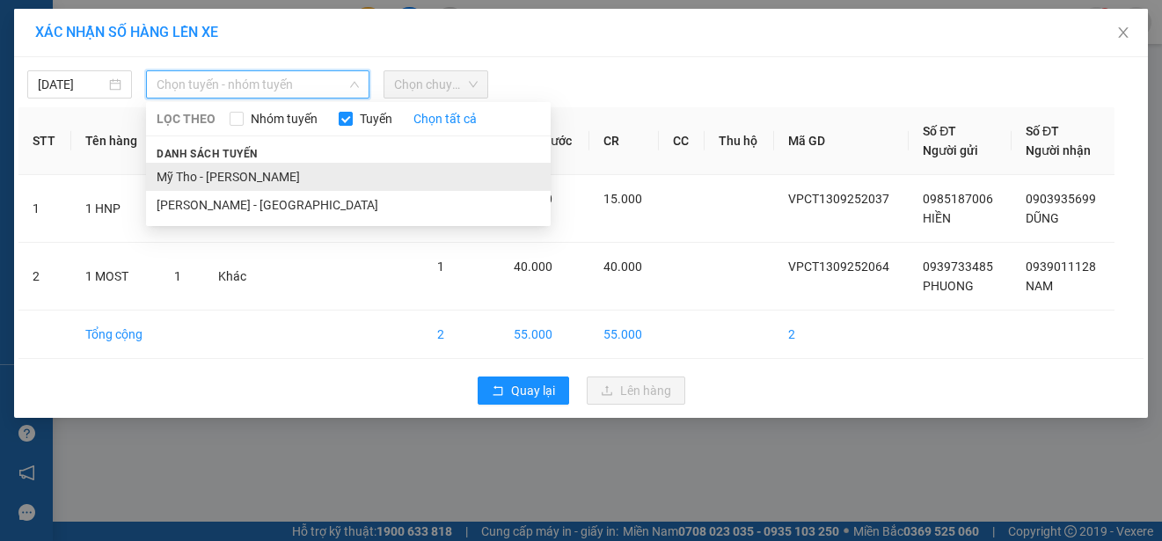
click at [311, 175] on li "Mỹ Tho - [PERSON_NAME]" at bounding box center [348, 177] width 405 height 28
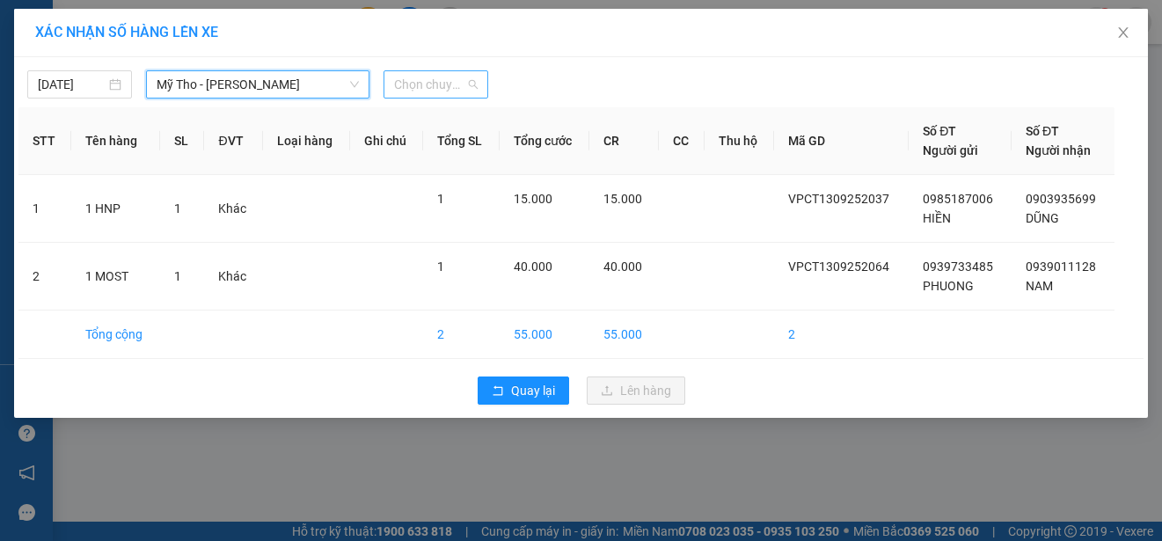
click at [435, 86] on span "Chọn chuyến" at bounding box center [436, 84] width 84 height 26
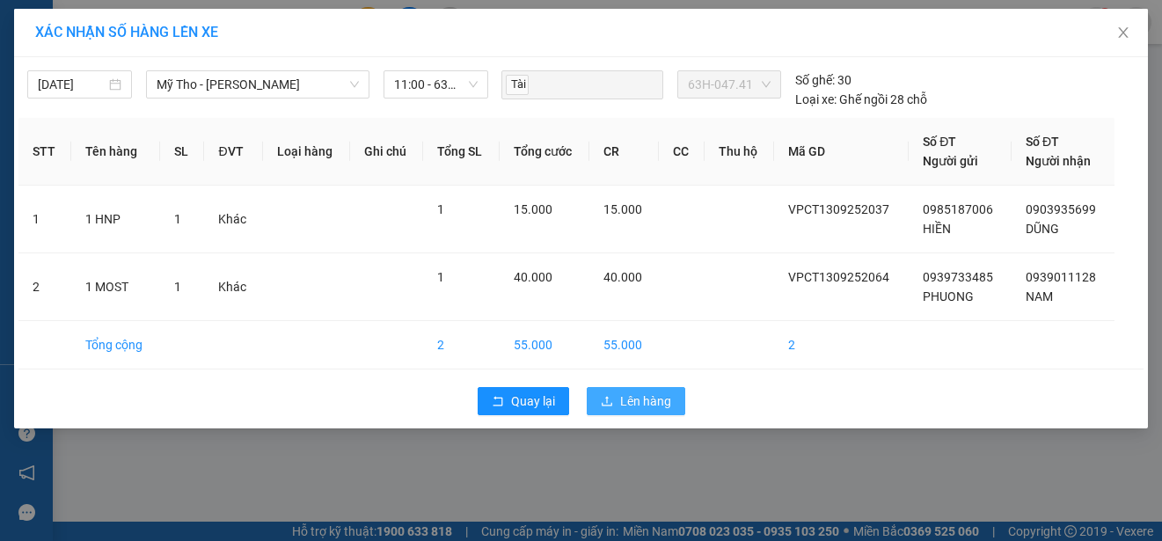
click at [662, 390] on button "Lên hàng" at bounding box center [636, 401] width 99 height 28
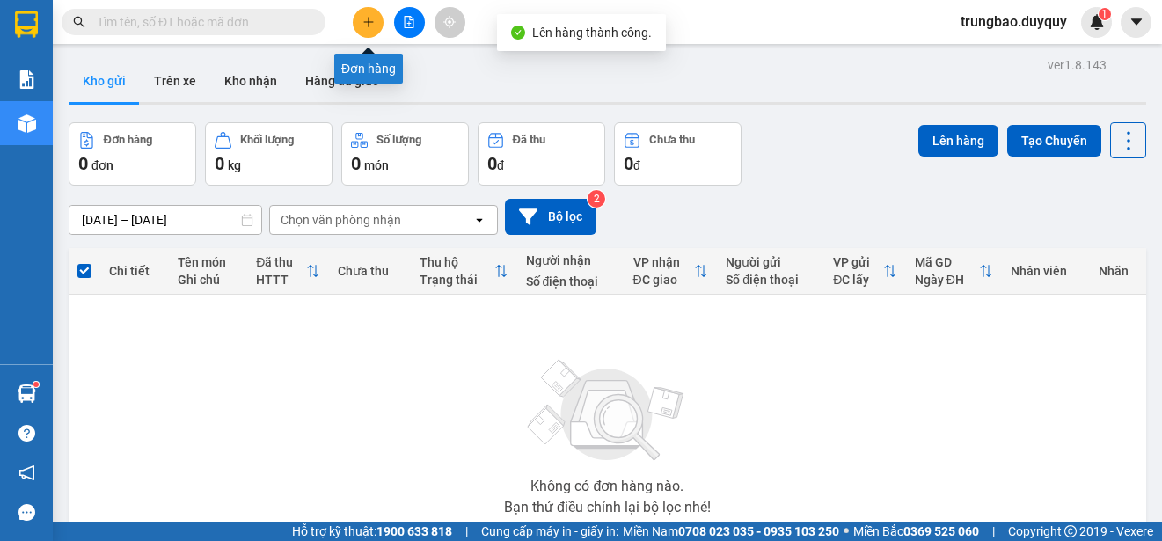
click at [362, 21] on icon "plus" at bounding box center [368, 22] width 12 height 12
